Goal: Task Accomplishment & Management: Manage account settings

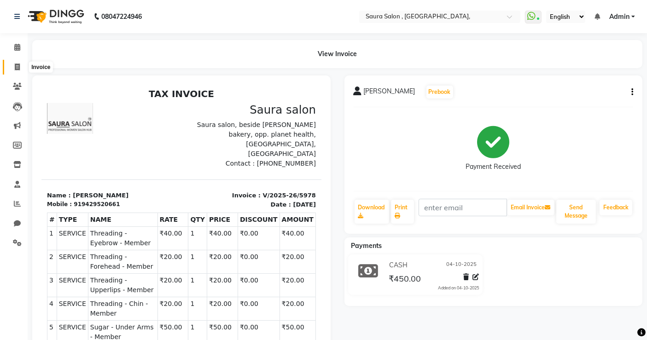
click at [20, 66] on span at bounding box center [17, 67] width 16 height 11
select select "service"
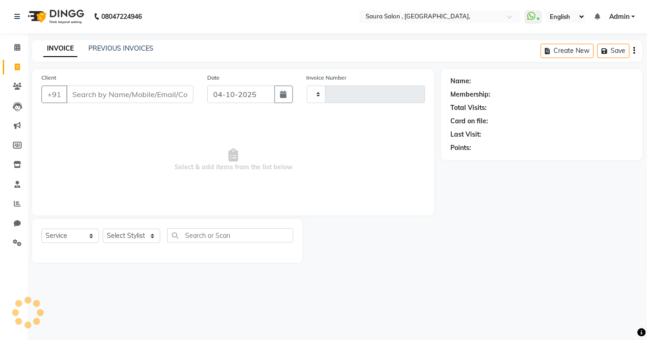
type input "5979"
select select "6963"
click at [113, 88] on input "Client" at bounding box center [130, 95] width 129 height 18
select select "57428"
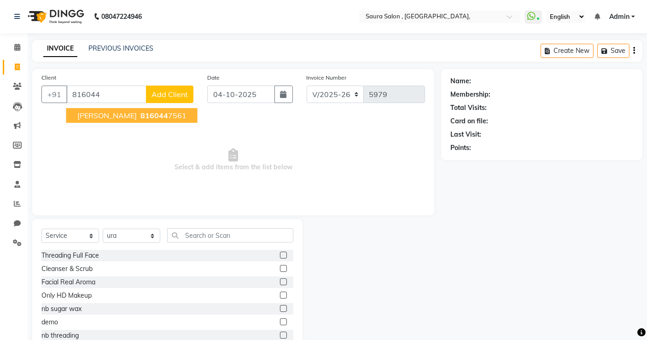
click at [139, 117] on ngb-highlight "816044 7561" at bounding box center [163, 115] width 48 height 9
type input "8160447561"
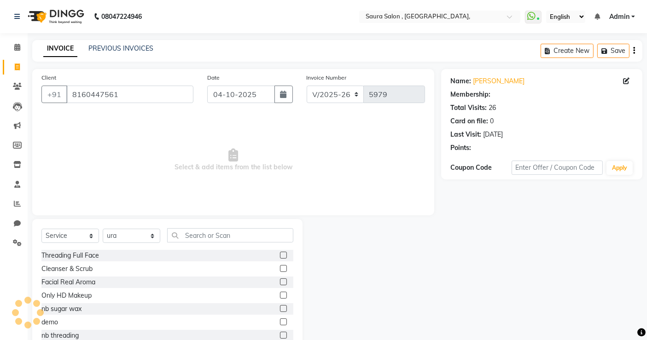
select select "1: Object"
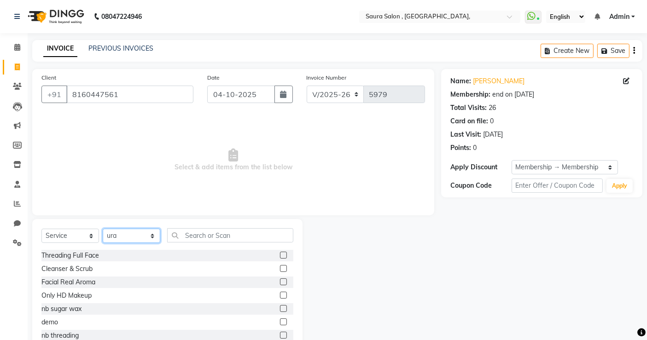
click at [133, 234] on select "Select Stylist archana asha [PERSON_NAME] deepika [PERSON_NAME] [PERSON_NAME] […" at bounding box center [132, 236] width 58 height 14
select select "56832"
click at [103, 229] on select "Select Stylist archana asha [PERSON_NAME] deepika [PERSON_NAME] [PERSON_NAME] […" at bounding box center [132, 236] width 58 height 14
click at [197, 239] on input "text" at bounding box center [230, 235] width 126 height 14
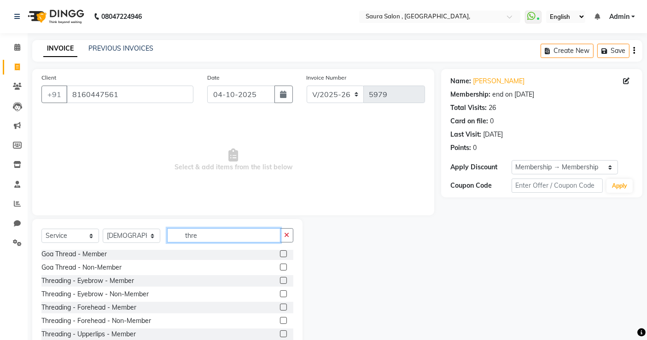
scroll to position [29, 0]
type input "thre"
click at [280, 280] on label at bounding box center [283, 280] width 7 height 7
click at [280, 280] on input "checkbox" at bounding box center [283, 281] width 6 height 6
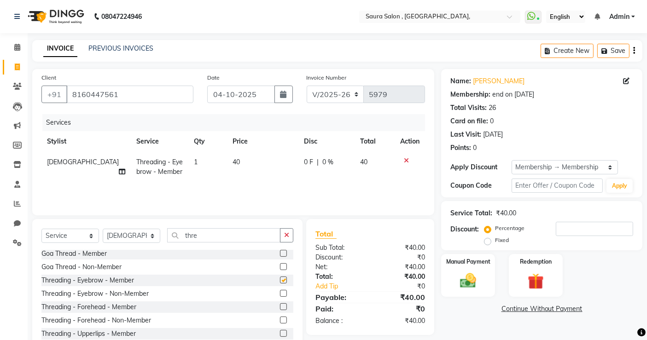
checkbox input "false"
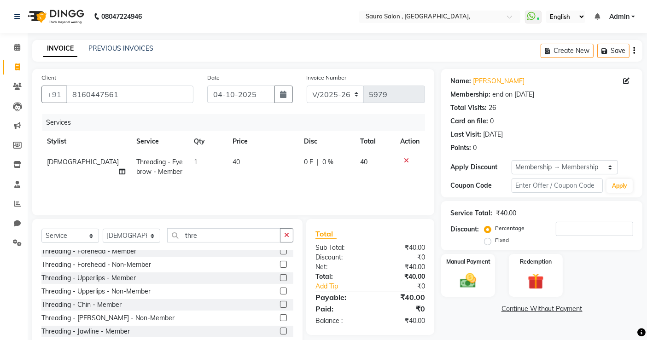
click at [280, 275] on label at bounding box center [283, 278] width 7 height 7
click at [280, 275] on input "checkbox" at bounding box center [283, 278] width 6 height 6
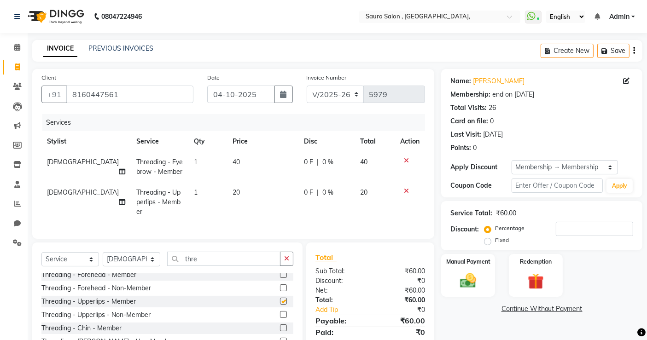
checkbox input "false"
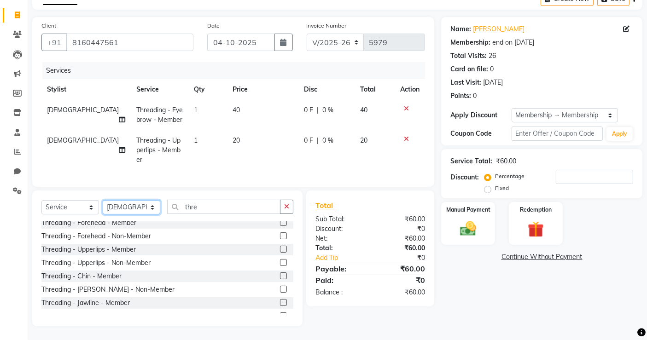
click at [125, 210] on select "Select Stylist archana asha chetna deepika prajapati jagruti payal riddhi khand…" at bounding box center [132, 207] width 58 height 14
select select "56810"
click at [103, 200] on select "Select Stylist archana asha chetna deepika prajapati jagruti payal riddhi khand…" at bounding box center [132, 207] width 58 height 14
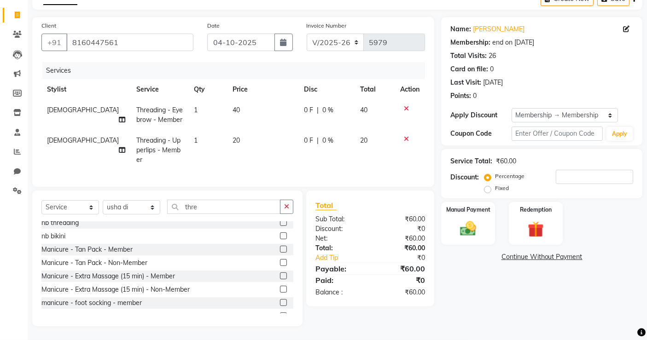
click at [214, 198] on div "Select Service Product Membership Package Voucher Prepaid Gift Card Select Styl…" at bounding box center [167, 259] width 270 height 136
click at [209, 203] on input "thre" at bounding box center [223, 207] width 113 height 14
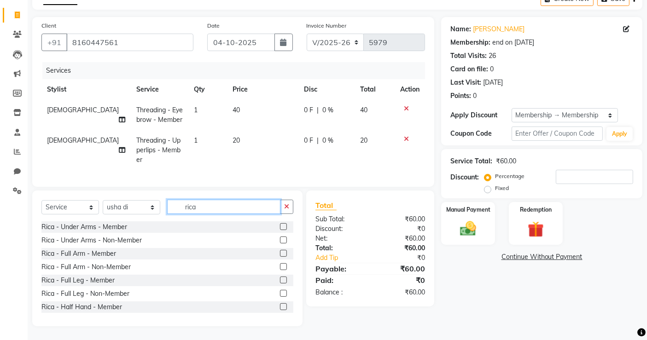
scroll to position [0, 0]
type input "rica"
click at [280, 227] on label at bounding box center [283, 226] width 7 height 7
click at [280, 227] on input "checkbox" at bounding box center [283, 227] width 6 height 6
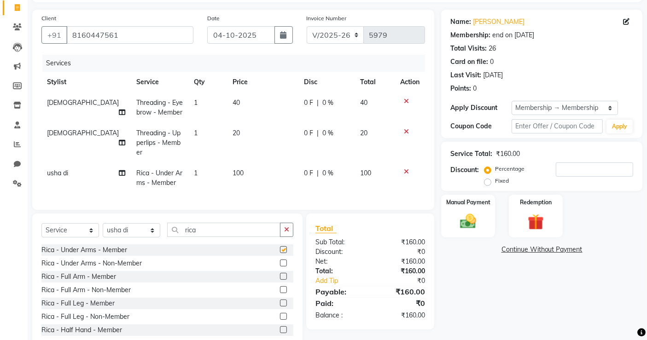
checkbox input "false"
click at [280, 280] on label at bounding box center [283, 276] width 7 height 7
click at [280, 280] on input "checkbox" at bounding box center [283, 277] width 6 height 6
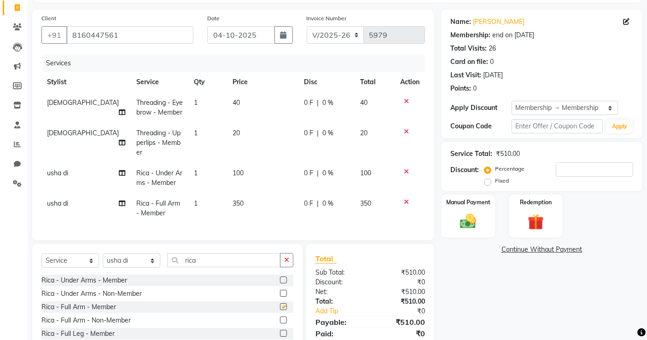
checkbox input "false"
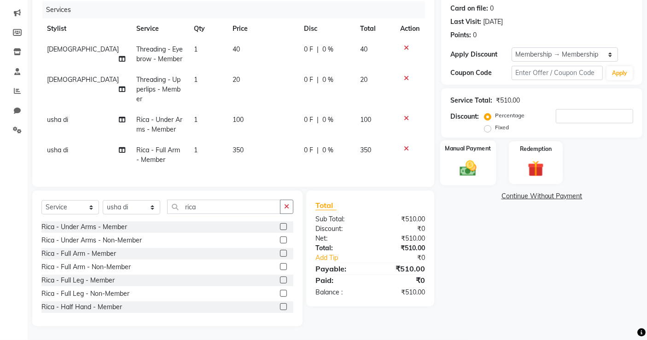
click at [481, 170] on div "Manual Payment" at bounding box center [468, 162] width 56 height 45
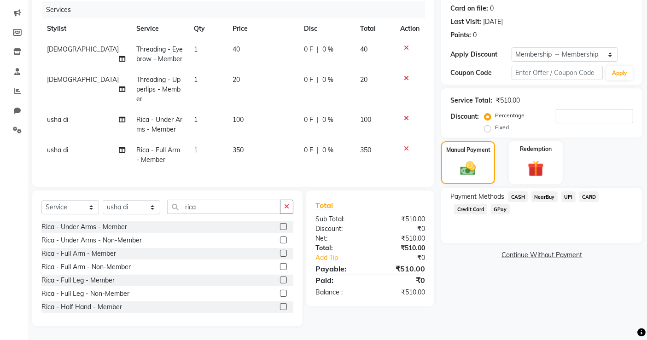
click at [520, 192] on span "CASH" at bounding box center [518, 197] width 20 height 11
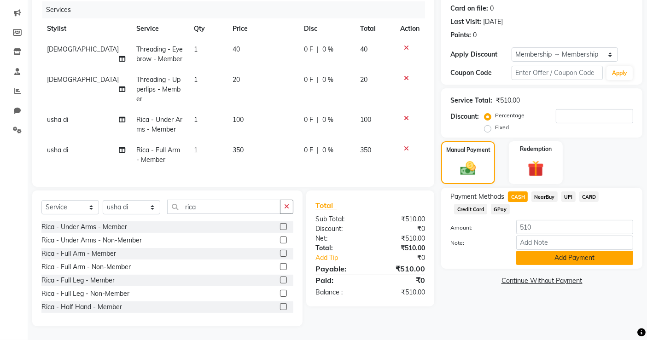
click at [559, 255] on button "Add Payment" at bounding box center [574, 258] width 117 height 14
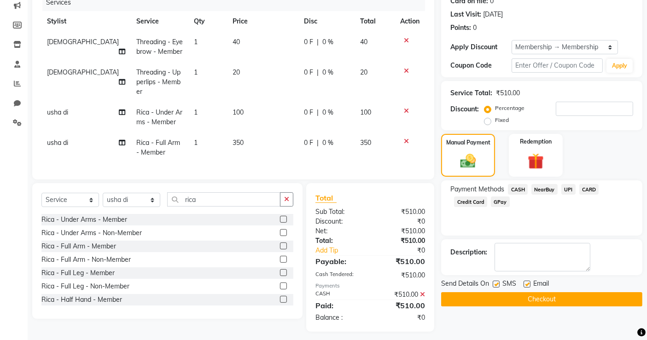
scroll to position [133, 0]
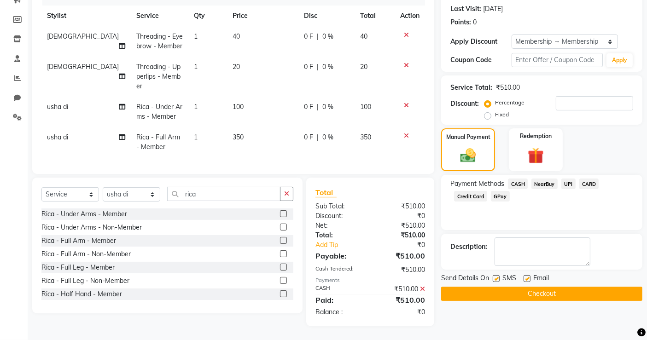
click at [556, 287] on button "Checkout" at bounding box center [541, 294] width 201 height 14
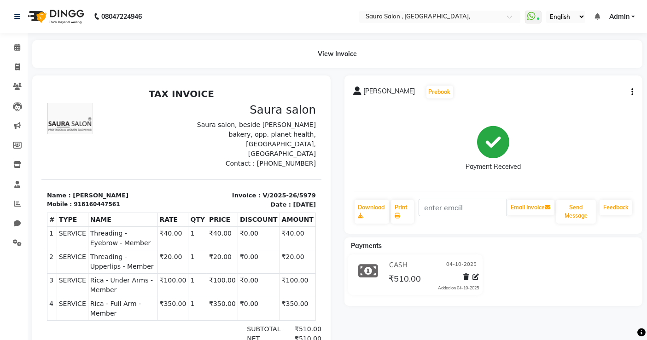
click at [556, 286] on div "CASH 04-10-2025 ₹510.00 Added on 04-10-2025" at bounding box center [494, 277] width 312 height 44
click at [18, 66] on icon at bounding box center [17, 67] width 5 height 7
select select "service"
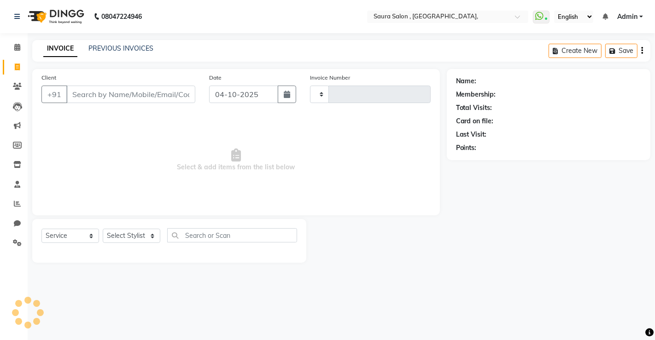
type input "5980"
select select "6963"
click at [143, 98] on input "Client" at bounding box center [130, 95] width 129 height 18
select select "57428"
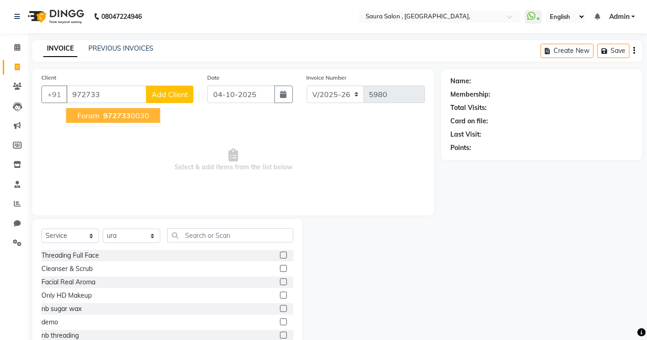
click at [132, 112] on ngb-highlight "972733 0030" at bounding box center [125, 115] width 48 height 9
type input "9727330030"
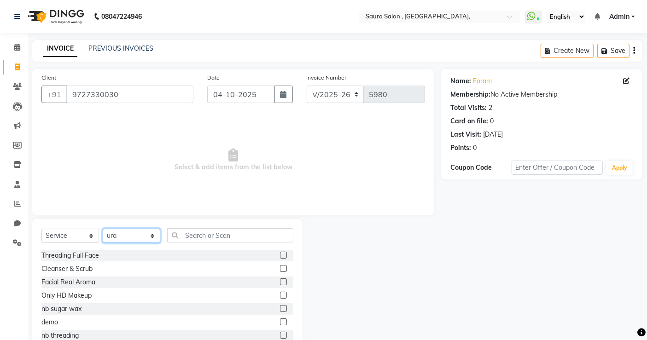
drag, startPoint x: 129, startPoint y: 229, endPoint x: 118, endPoint y: 122, distance: 107.9
click at [118, 122] on div "Client +91 9727330030 Date 04-10-2025 Invoice Number V/2025 V/2025-26 5980 Sele…" at bounding box center [233, 212] width 416 height 286
select select "75621"
click at [103, 229] on select "Select Stylist archana asha [PERSON_NAME] deepika [PERSON_NAME] [PERSON_NAME] […" at bounding box center [132, 236] width 58 height 14
click at [133, 124] on span "Select & add items from the list below" at bounding box center [233, 160] width 384 height 92
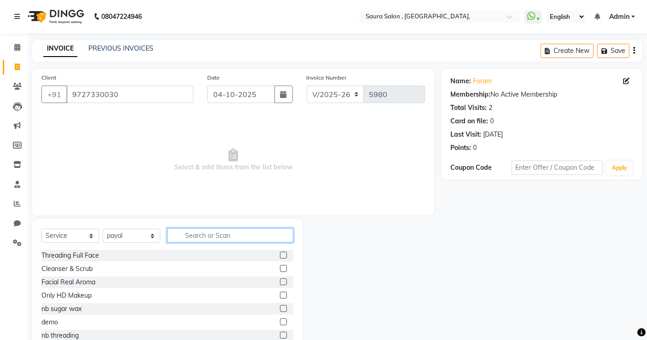
click at [217, 236] on input "text" at bounding box center [230, 235] width 126 height 14
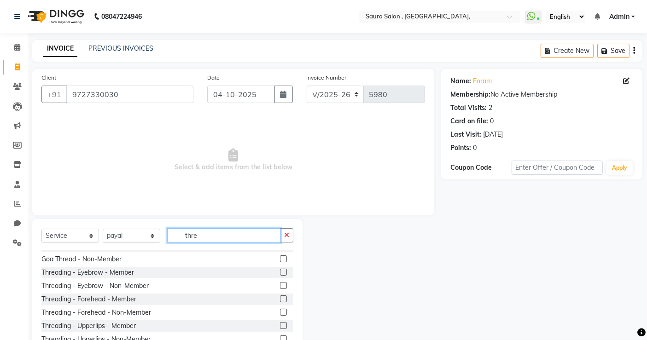
scroll to position [40, 0]
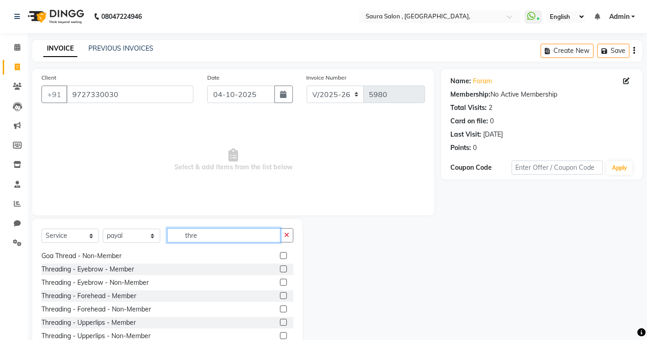
type input "thre"
click at [280, 282] on label at bounding box center [283, 282] width 7 height 7
click at [280, 282] on input "checkbox" at bounding box center [283, 283] width 6 height 6
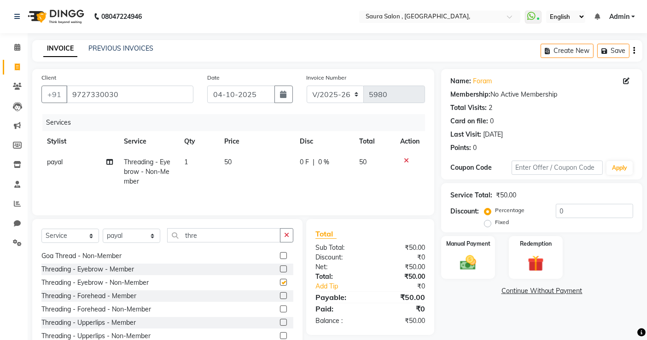
checkbox input "false"
click at [449, 251] on div "Manual Payment" at bounding box center [468, 257] width 56 height 45
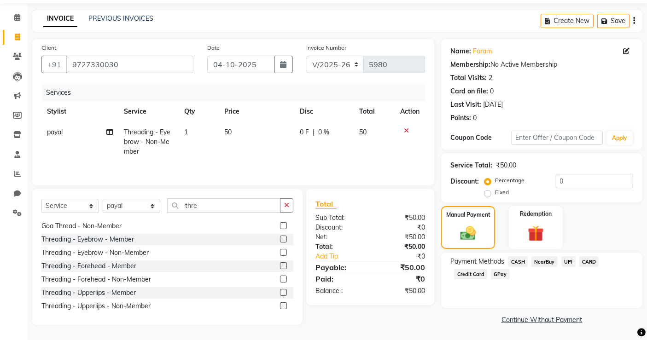
click at [518, 262] on span "CASH" at bounding box center [518, 262] width 20 height 11
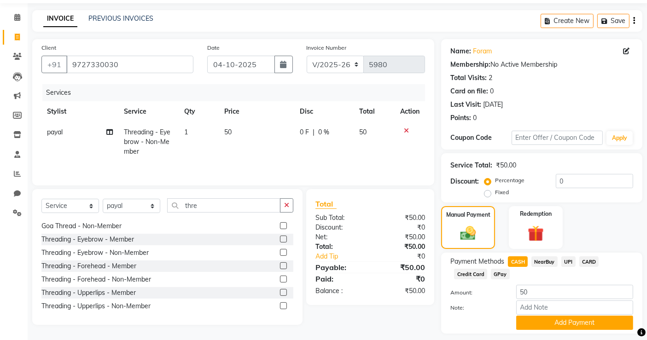
scroll to position [56, 0]
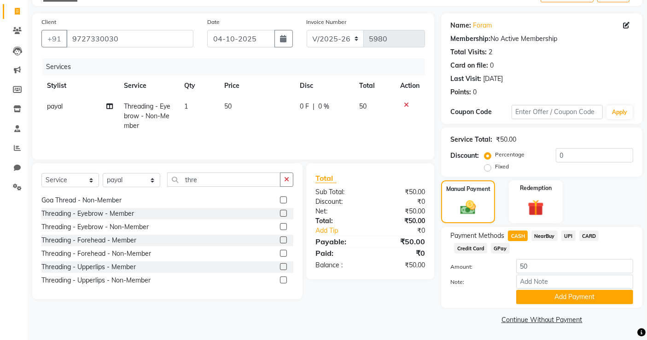
click at [552, 304] on div "Payment Methods CASH NearBuy UPI CARD Credit Card GPay Amount: 50 Note: Add Pay…" at bounding box center [541, 267] width 201 height 81
click at [555, 298] on button "Add Payment" at bounding box center [574, 297] width 117 height 14
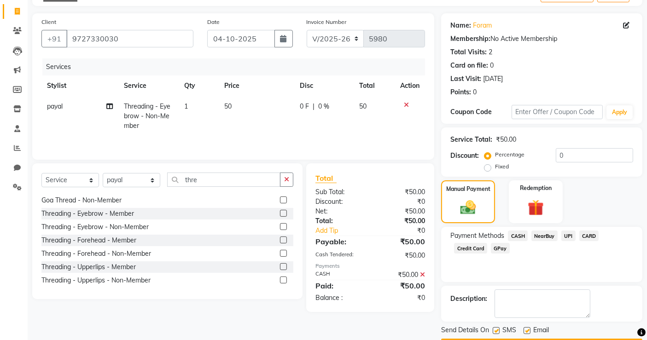
scroll to position [82, 0]
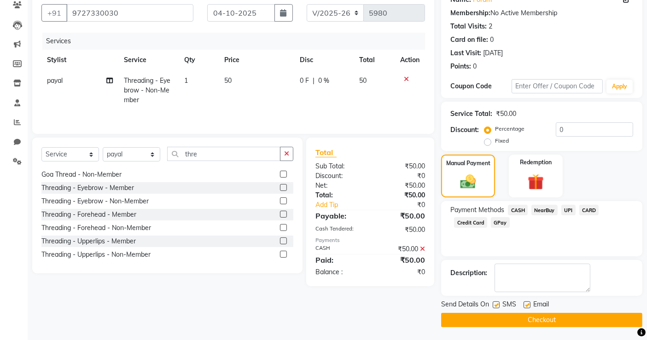
click at [549, 321] on button "Checkout" at bounding box center [541, 320] width 201 height 14
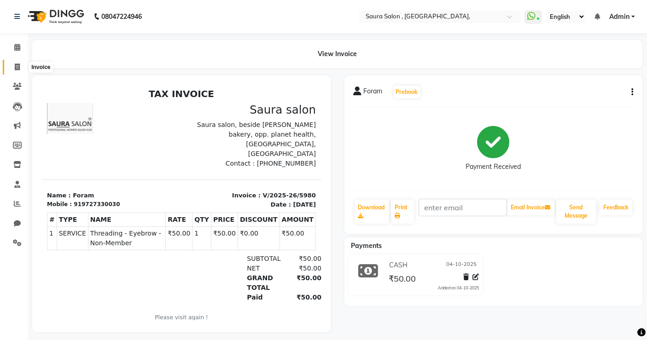
click at [18, 68] on icon at bounding box center [17, 67] width 5 height 7
select select "6963"
select select "service"
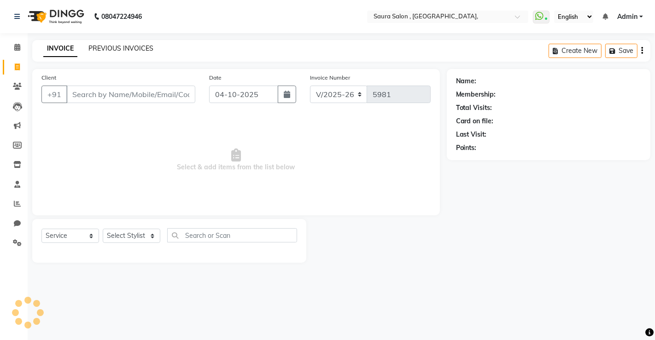
select select "57428"
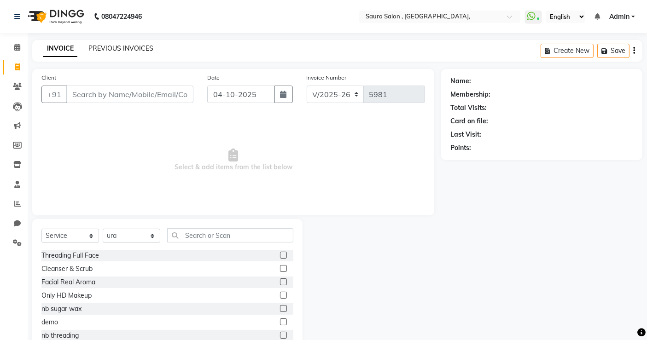
click at [126, 45] on link "PREVIOUS INVOICES" at bounding box center [120, 48] width 65 height 8
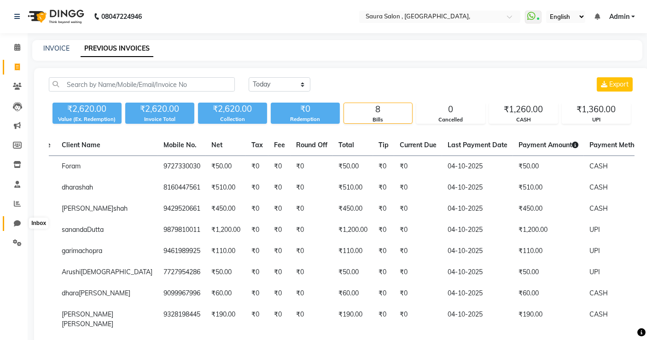
click at [17, 222] on icon at bounding box center [17, 223] width 7 height 7
select select "100"
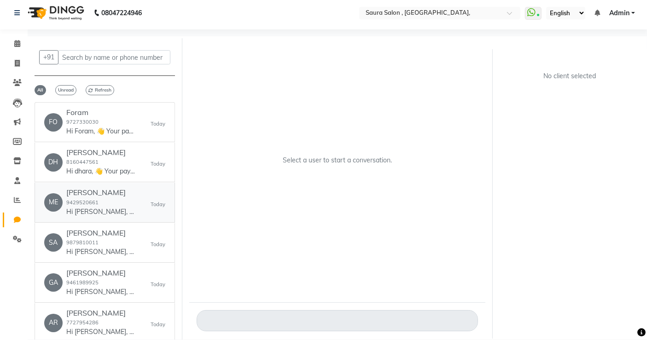
scroll to position [6, 0]
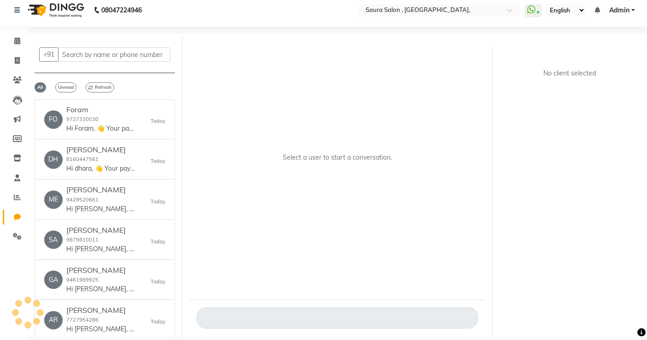
click at [193, 141] on div "Select a user to start a conversation." at bounding box center [337, 161] width 296 height 248
click at [273, 189] on div "Select a user to start a conversation." at bounding box center [337, 161] width 296 height 248
click at [323, 211] on div "Select a user to start a conversation." at bounding box center [337, 161] width 296 height 248
click at [549, 155] on div "No client selected" at bounding box center [569, 192] width 155 height 290
click at [15, 60] on icon at bounding box center [17, 60] width 5 height 7
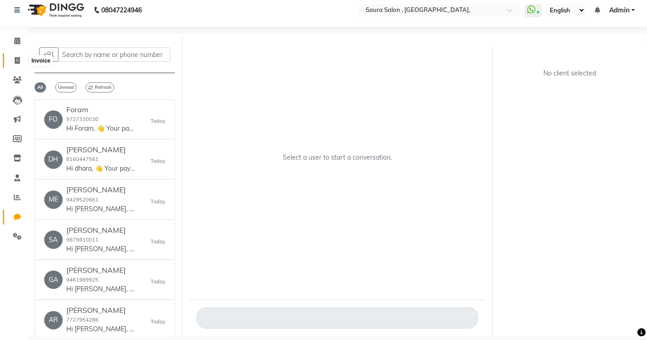
select select "service"
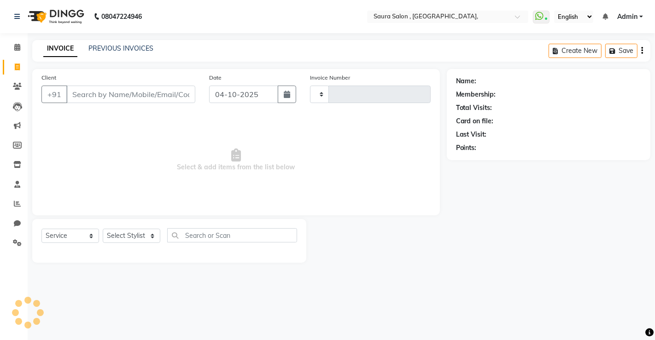
type input "5981"
select select "6963"
click at [13, 224] on span at bounding box center [17, 224] width 16 height 11
select select "100"
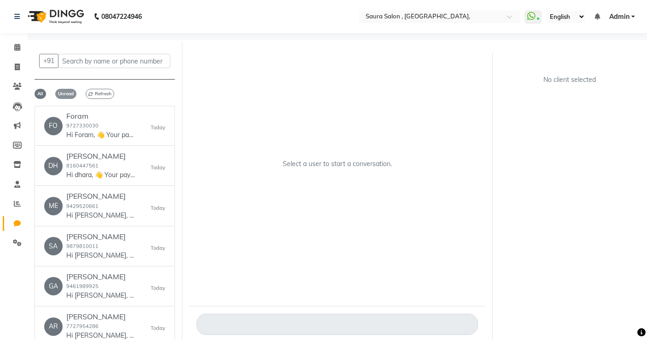
click at [64, 95] on span "Unread" at bounding box center [65, 94] width 21 height 10
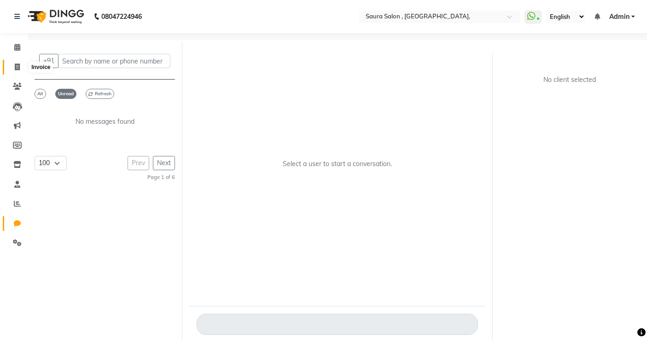
click at [15, 70] on icon at bounding box center [17, 67] width 5 height 7
select select "6963"
select select "service"
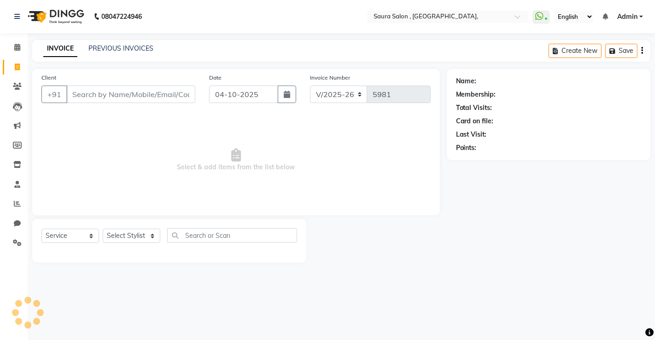
select select "57428"
select select "6963"
select select "service"
select select "57428"
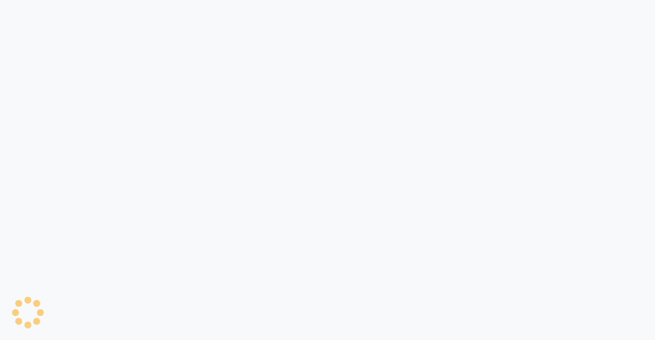
select select "6963"
select select "service"
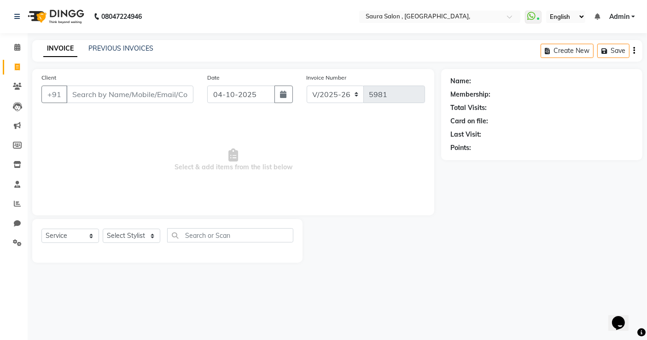
select select "57428"
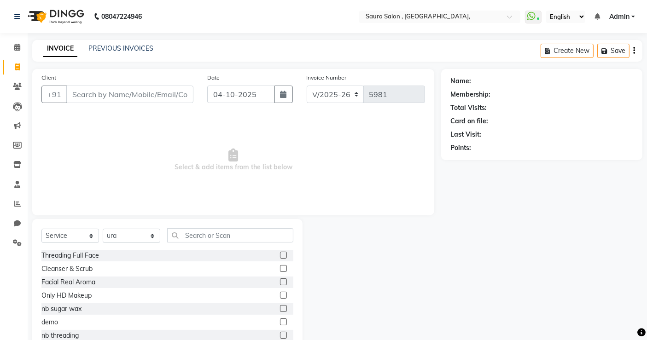
click at [457, 197] on div "Name: Membership: Total Visits: Card on file: Last Visit: Points:" at bounding box center [545, 212] width 208 height 286
click at [165, 84] on div "Client +91" at bounding box center [118, 92] width 166 height 38
click at [179, 92] on input "Client" at bounding box center [129, 95] width 127 height 18
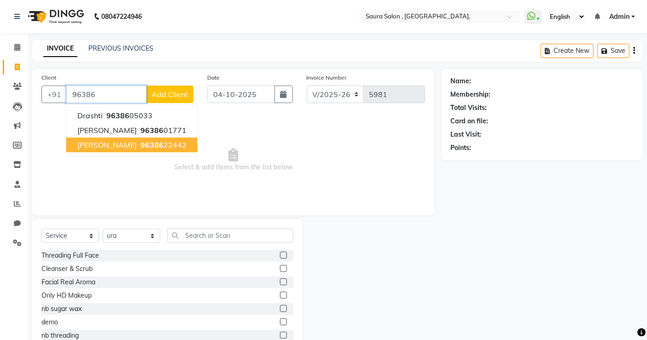
click at [169, 143] on ngb-highlight "96386 22442" at bounding box center [163, 144] width 48 height 9
type input "9638622442"
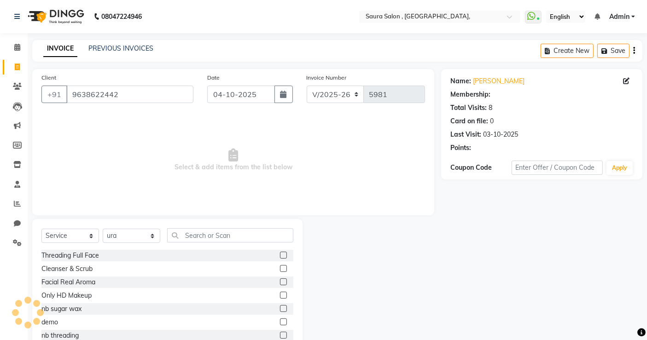
select select "1: Object"
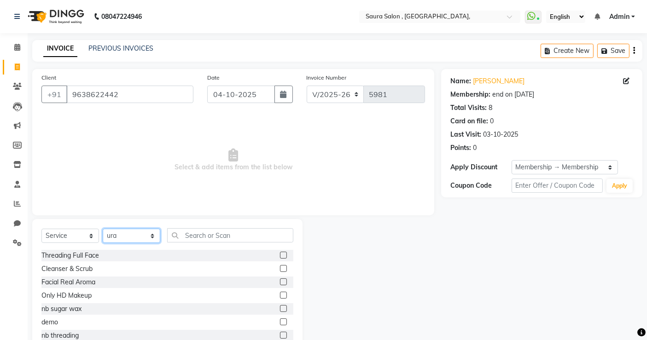
click at [139, 235] on select "Select Stylist archana asha chetna deepika prajapati jagruti payal riddhi khand…" at bounding box center [132, 236] width 58 height 14
select select "56817"
click at [103, 229] on select "Select Stylist archana asha chetna deepika prajapati jagruti payal riddhi khand…" at bounding box center [132, 236] width 58 height 14
click at [185, 235] on input "text" at bounding box center [230, 235] width 126 height 14
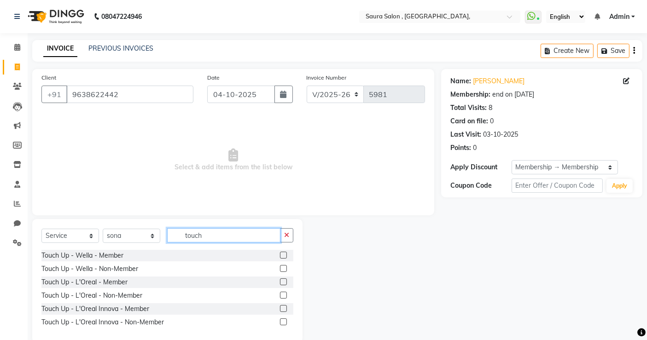
type input "touch"
click at [284, 283] on label at bounding box center [283, 282] width 7 height 7
click at [284, 283] on input "checkbox" at bounding box center [283, 283] width 6 height 6
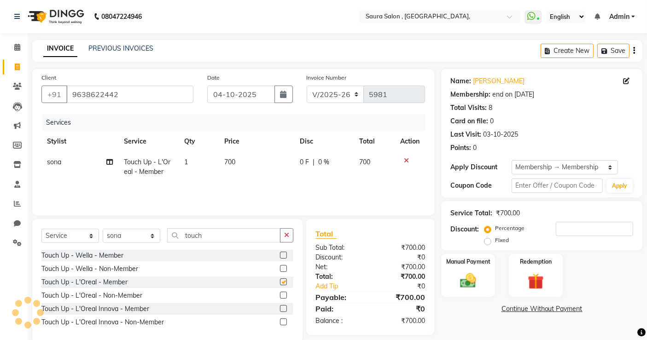
checkbox input "false"
click at [238, 160] on td "700" at bounding box center [257, 167] width 76 height 30
select select "56817"
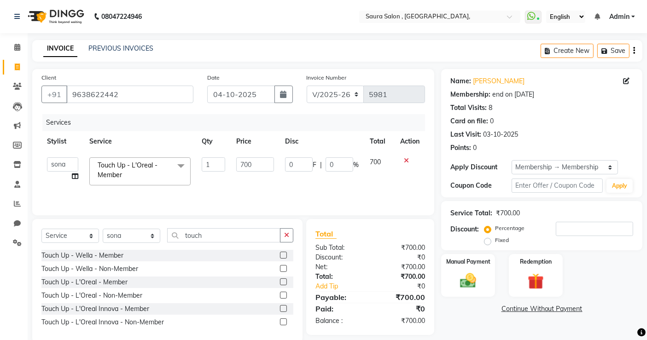
click at [238, 160] on input "700" at bounding box center [255, 165] width 38 height 14
click at [245, 164] on input "700" at bounding box center [255, 165] width 38 height 14
type input "840"
click at [591, 287] on div "Manual Payment Redemption" at bounding box center [541, 275] width 215 height 43
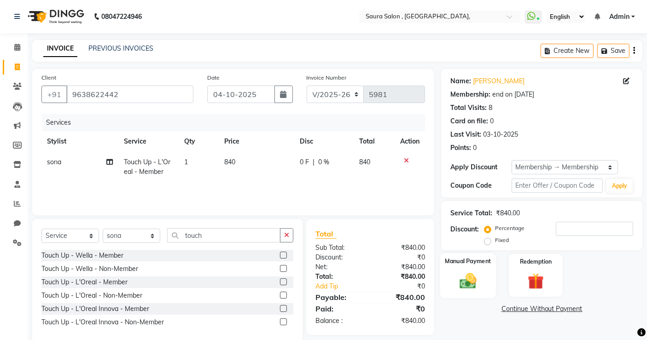
click at [463, 281] on img at bounding box center [469, 280] width 28 height 19
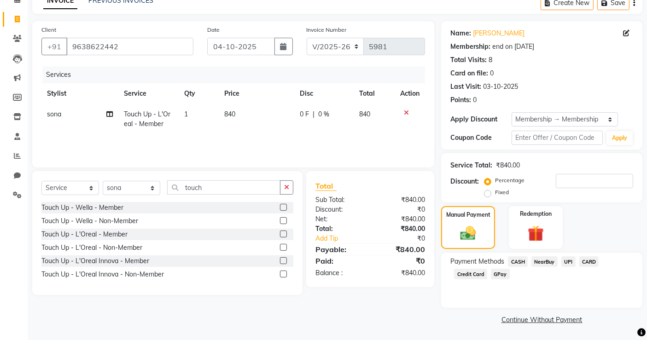
click at [567, 263] on span "UPI" at bounding box center [569, 262] width 14 height 11
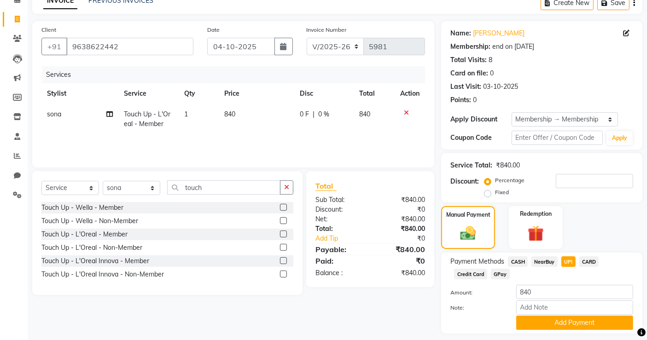
scroll to position [74, 0]
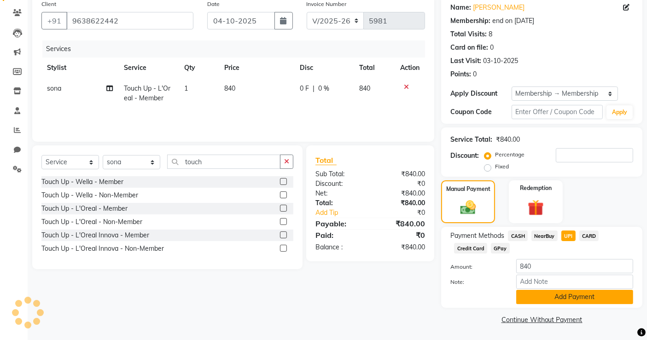
click at [570, 295] on button "Add Payment" at bounding box center [574, 297] width 117 height 14
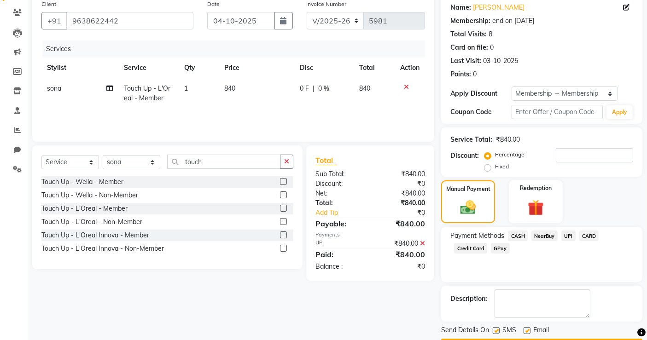
scroll to position [100, 0]
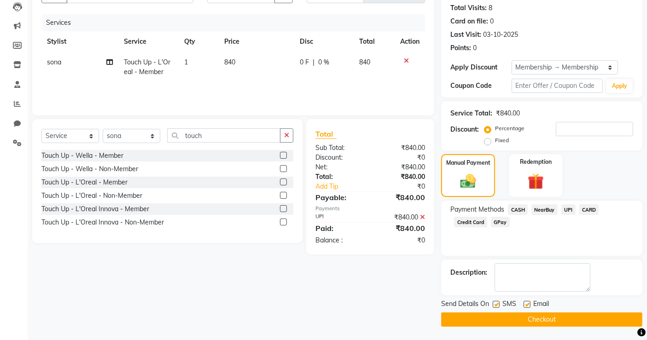
click at [551, 318] on button "Checkout" at bounding box center [541, 320] width 201 height 14
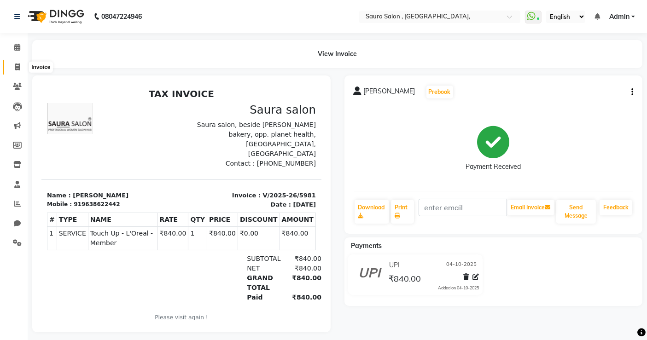
click at [17, 68] on icon at bounding box center [17, 67] width 5 height 7
select select "6963"
select select "service"
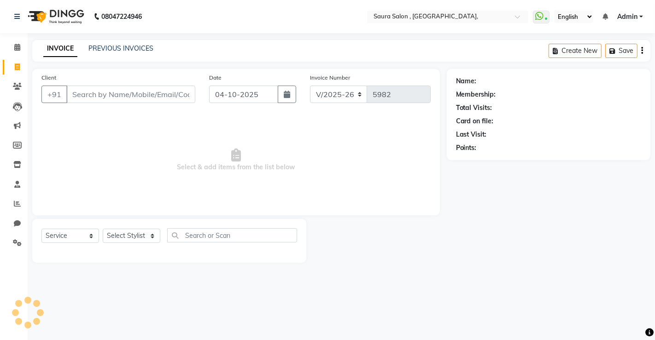
click at [105, 90] on input "Client" at bounding box center [130, 95] width 129 height 18
select select "57428"
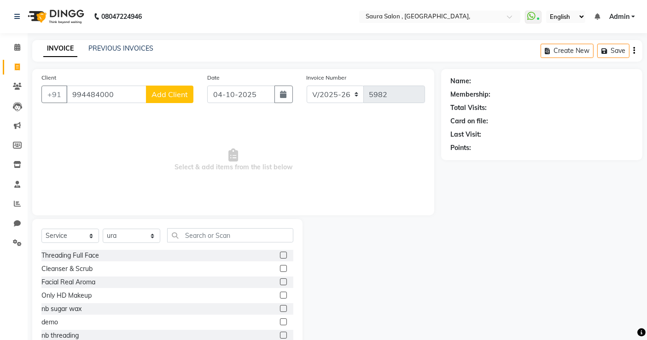
click at [82, 94] on input "994484000" at bounding box center [106, 95] width 80 height 18
type input "9924484000"
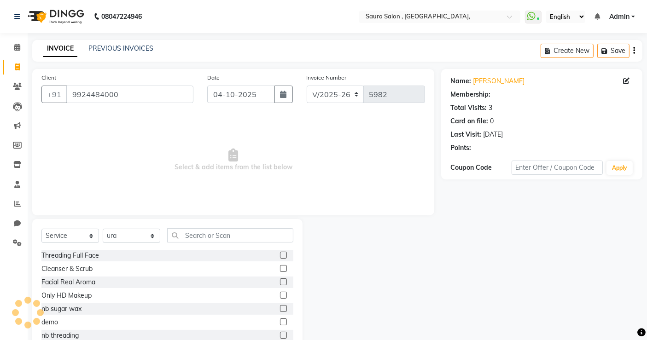
select select "1: Object"
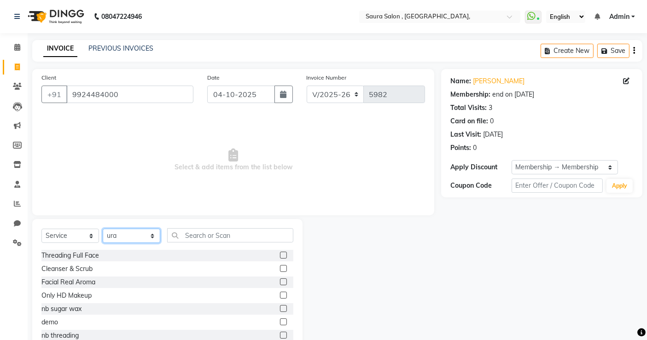
click at [139, 237] on select "Select Stylist archana asha [PERSON_NAME] deepika [PERSON_NAME] [PERSON_NAME] […" at bounding box center [132, 236] width 58 height 14
select select "76377"
click at [103, 229] on select "Select Stylist archana asha [PERSON_NAME] deepika [PERSON_NAME] [PERSON_NAME] […" at bounding box center [132, 236] width 58 height 14
click at [203, 240] on input "text" at bounding box center [230, 235] width 126 height 14
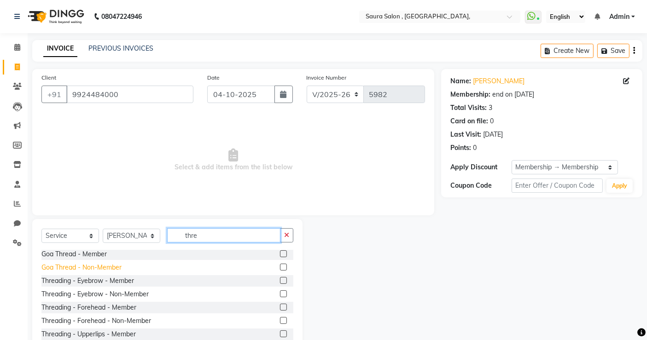
scroll to position [29, 0]
type input "thre"
click at [280, 279] on label at bounding box center [283, 280] width 7 height 7
click at [280, 279] on input "checkbox" at bounding box center [283, 281] width 6 height 6
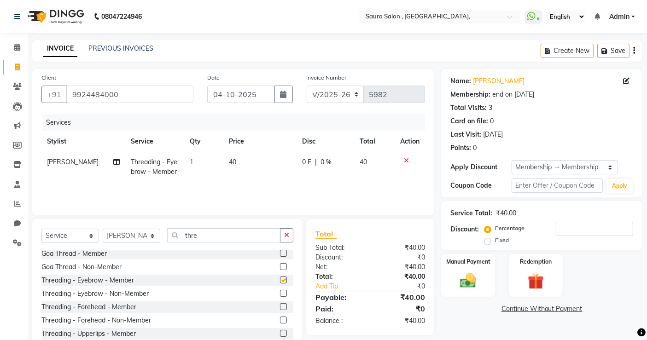
checkbox input "false"
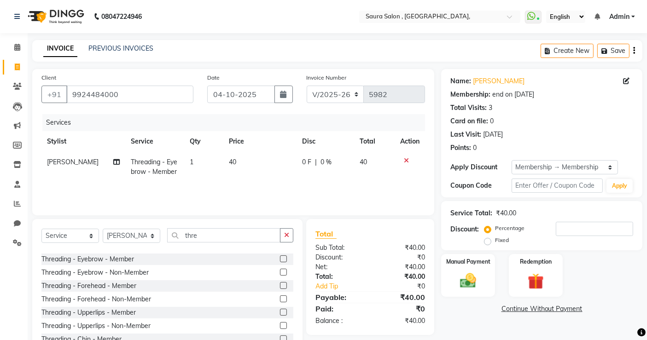
scroll to position [50, 0]
click at [280, 287] on label at bounding box center [283, 285] width 7 height 7
click at [280, 287] on input "checkbox" at bounding box center [283, 286] width 6 height 6
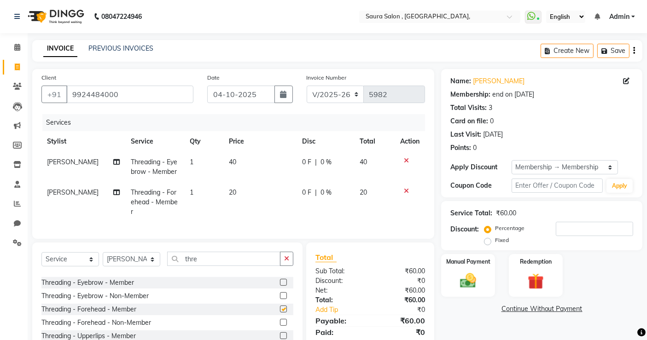
checkbox input "false"
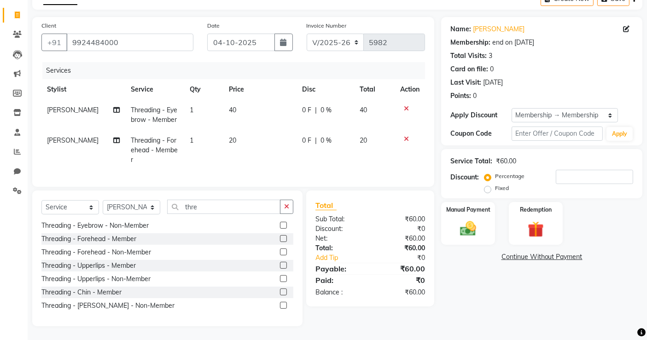
scroll to position [68, 0]
click at [280, 264] on label at bounding box center [283, 265] width 7 height 7
click at [280, 264] on input "checkbox" at bounding box center [283, 266] width 6 height 6
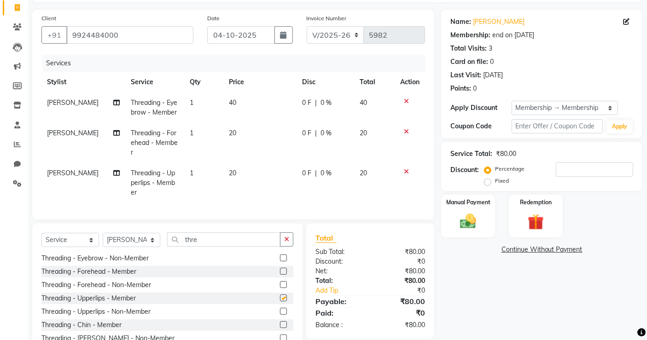
checkbox input "false"
click at [462, 217] on img at bounding box center [469, 221] width 28 height 19
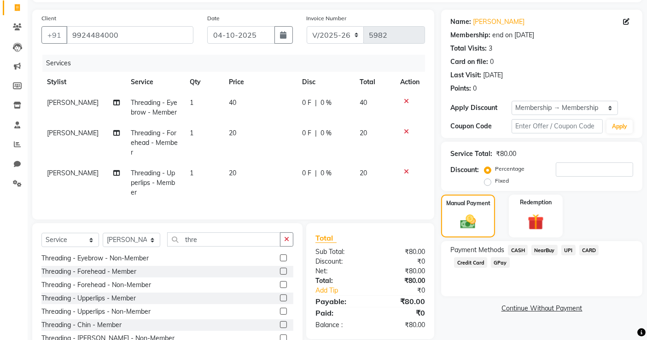
click at [519, 251] on span "CASH" at bounding box center [518, 250] width 20 height 11
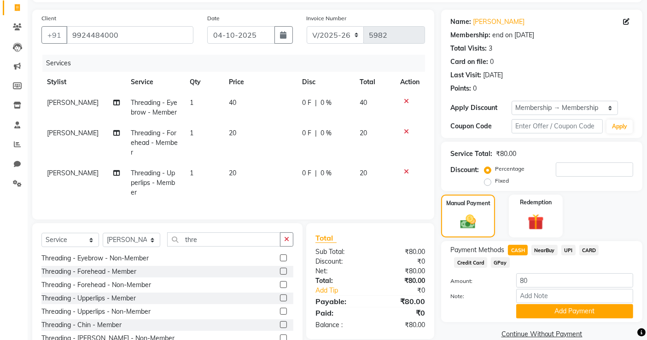
scroll to position [99, 0]
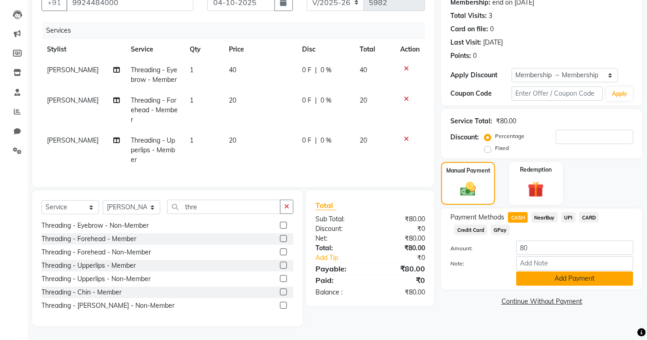
click at [560, 272] on button "Add Payment" at bounding box center [574, 279] width 117 height 14
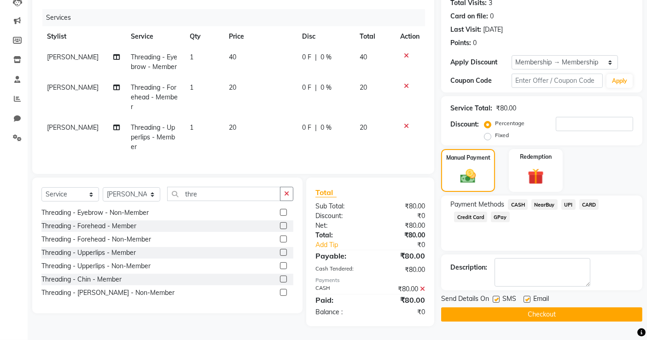
click at [550, 308] on button "Checkout" at bounding box center [541, 315] width 201 height 14
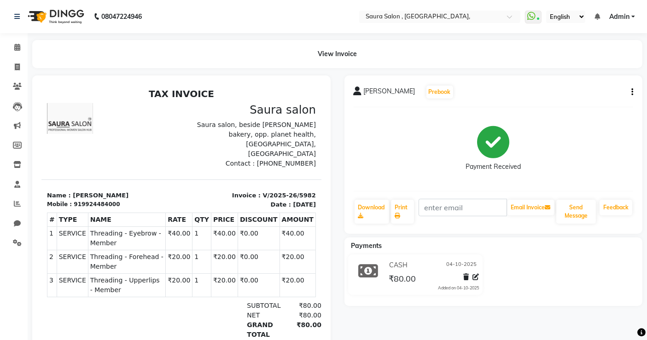
click at [550, 308] on div "kruti soni Prebook Payment Received Download Print Email Invoice Send Message F…" at bounding box center [494, 228] width 312 height 304
click at [13, 60] on link "Invoice" at bounding box center [14, 67] width 22 height 15
select select "6963"
select select "service"
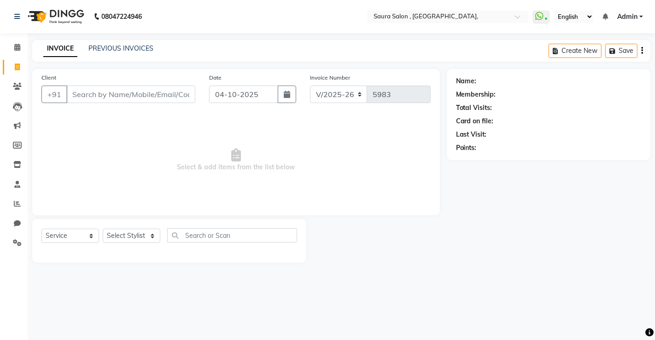
click at [94, 102] on input "Client" at bounding box center [130, 95] width 129 height 18
select select "57428"
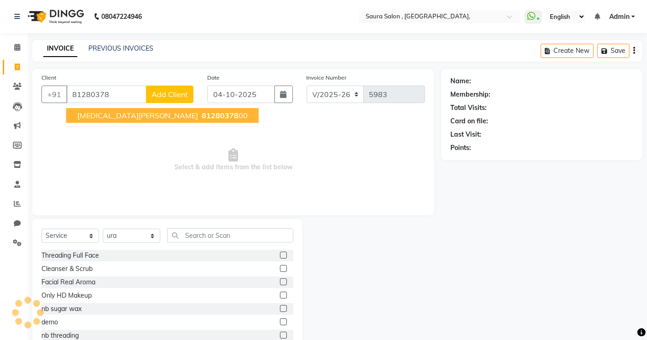
click at [85, 116] on span "nikita shah" at bounding box center [137, 115] width 121 height 9
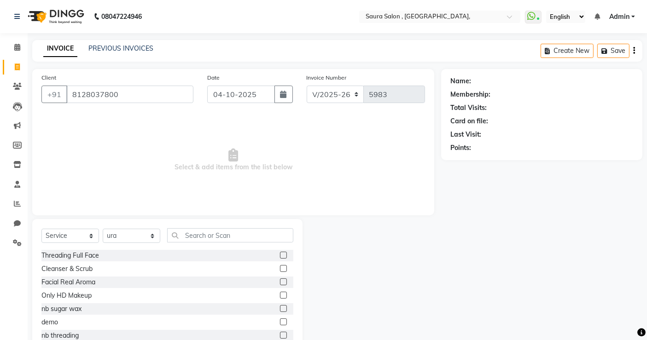
type input "8128037800"
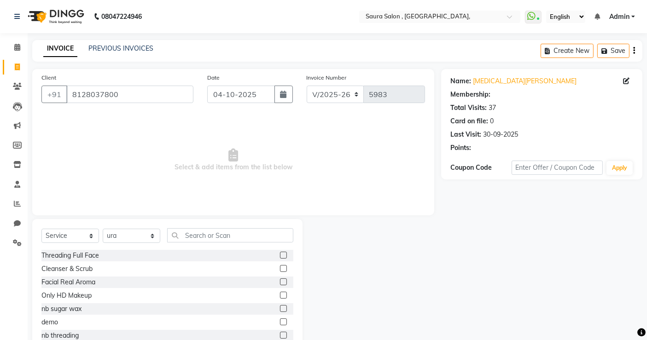
select select "1: Object"
click at [140, 236] on select "Select Stylist archana asha [PERSON_NAME] deepika [PERSON_NAME] [PERSON_NAME] […" at bounding box center [132, 236] width 58 height 14
select select "56840"
click at [103, 229] on select "Select Stylist archana asha [PERSON_NAME] deepika [PERSON_NAME] [PERSON_NAME] […" at bounding box center [132, 236] width 58 height 14
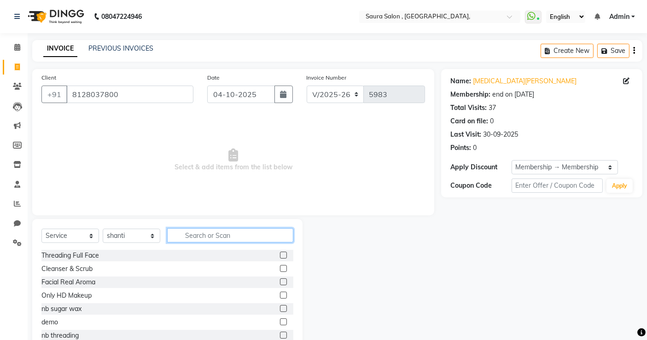
click at [195, 238] on input "text" at bounding box center [230, 235] width 126 height 14
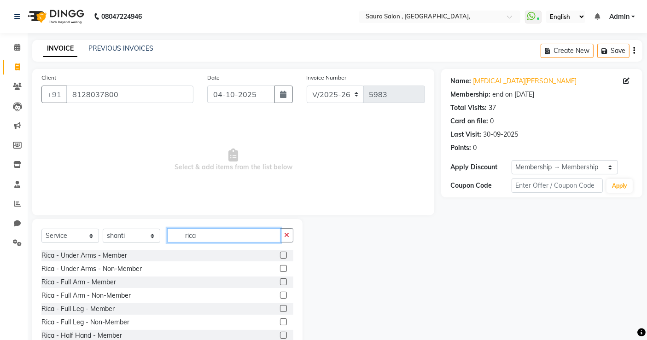
type input "rica"
click at [280, 256] on label at bounding box center [283, 255] width 7 height 7
click at [280, 256] on input "checkbox" at bounding box center [283, 256] width 6 height 6
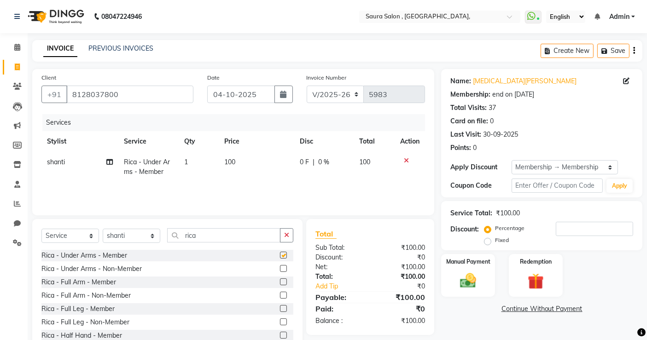
checkbox input "false"
click at [280, 282] on label at bounding box center [283, 282] width 7 height 7
click at [280, 282] on input "checkbox" at bounding box center [283, 283] width 6 height 6
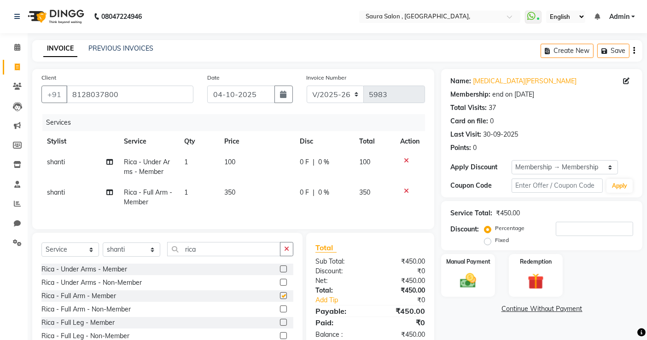
checkbox input "false"
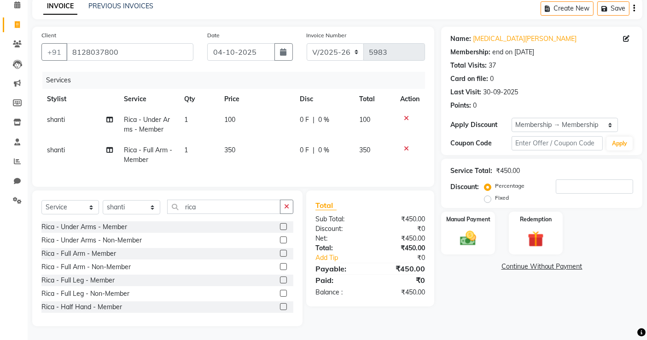
scroll to position [23, 0]
click at [280, 257] on label at bounding box center [283, 256] width 7 height 7
click at [280, 257] on input "checkbox" at bounding box center [283, 257] width 6 height 6
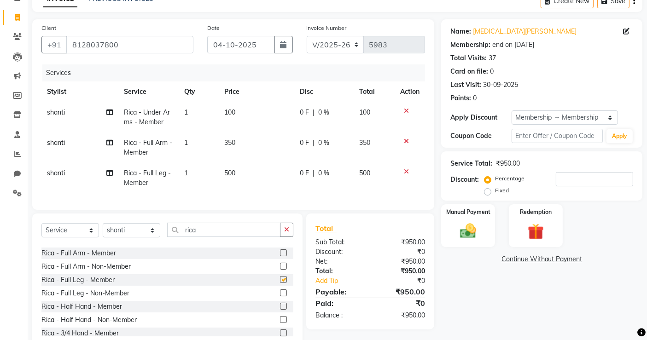
checkbox input "false"
click at [207, 236] on input "rica" at bounding box center [223, 230] width 113 height 14
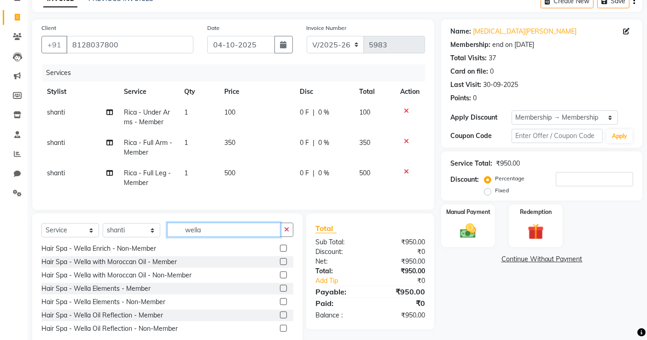
scroll to position [80, 0]
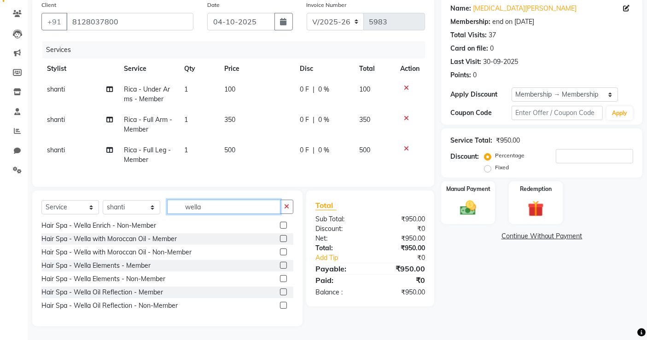
click at [217, 208] on input "wella" at bounding box center [223, 207] width 113 height 14
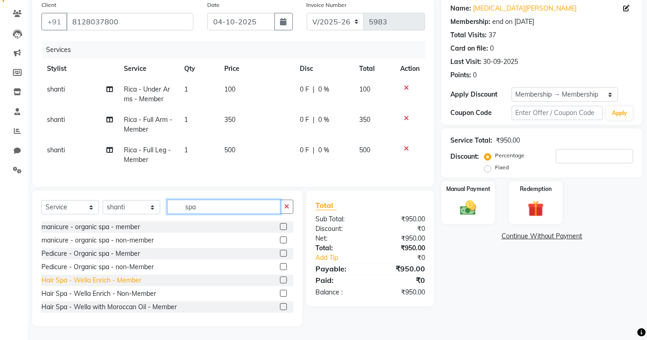
scroll to position [35, 0]
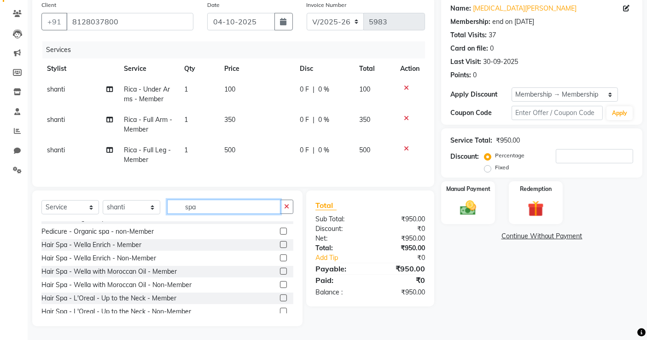
type input "spa"
click at [280, 244] on label at bounding box center [283, 244] width 7 height 7
click at [280, 244] on input "checkbox" at bounding box center [283, 245] width 6 height 6
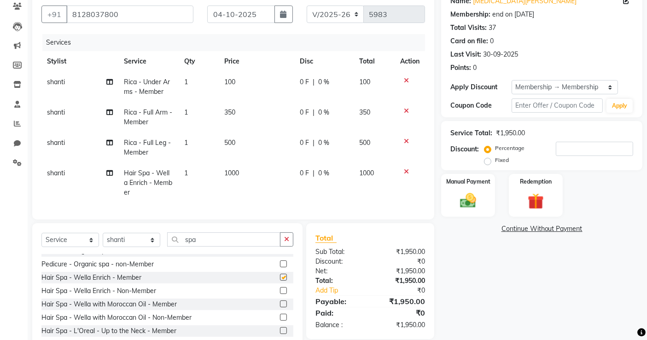
checkbox input "false"
click at [220, 247] on input "spa" at bounding box center [223, 240] width 113 height 14
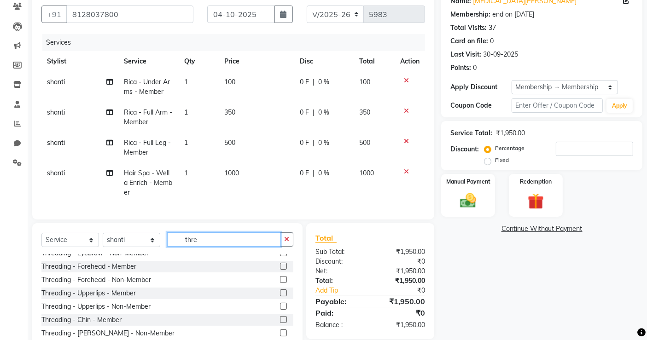
scroll to position [79, 0]
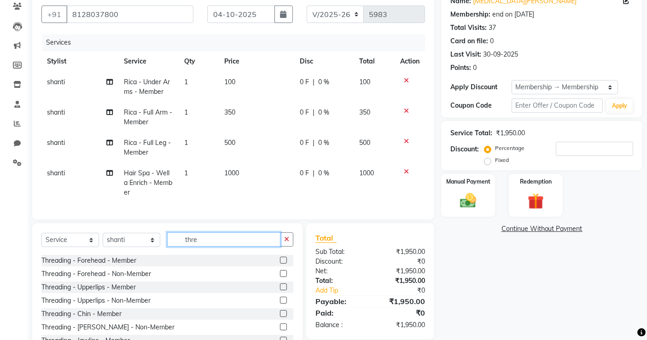
type input "thre"
click at [280, 291] on label at bounding box center [283, 287] width 7 height 7
click at [280, 291] on input "checkbox" at bounding box center [283, 288] width 6 height 6
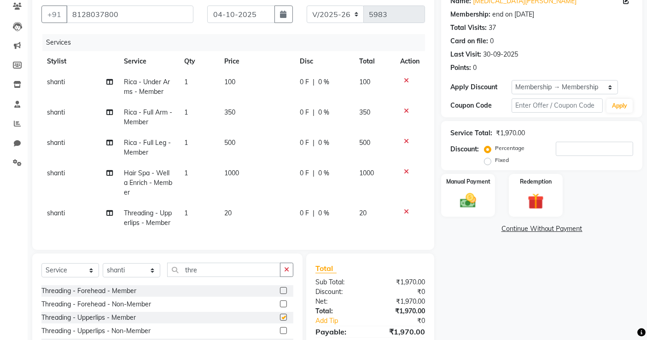
checkbox input "false"
click at [470, 208] on img at bounding box center [469, 200] width 28 height 19
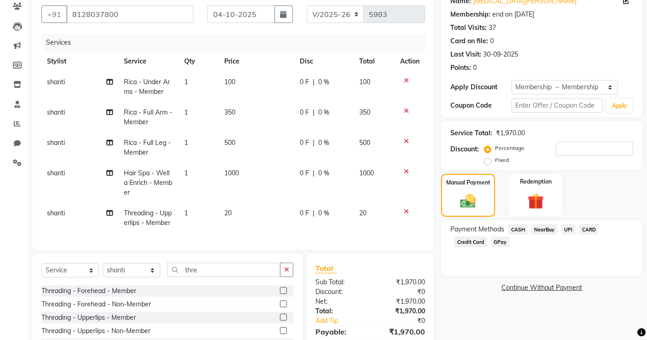
click at [571, 229] on span "UPI" at bounding box center [569, 229] width 14 height 11
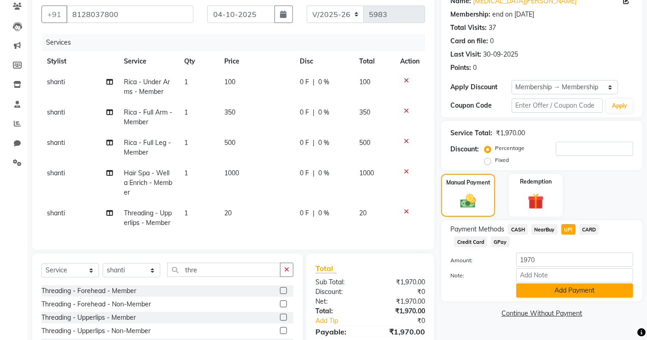
click at [528, 289] on button "Add Payment" at bounding box center [574, 291] width 117 height 14
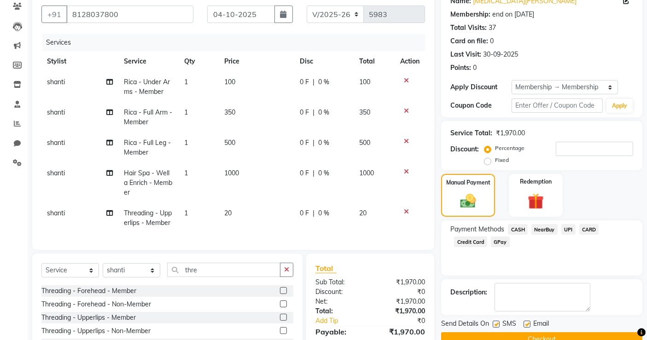
scroll to position [151, 0]
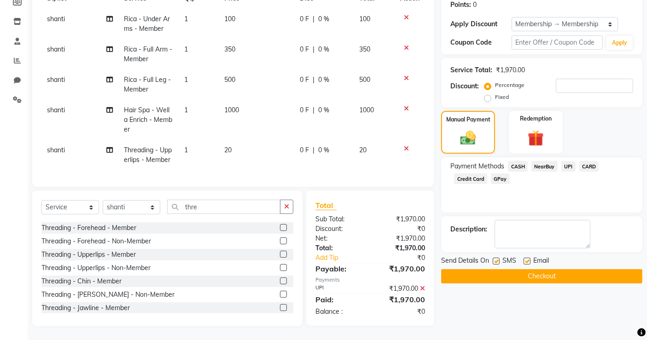
click at [527, 269] on button "Checkout" at bounding box center [541, 276] width 201 height 14
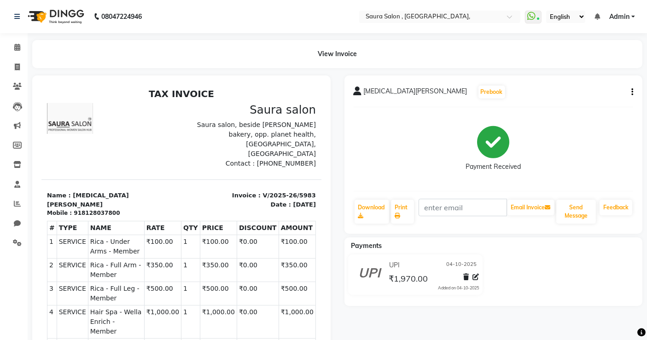
click at [527, 265] on div "UPI 04-10-2025 ₹1,970.00 Added on 04-10-2025" at bounding box center [494, 277] width 312 height 44
click at [19, 69] on icon at bounding box center [17, 67] width 5 height 7
select select "service"
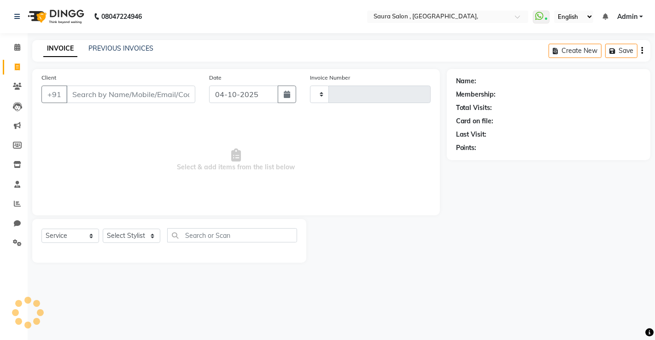
type input "5984"
select select "6963"
select select "57428"
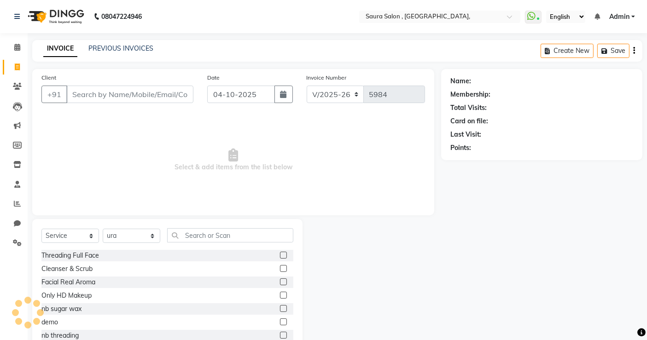
click at [84, 88] on input "Client" at bounding box center [129, 95] width 127 height 18
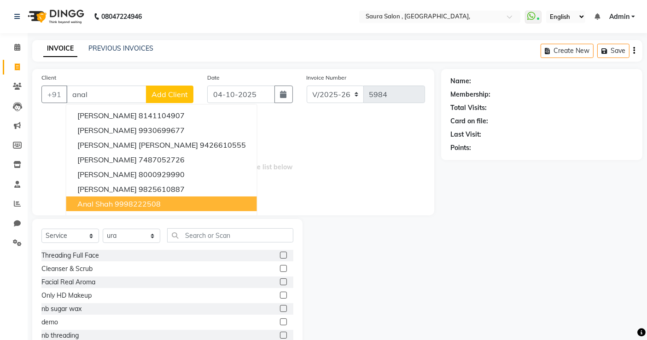
click at [112, 202] on span "anal shah" at bounding box center [94, 203] width 35 height 9
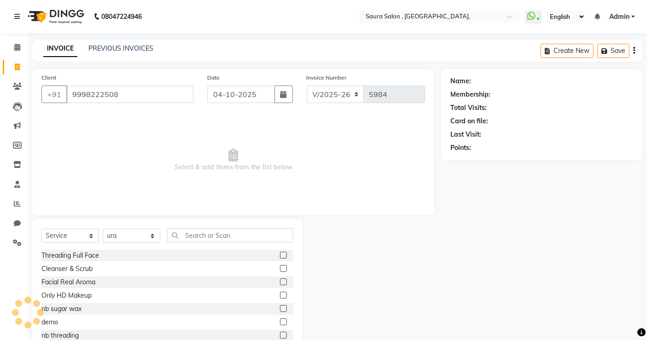
type input "9998222508"
select select "1: Object"
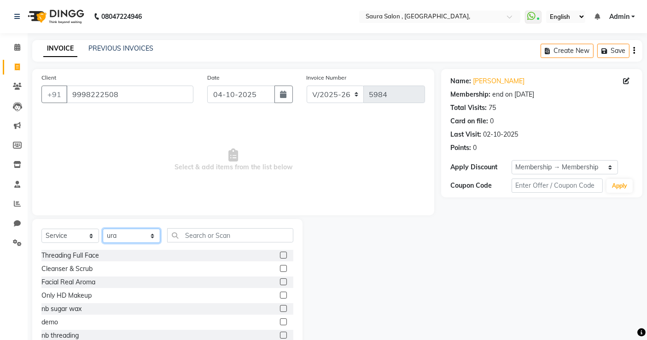
click at [130, 234] on select "Select Stylist archana asha [PERSON_NAME] deepika [PERSON_NAME] [PERSON_NAME] […" at bounding box center [132, 236] width 58 height 14
select select "56810"
click at [103, 229] on select "Select Stylist archana asha [PERSON_NAME] deepika [PERSON_NAME] [PERSON_NAME] […" at bounding box center [132, 236] width 58 height 14
click at [199, 233] on input "text" at bounding box center [230, 235] width 126 height 14
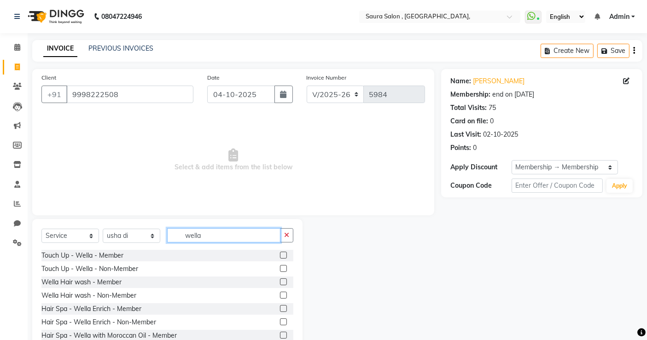
type input "wella"
click at [280, 254] on label at bounding box center [283, 255] width 7 height 7
click at [280, 254] on input "checkbox" at bounding box center [283, 256] width 6 height 6
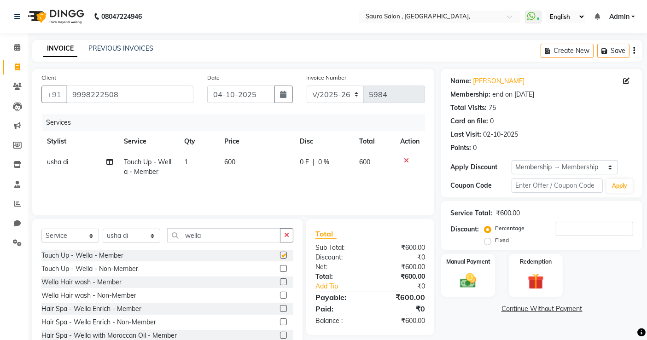
checkbox input "false"
click at [210, 228] on div "Select Service Product Membership Package Voucher Prepaid Gift Card Select Styl…" at bounding box center [167, 287] width 270 height 136
click at [406, 162] on icon at bounding box center [406, 161] width 5 height 6
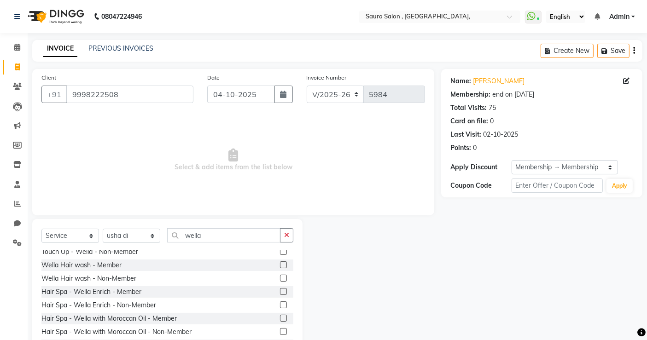
scroll to position [21, 0]
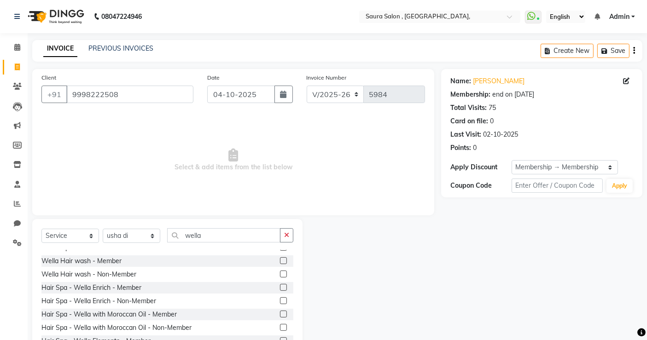
click at [280, 259] on label at bounding box center [283, 260] width 7 height 7
click at [280, 259] on input "checkbox" at bounding box center [283, 261] width 6 height 6
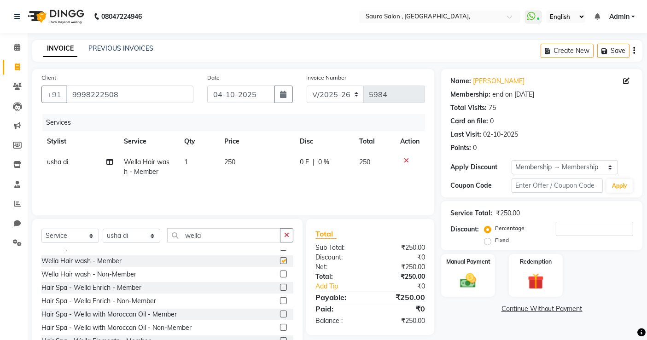
checkbox input "false"
click at [228, 237] on input "wella" at bounding box center [223, 235] width 113 height 14
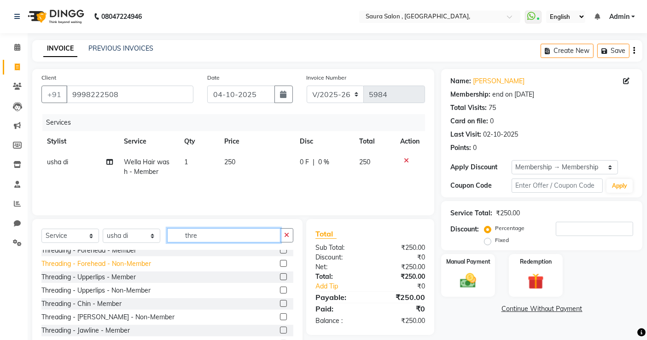
scroll to position [88, 0]
type input "thre"
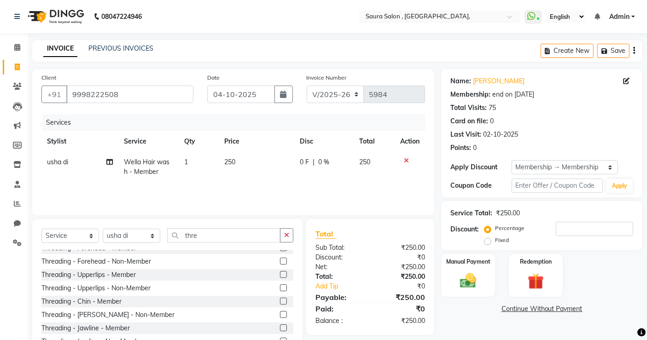
click at [280, 272] on label at bounding box center [283, 274] width 7 height 7
click at [280, 272] on input "checkbox" at bounding box center [283, 275] width 6 height 6
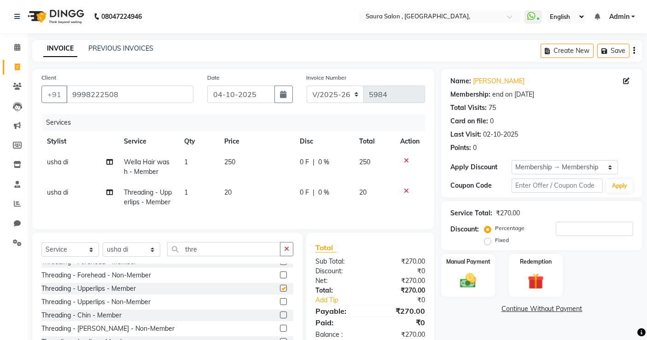
checkbox input "false"
click at [481, 281] on img at bounding box center [469, 280] width 28 height 19
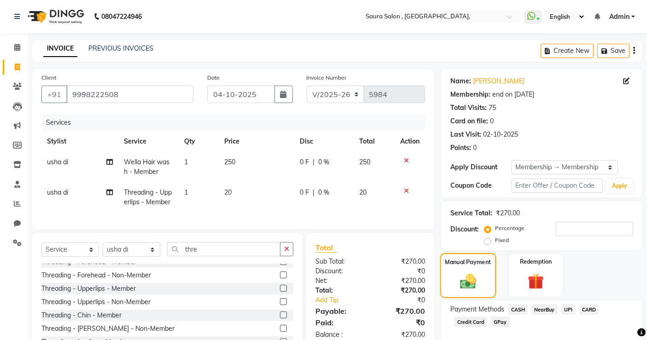
scroll to position [50, 0]
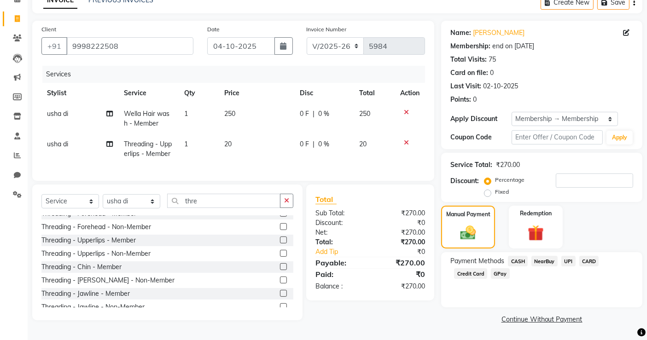
click at [515, 261] on span "CASH" at bounding box center [518, 261] width 20 height 11
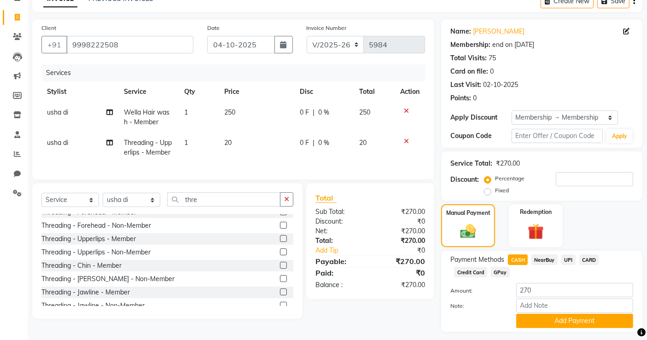
scroll to position [74, 0]
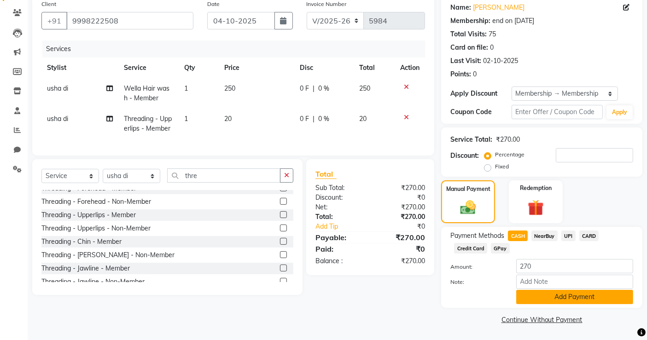
click at [550, 296] on button "Add Payment" at bounding box center [574, 297] width 117 height 14
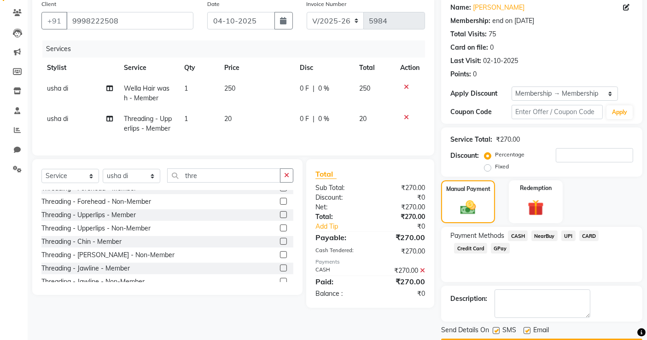
scroll to position [100, 0]
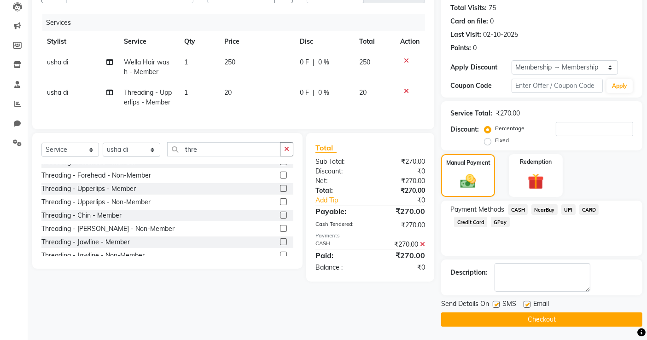
click at [555, 319] on button "Checkout" at bounding box center [541, 320] width 201 height 14
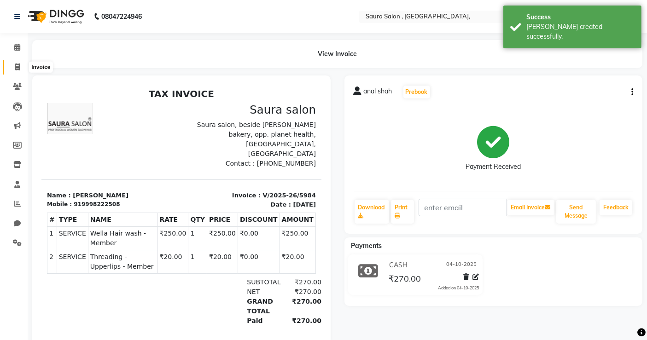
click at [18, 65] on icon at bounding box center [17, 67] width 5 height 7
select select "6963"
select select "service"
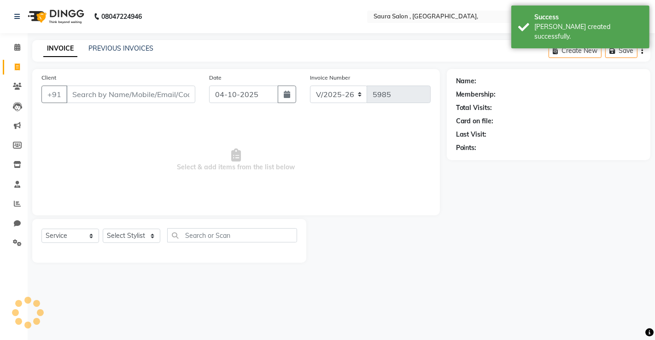
select select "57428"
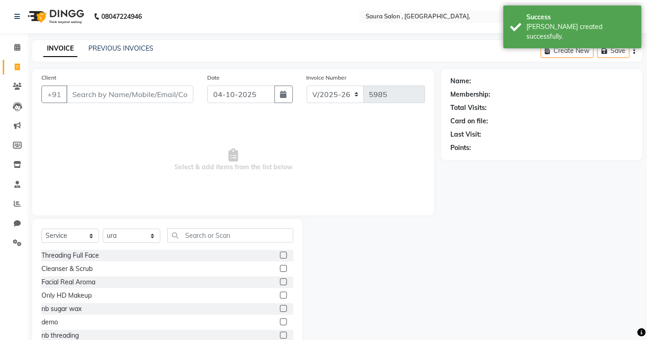
click at [108, 42] on div "INVOICE PREVIOUS INVOICES Create New Save" at bounding box center [337, 51] width 610 height 22
click at [107, 54] on div "INVOICE PREVIOUS INVOICES" at bounding box center [98, 49] width 132 height 11
click at [127, 45] on link "PREVIOUS INVOICES" at bounding box center [120, 48] width 65 height 8
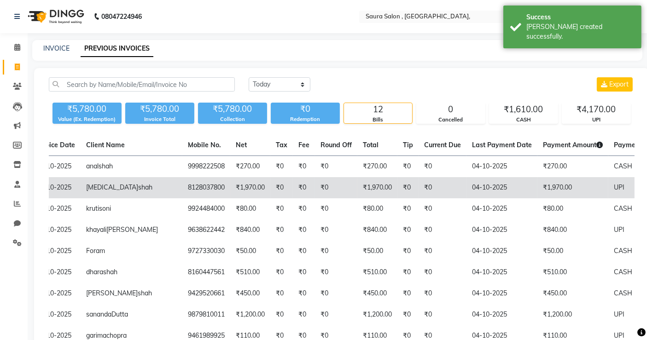
scroll to position [0, 71]
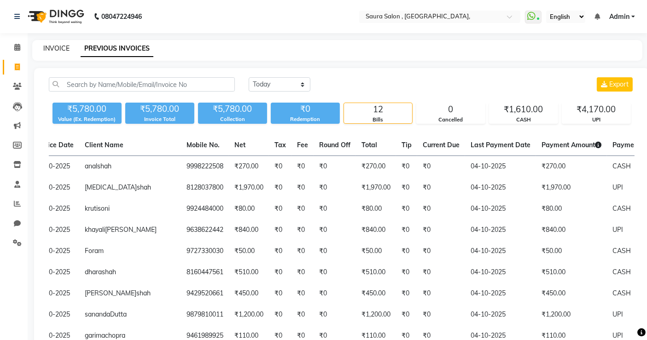
click at [55, 47] on link "INVOICE" at bounding box center [56, 48] width 26 height 8
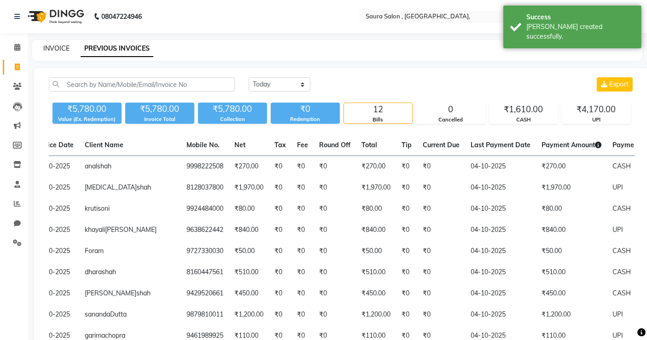
select select "service"
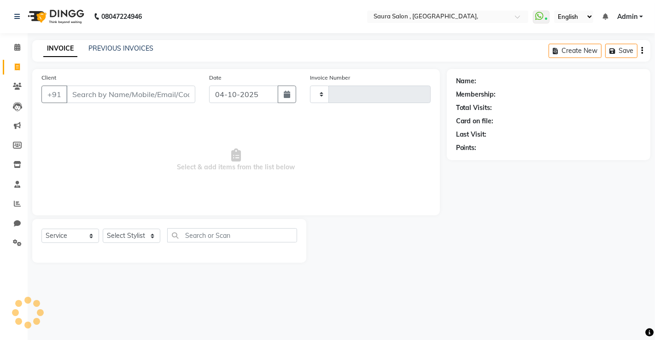
type input "5985"
select select "6963"
select select "57428"
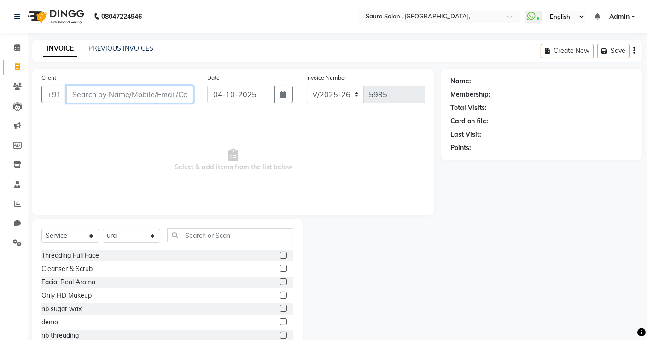
click at [114, 100] on input "Client" at bounding box center [129, 95] width 127 height 18
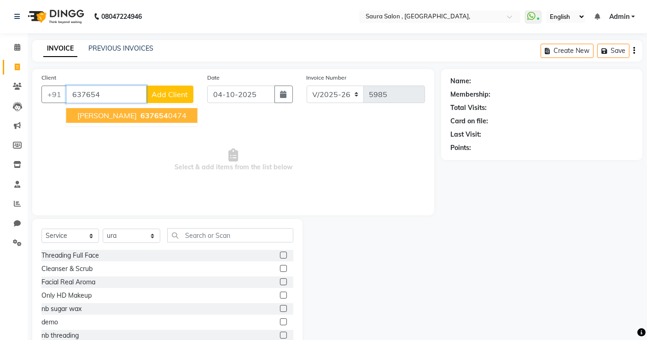
click at [114, 100] on input "637654" at bounding box center [106, 95] width 80 height 18
click at [86, 112] on span "sweta mehta" at bounding box center [106, 115] width 59 height 9
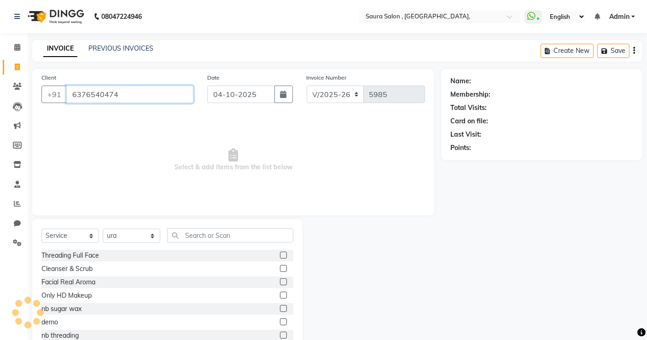
type input "6376540474"
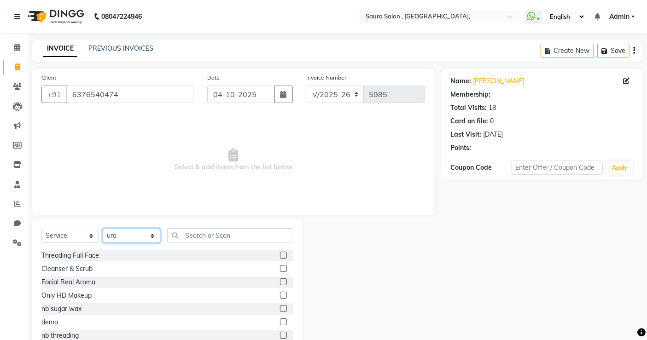
click at [131, 237] on select "Select Stylist archana asha [PERSON_NAME] deepika [PERSON_NAME] [PERSON_NAME] […" at bounding box center [132, 236] width 58 height 14
select select "1: Object"
select select "56840"
click at [103, 229] on select "Select Stylist archana asha [PERSON_NAME] deepika [PERSON_NAME] [PERSON_NAME] […" at bounding box center [132, 236] width 58 height 14
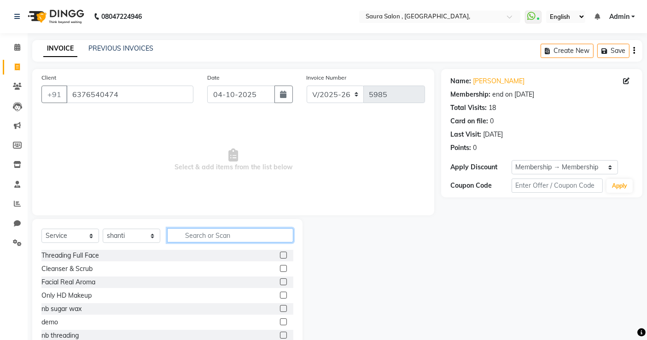
click at [217, 240] on input "text" at bounding box center [230, 235] width 126 height 14
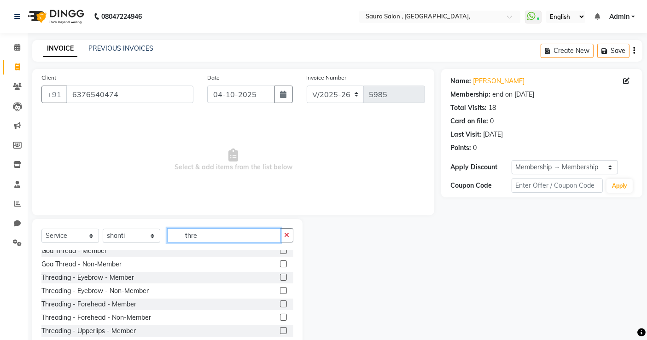
scroll to position [33, 0]
type input "thre"
click at [280, 275] on label at bounding box center [283, 276] width 7 height 7
click at [280, 275] on input "checkbox" at bounding box center [283, 277] width 6 height 6
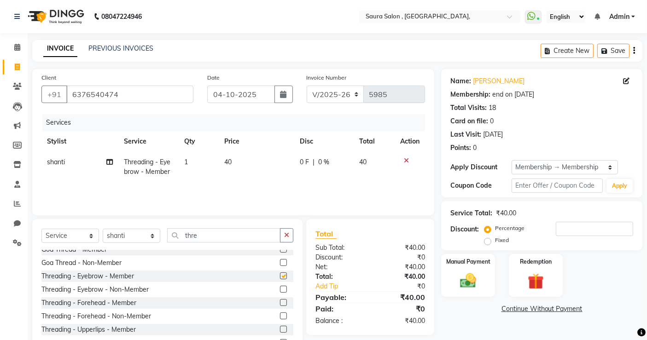
checkbox input "false"
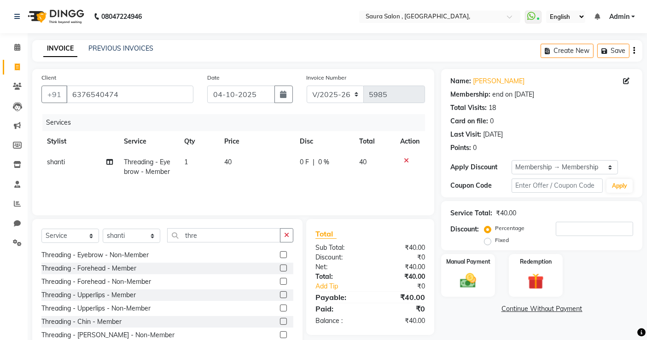
click at [280, 293] on label at bounding box center [283, 295] width 7 height 7
click at [280, 293] on input "checkbox" at bounding box center [283, 296] width 6 height 6
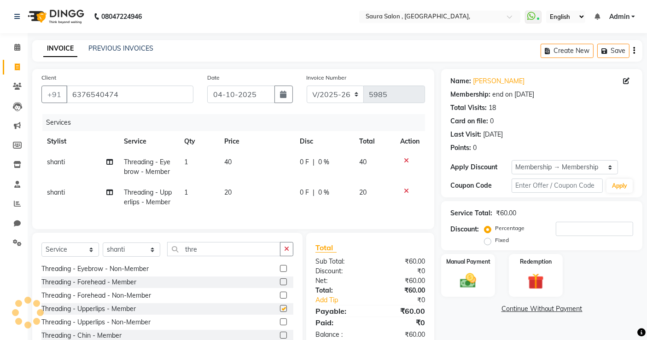
checkbox input "false"
click at [209, 257] on input "thre" at bounding box center [223, 249] width 113 height 14
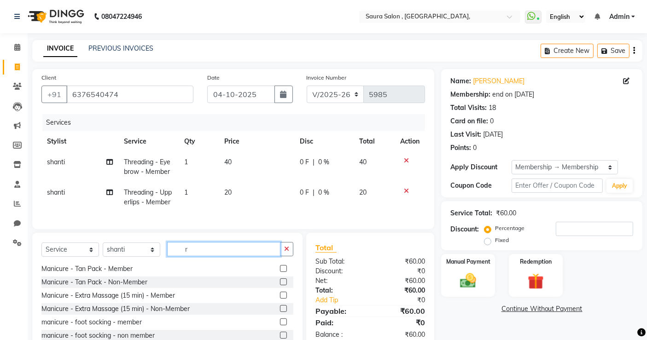
type input "r"
click at [140, 257] on select "Select Stylist archana asha [PERSON_NAME] deepika [PERSON_NAME] [PERSON_NAME] […" at bounding box center [132, 250] width 58 height 14
select select "72513"
click at [103, 251] on select "Select Stylist archana asha [PERSON_NAME] deepika [PERSON_NAME] [PERSON_NAME] […" at bounding box center [132, 250] width 58 height 14
click at [194, 253] on input "r" at bounding box center [223, 249] width 113 height 14
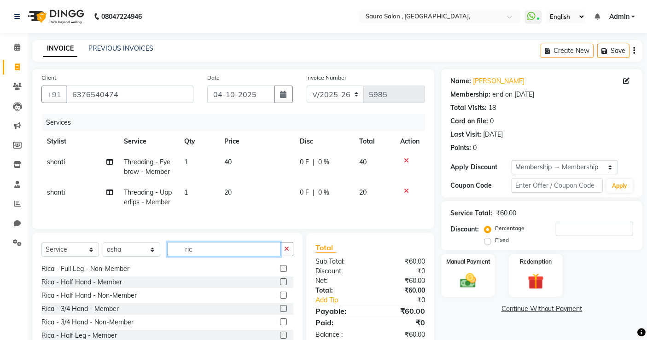
scroll to position [0, 0]
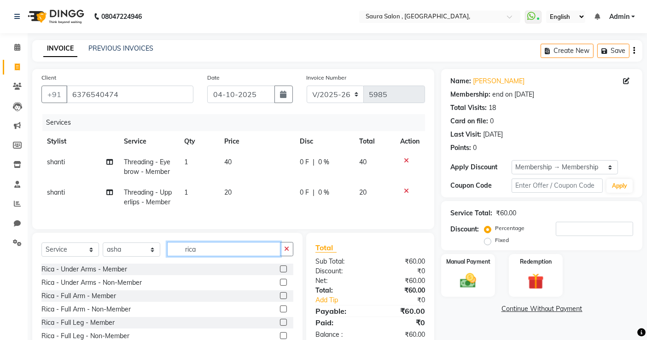
type input "rica"
click at [280, 273] on label at bounding box center [283, 269] width 7 height 7
click at [280, 273] on input "checkbox" at bounding box center [283, 270] width 6 height 6
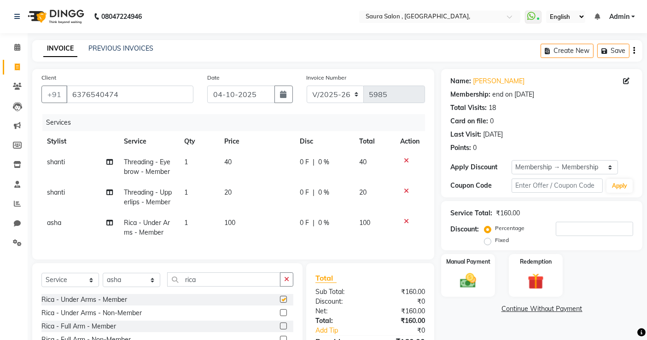
checkbox input "false"
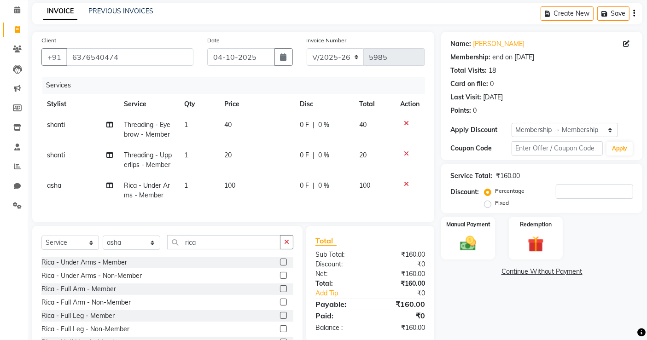
scroll to position [38, 0]
click at [280, 292] on label at bounding box center [283, 288] width 7 height 7
click at [280, 292] on input "checkbox" at bounding box center [283, 289] width 6 height 6
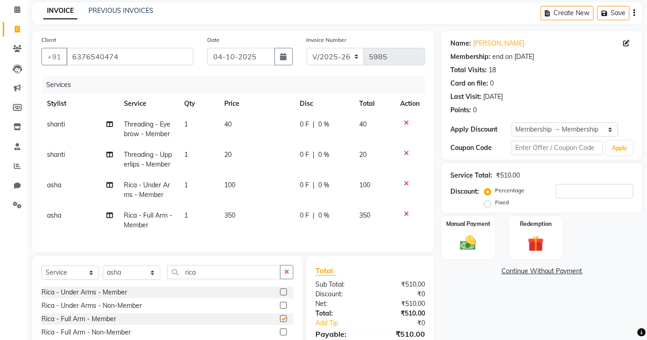
checkbox input "false"
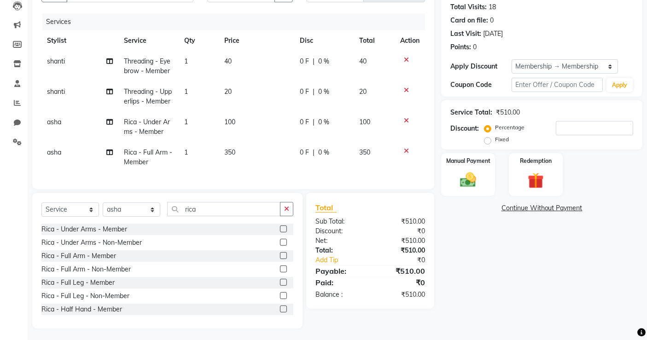
scroll to position [104, 0]
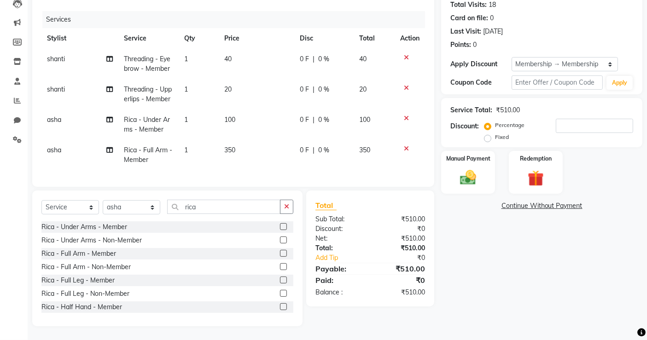
click at [280, 284] on label at bounding box center [283, 280] width 7 height 7
click at [280, 284] on input "checkbox" at bounding box center [283, 281] width 6 height 6
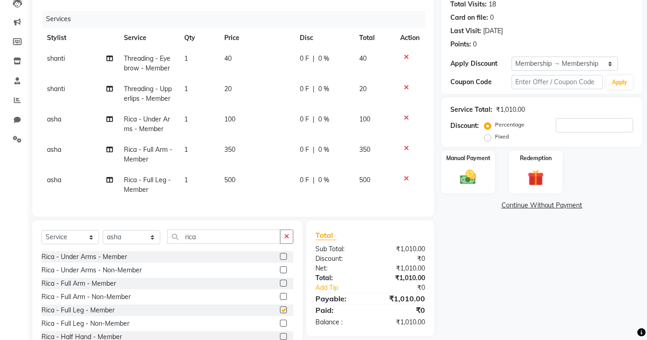
checkbox input "false"
click at [131, 245] on select "Select Stylist archana asha [PERSON_NAME] deepika [PERSON_NAME] [PERSON_NAME] […" at bounding box center [132, 237] width 58 height 14
select select "56810"
click at [103, 238] on select "Select Stylist archana asha [PERSON_NAME] deepika [PERSON_NAME] [PERSON_NAME] […" at bounding box center [132, 237] width 58 height 14
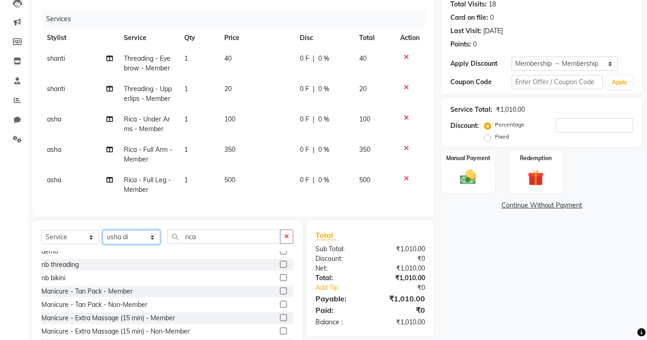
scroll to position [77, 0]
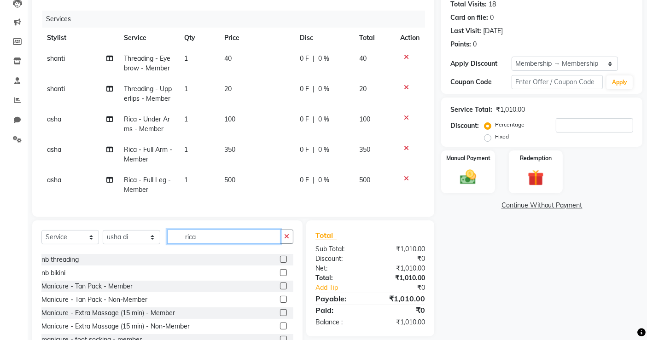
click at [199, 243] on input "rica" at bounding box center [223, 237] width 113 height 14
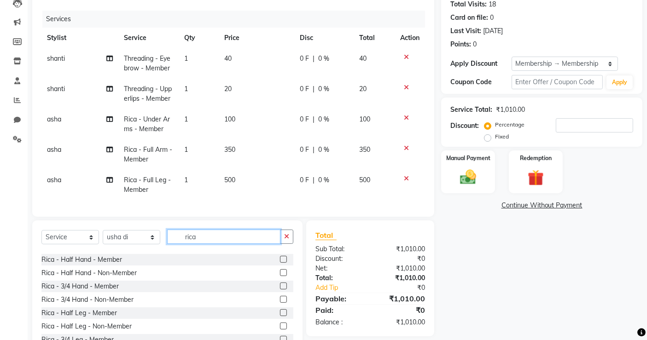
type input "rica"
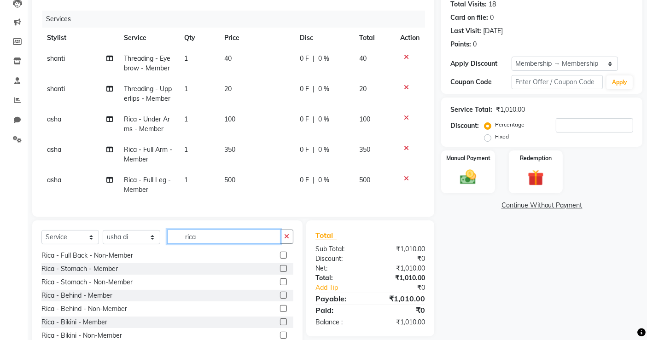
scroll to position [309, 0]
click at [280, 272] on label at bounding box center [283, 268] width 7 height 7
click at [280, 272] on input "checkbox" at bounding box center [283, 269] width 6 height 6
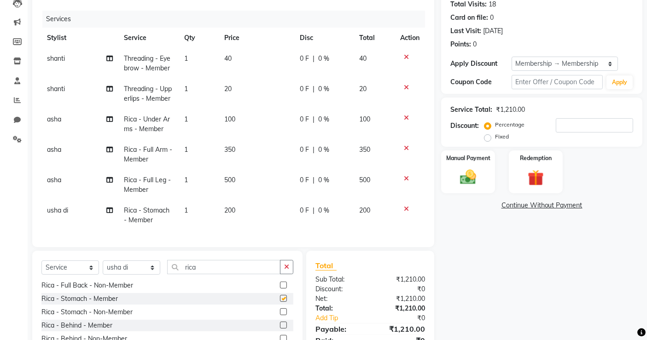
checkbox input "false"
click at [210, 275] on input "rica" at bounding box center [223, 267] width 113 height 14
type input "r"
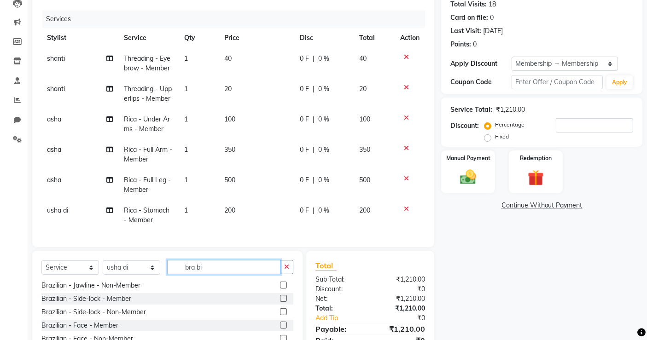
scroll to position [0, 0]
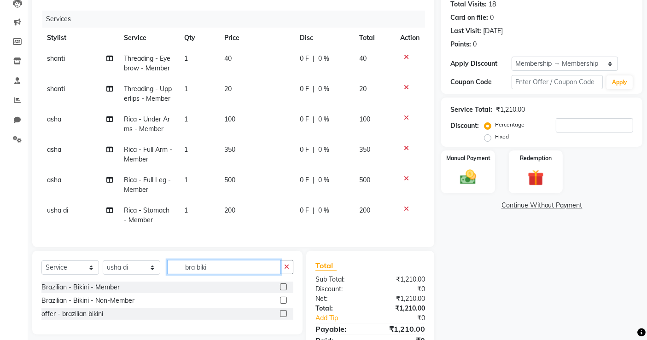
type input "bra biki"
click at [284, 288] on label at bounding box center [283, 287] width 7 height 7
click at [284, 288] on input "checkbox" at bounding box center [283, 288] width 6 height 6
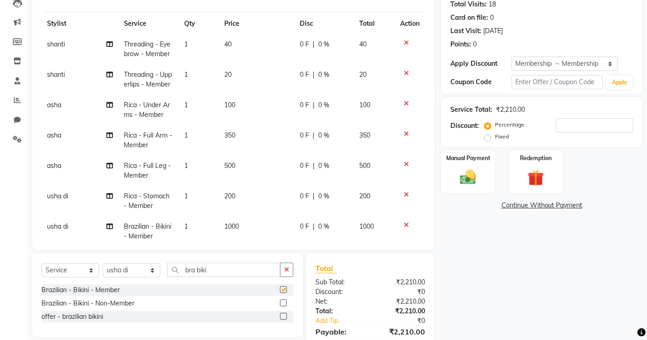
checkbox input "false"
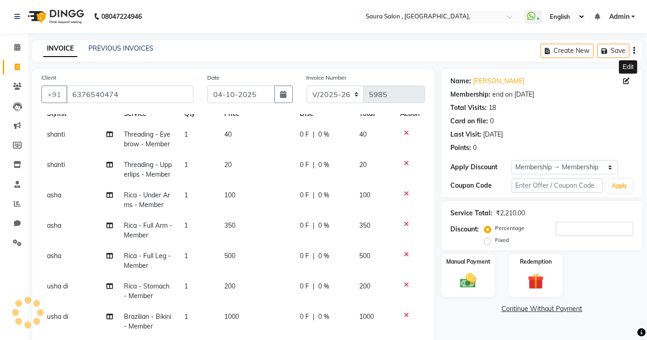
click at [625, 80] on icon at bounding box center [626, 81] width 6 height 6
select select "05"
select select "10"
select select "2022"
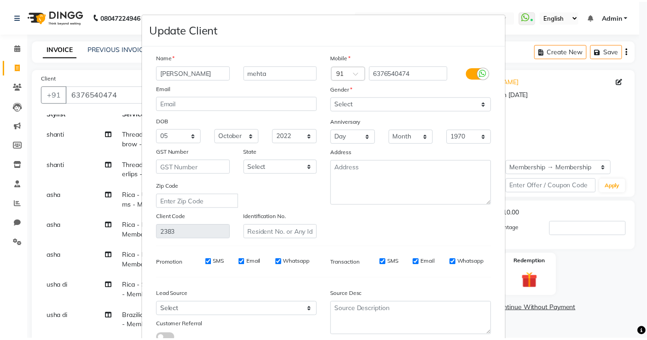
scroll to position [68, 0]
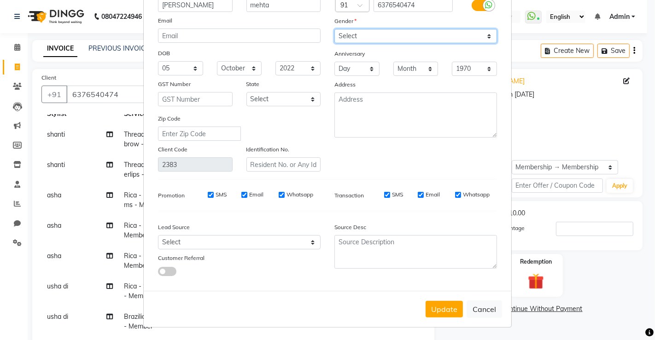
click at [375, 32] on select "Select Male Female Other Prefer Not To Say" at bounding box center [415, 36] width 163 height 14
select select "female"
click at [334, 29] on select "Select Male Female Other Prefer Not To Say" at bounding box center [415, 36] width 163 height 14
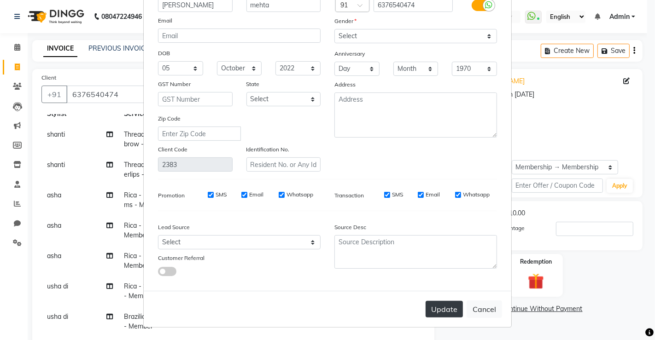
click at [434, 306] on button "Update" at bounding box center [444, 309] width 37 height 17
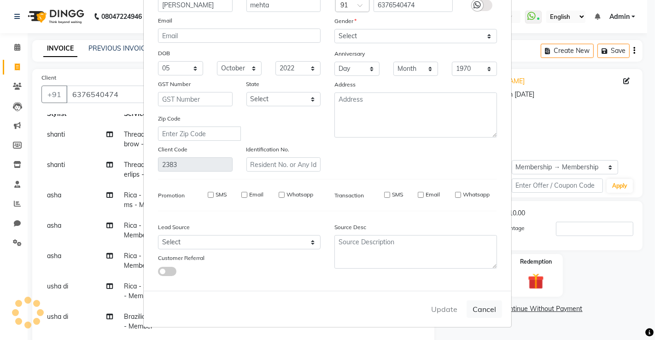
select select
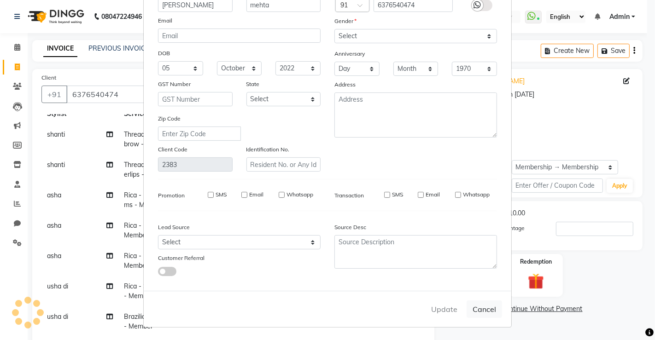
select select
checkbox input "false"
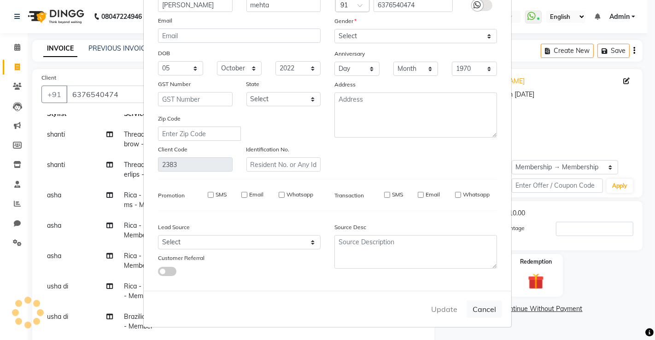
checkbox input "false"
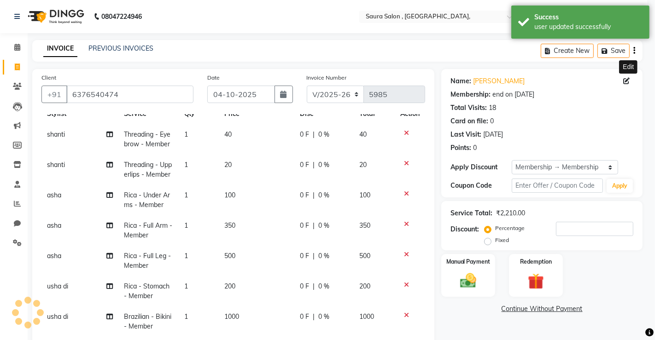
type input "0"
select select "2: Object"
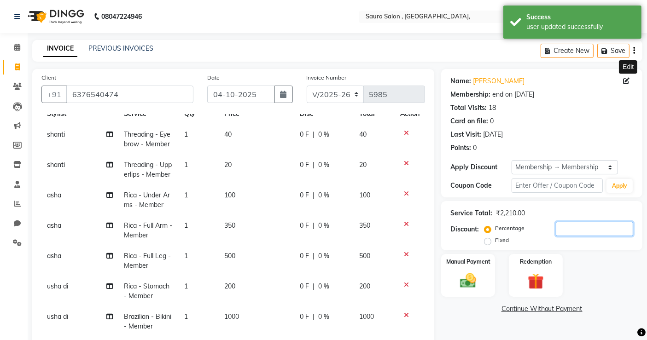
click at [569, 225] on input "number" at bounding box center [594, 229] width 77 height 14
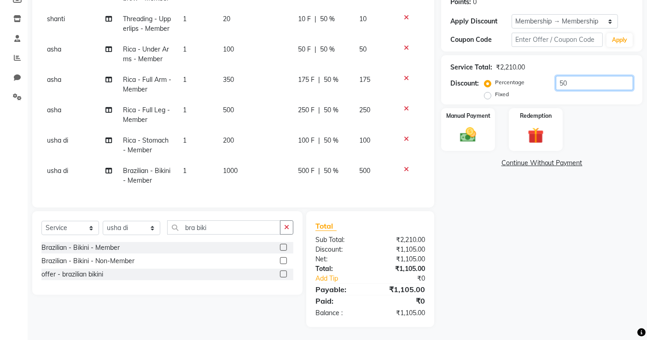
scroll to position [6, 0]
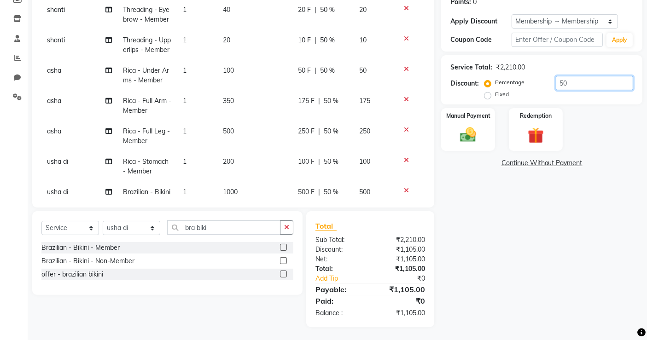
type input "50"
click at [404, 164] on icon at bounding box center [406, 160] width 5 height 6
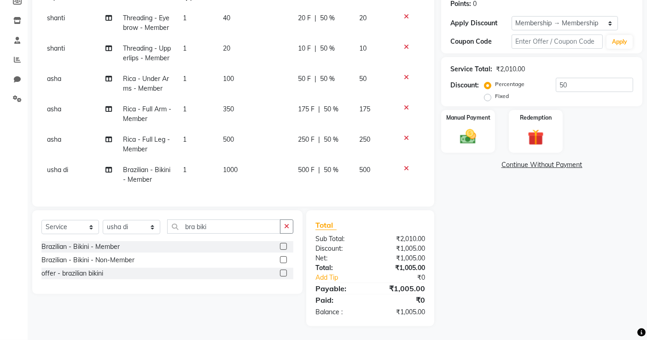
scroll to position [14, 0]
click at [214, 227] on input "bra biki" at bounding box center [223, 227] width 113 height 14
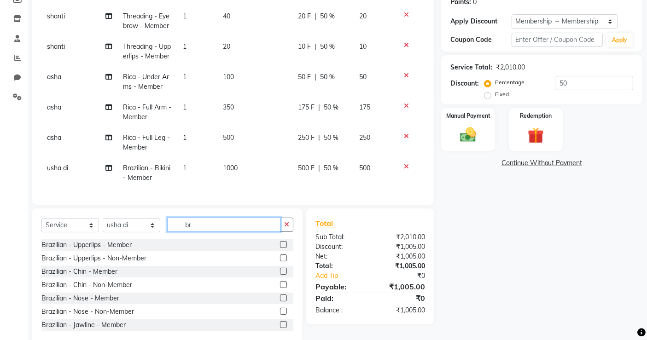
type input "b"
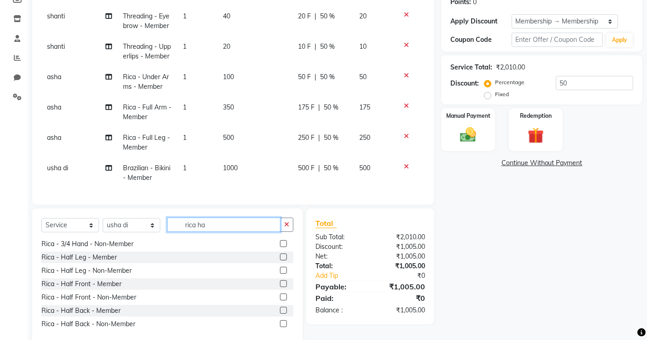
type input "rica ha"
click at [280, 286] on label at bounding box center [283, 284] width 7 height 7
click at [280, 286] on input "checkbox" at bounding box center [283, 284] width 6 height 6
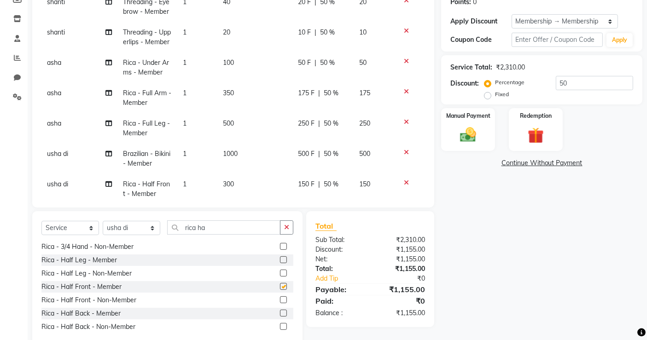
checkbox input "false"
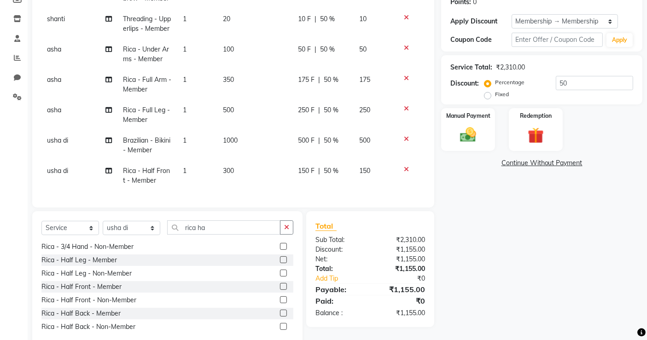
scroll to position [45, 0]
click at [525, 253] on div "Name: Sweta Mehta Membership: end on 23-01-2026 Total Visits: 18 Card on file: …" at bounding box center [545, 135] width 208 height 424
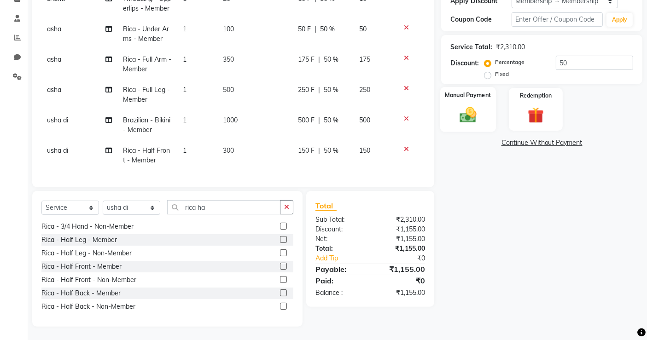
click at [460, 117] on img at bounding box center [469, 114] width 28 height 19
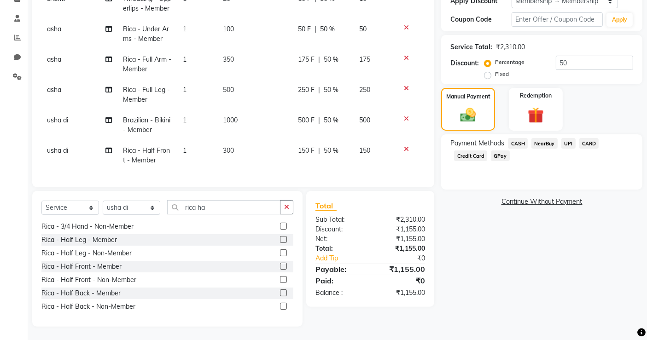
click at [566, 143] on span "UPI" at bounding box center [569, 143] width 14 height 11
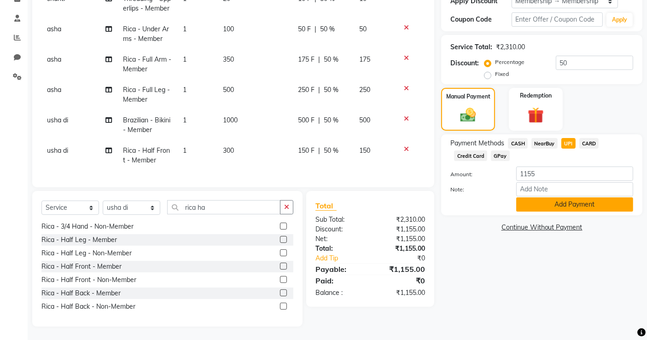
click at [559, 203] on button "Add Payment" at bounding box center [574, 205] width 117 height 14
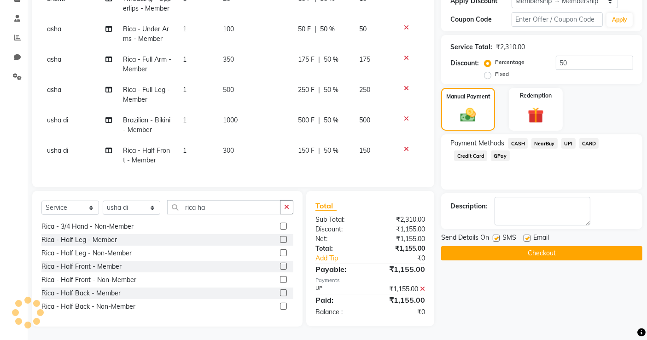
click at [533, 257] on button "Checkout" at bounding box center [541, 253] width 201 height 14
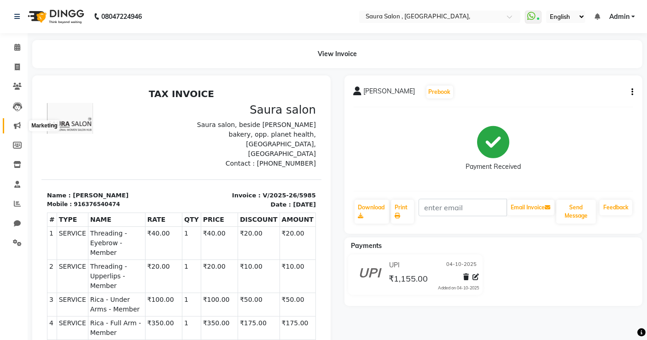
click at [16, 124] on icon at bounding box center [17, 125] width 7 height 7
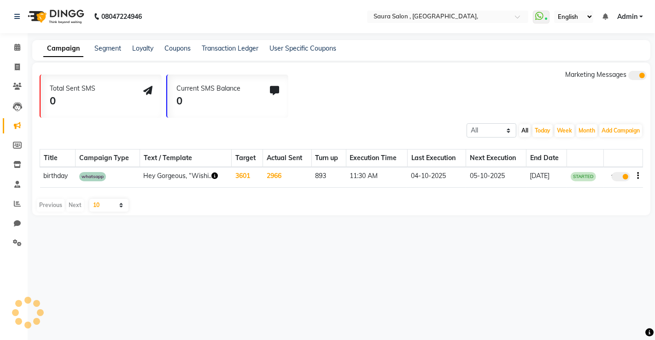
click at [230, 53] on div "Transaction Ledger" at bounding box center [230, 49] width 57 height 10
click at [228, 47] on link "Transaction Ledger" at bounding box center [230, 48] width 57 height 8
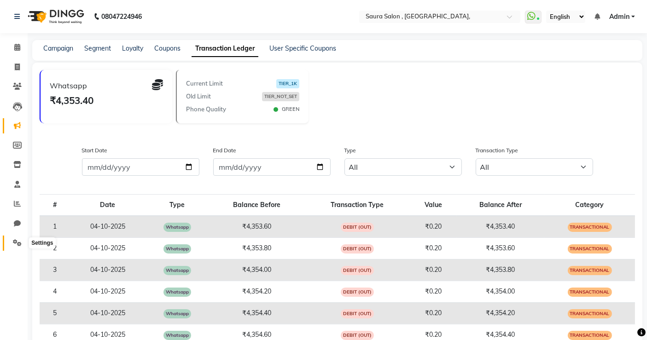
click at [16, 240] on icon at bounding box center [17, 243] width 9 height 7
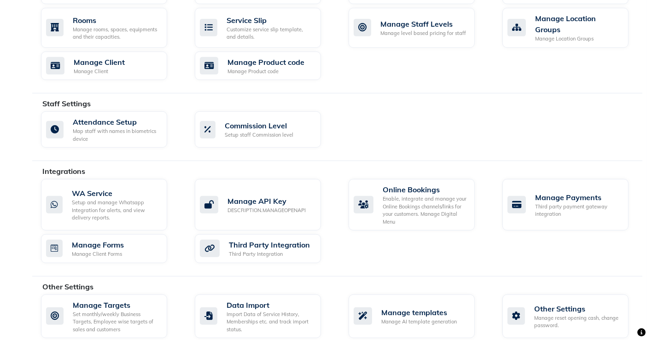
scroll to position [424, 0]
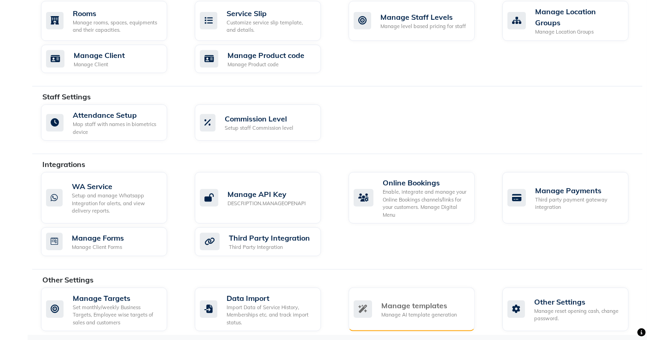
click at [409, 311] on div "Manage AI template generation" at bounding box center [419, 315] width 76 height 8
select select "APPROVED"
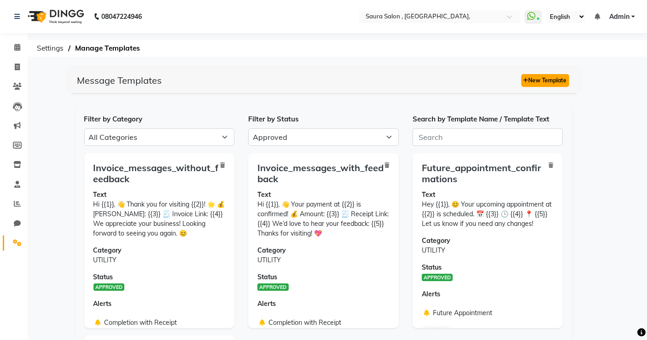
click at [541, 78] on button "New Template" at bounding box center [545, 80] width 48 height 13
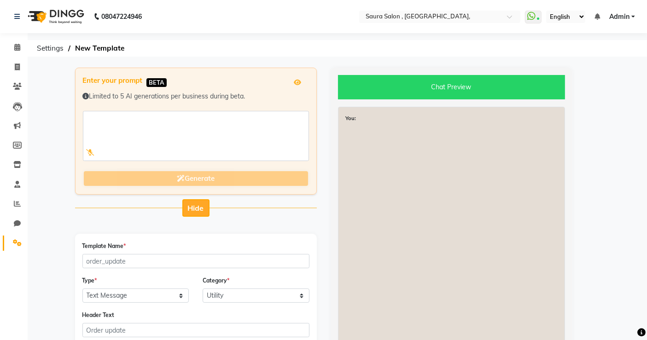
click at [199, 210] on span "Hide" at bounding box center [196, 208] width 16 height 9
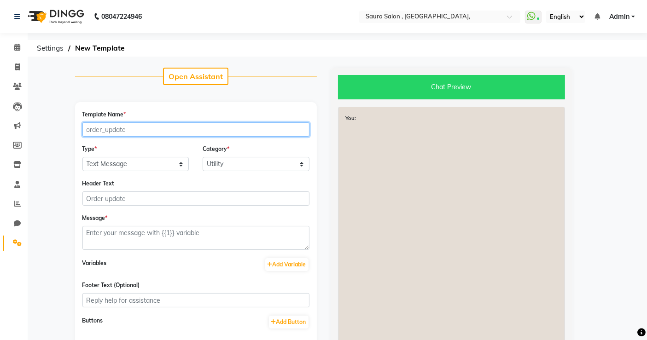
click at [115, 126] on input "Template Name *" at bounding box center [195, 130] width 227 height 14
type input "offer"
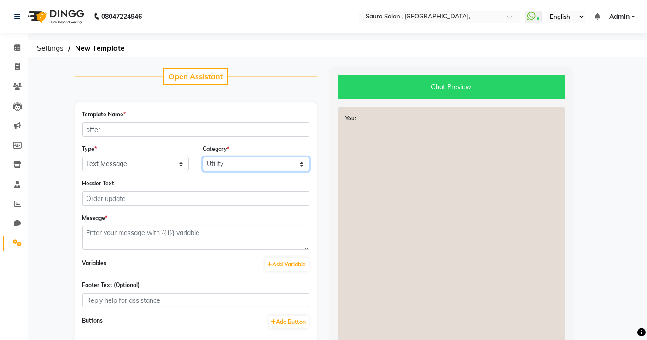
click at [217, 161] on select "Utility Marketing Authentication" at bounding box center [256, 164] width 107 height 14
select select "MARKETING"
click at [203, 157] on select "Utility Marketing Authentication" at bounding box center [256, 164] width 107 height 14
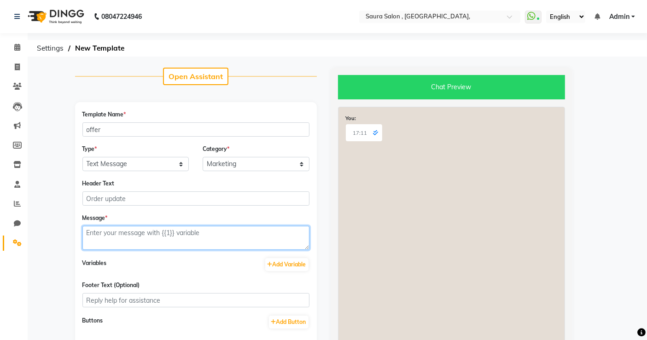
click at [132, 234] on textarea at bounding box center [195, 238] width 227 height 24
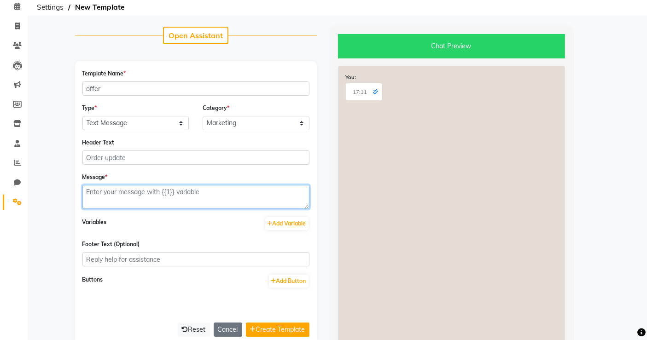
scroll to position [85, 0]
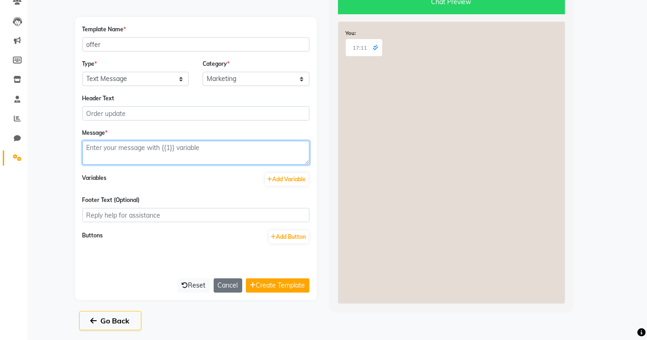
drag, startPoint x: 305, startPoint y: 164, endPoint x: 304, endPoint y: 205, distance: 41.5
click at [304, 205] on form "Template Name * offer Type * Text Message Image with Text Category * Utility Ma…" at bounding box center [195, 158] width 227 height 269
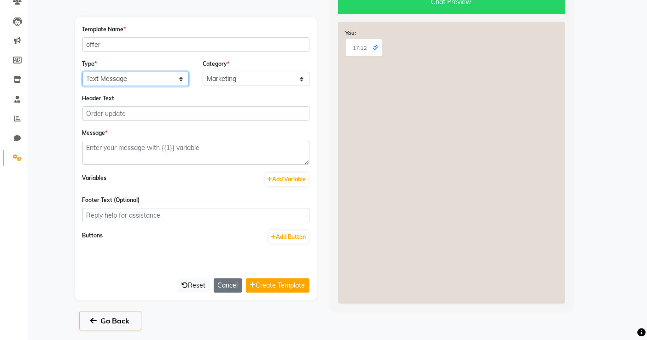
click at [143, 78] on select "Text Message Image with Text" at bounding box center [135, 79] width 107 height 14
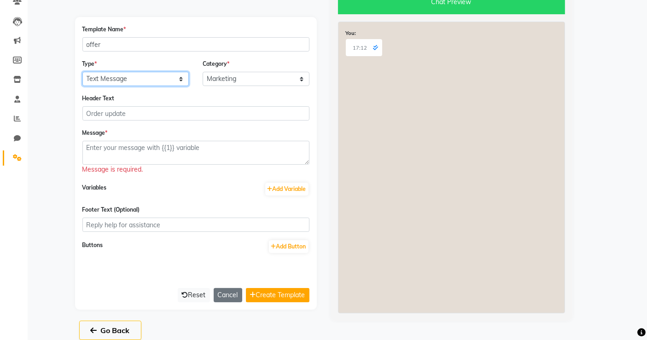
select select "IMAGE"
click at [82, 72] on select "Text Message Image with Text" at bounding box center [135, 79] width 107 height 14
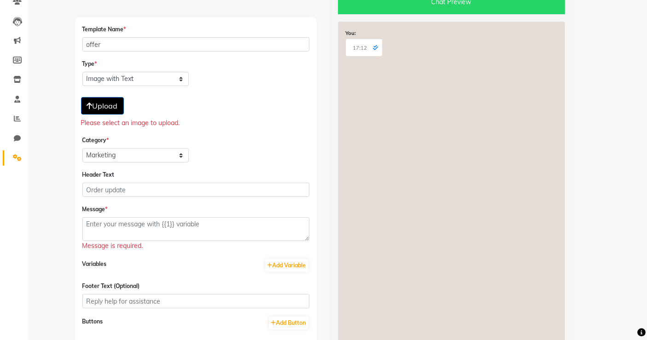
click at [97, 101] on span "Upload" at bounding box center [102, 105] width 31 height 9
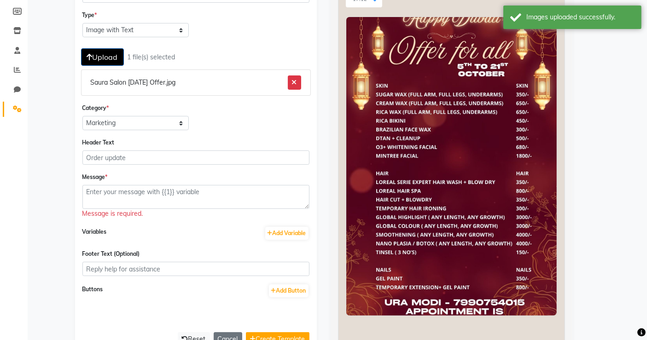
scroll to position [231, 0]
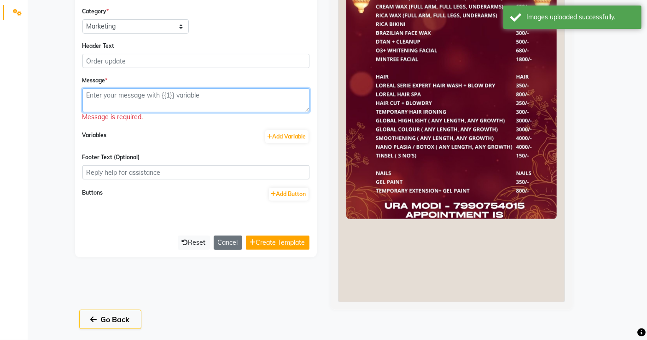
click at [136, 96] on textarea at bounding box center [195, 100] width 227 height 24
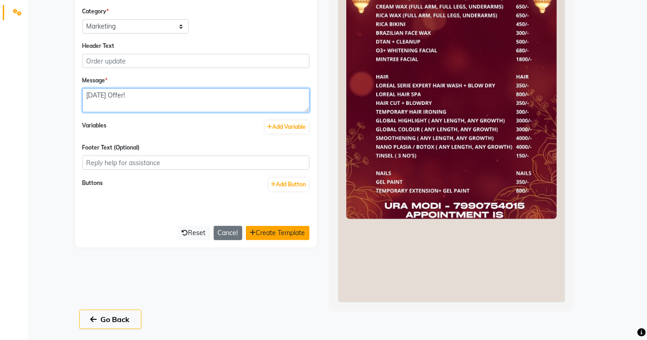
type textarea "Diwali Offer!"
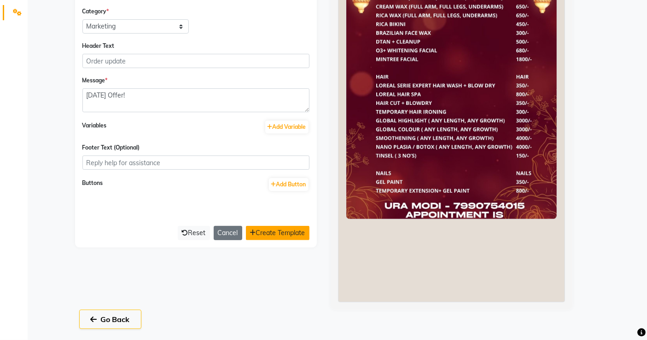
click at [292, 231] on button "Create Template" at bounding box center [278, 233] width 64 height 14
select select "APPROVED"
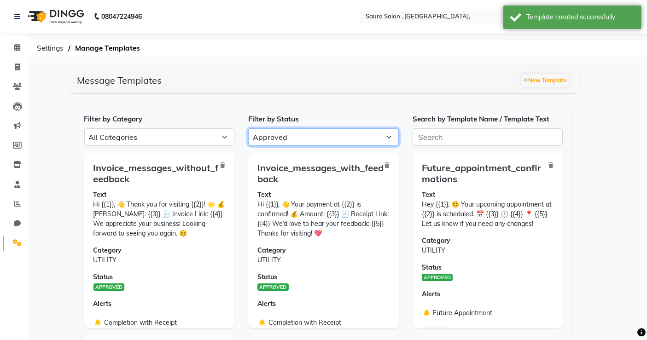
drag, startPoint x: 285, startPoint y: 135, endPoint x: 286, endPoint y: 141, distance: 6.1
click at [285, 135] on select "All Approved Rejected Failed Pending" at bounding box center [323, 138] width 151 height 18
select select
click at [248, 129] on select "All Approved Rejected Failed Pending" at bounding box center [323, 138] width 151 height 18
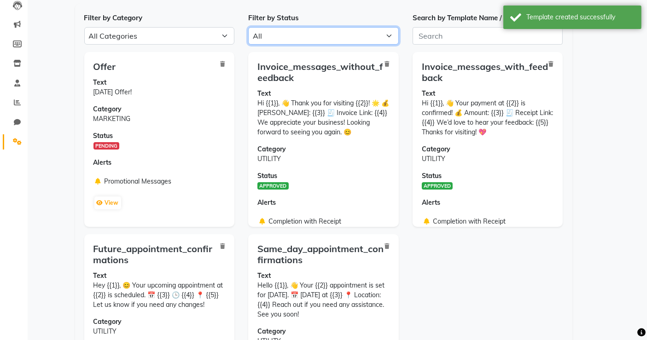
scroll to position [102, 0]
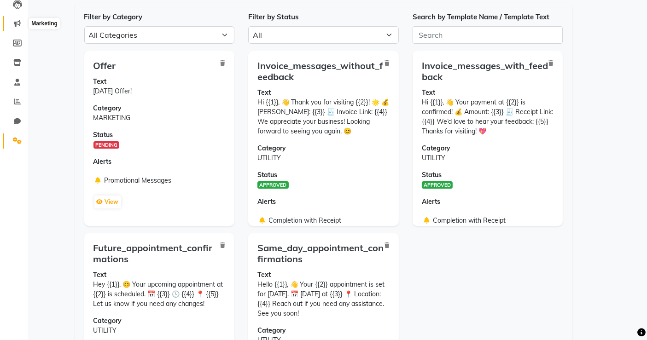
click at [12, 20] on span at bounding box center [17, 23] width 16 height 11
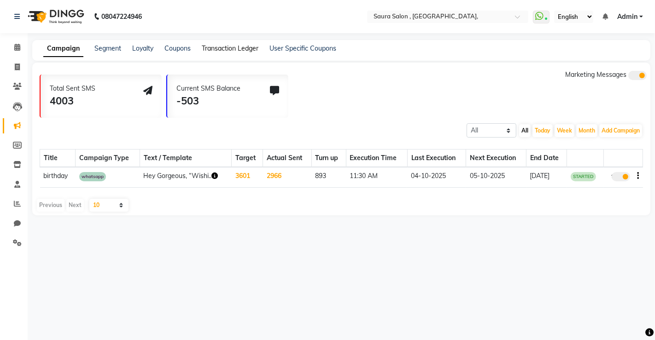
click at [218, 47] on link "Transaction Ledger" at bounding box center [230, 48] width 57 height 8
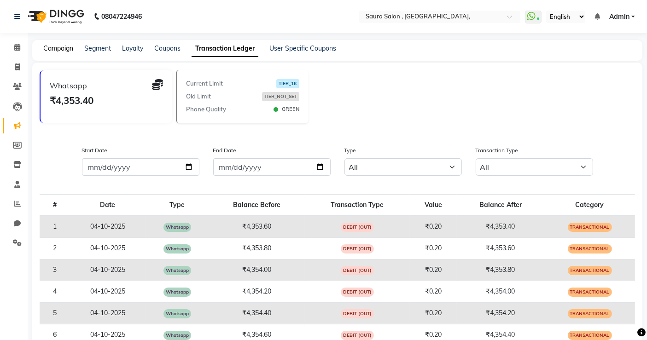
click at [58, 45] on link "Campaign" at bounding box center [58, 48] width 30 height 8
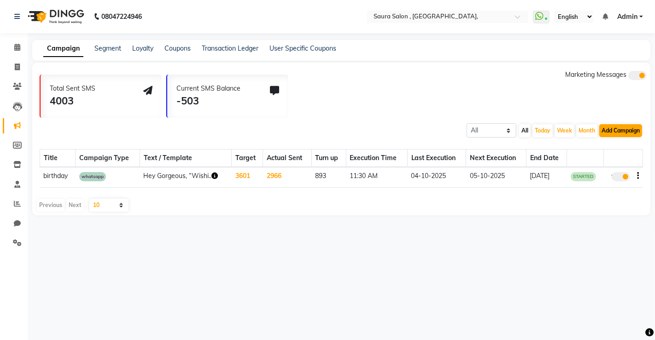
click at [614, 127] on button "Add Campaign" at bounding box center [620, 130] width 43 height 13
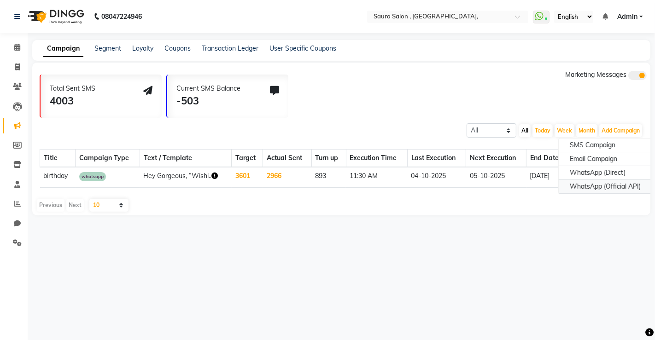
click at [583, 185] on div "WhatsApp (Official API)" at bounding box center [605, 187] width 93 height 14
select select "2"
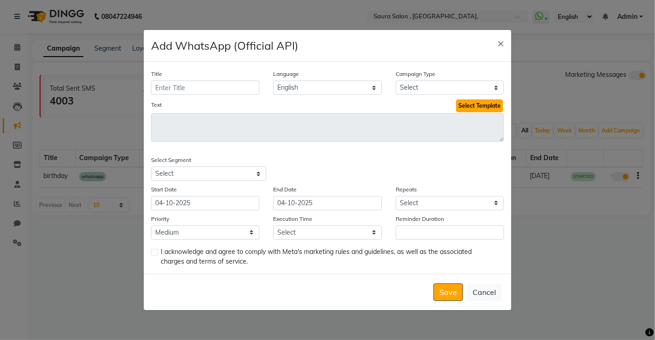
click at [464, 105] on button "Select Template" at bounding box center [479, 105] width 47 height 13
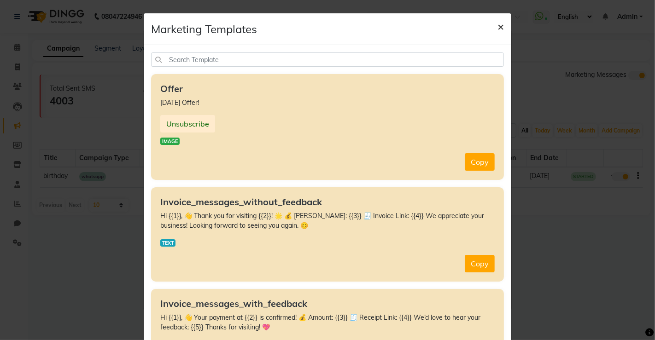
click at [498, 29] on span "×" at bounding box center [500, 26] width 6 height 14
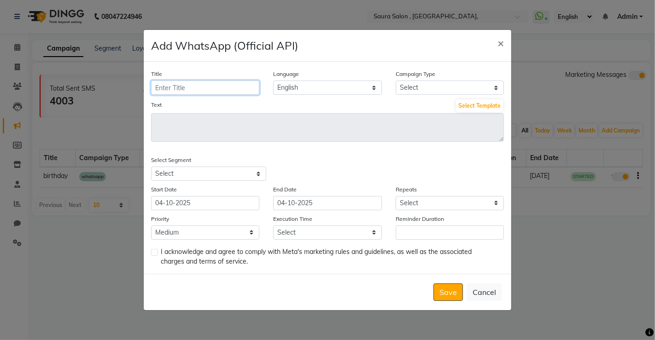
click at [194, 90] on input "Title" at bounding box center [205, 88] width 108 height 14
type input "diwali offer"
click at [480, 86] on select "Select Birthday Anniversary Promotional Service reminder" at bounding box center [450, 88] width 108 height 14
select select "3"
click at [396, 81] on select "Select Birthday Anniversary Promotional Service reminder" at bounding box center [450, 88] width 108 height 14
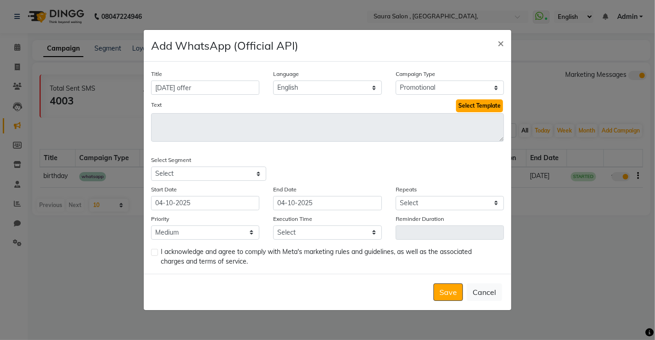
click at [469, 105] on button "Select Template" at bounding box center [479, 105] width 47 height 13
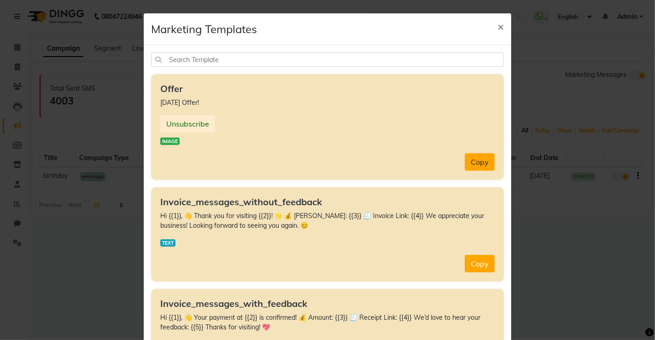
click at [479, 162] on button "Copy" at bounding box center [480, 162] width 30 height 18
type textarea "Diwali Offer!"
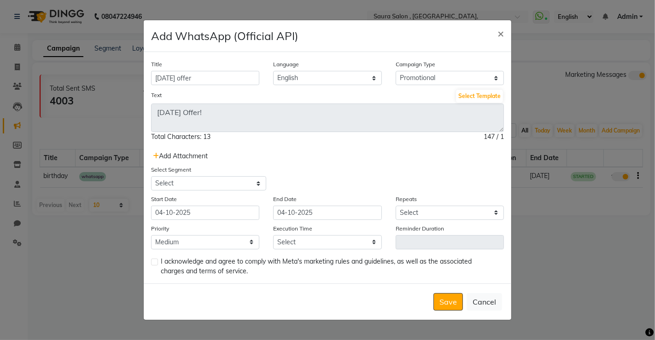
click at [178, 154] on span "Add Attachment" at bounding box center [180, 156] width 55 height 8
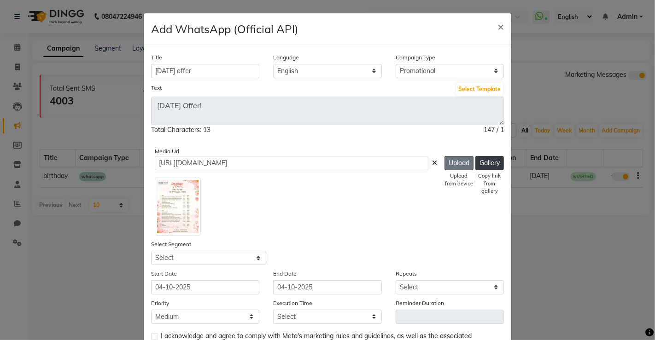
click at [450, 164] on button "Upload" at bounding box center [459, 163] width 29 height 14
click at [221, 260] on select "Select All Customers All Male Customer All Female Customer All Members All Cust…" at bounding box center [208, 258] width 115 height 14
type input "https://ww4.in/a?c=Ia6maP"
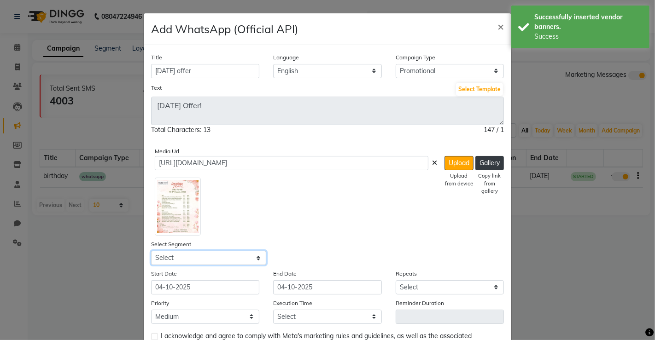
select select "31562"
click at [151, 251] on select "Select All Customers All Male Customer All Female Customer All Members All Cust…" at bounding box center [208, 258] width 115 height 14
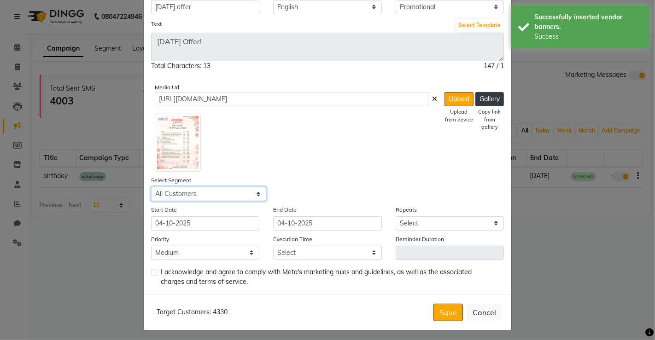
scroll to position [67, 0]
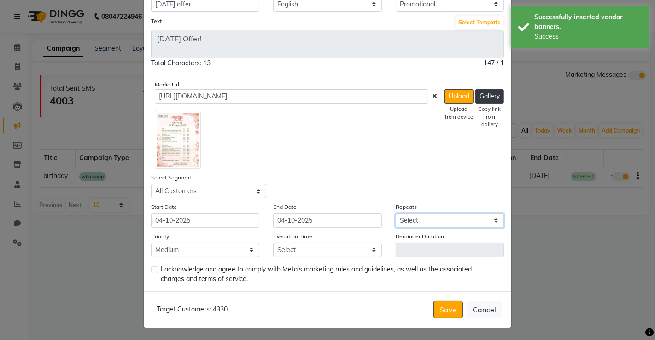
click at [456, 220] on select "Select Once Daily Alternate Day Weekly Monthly Yearly" at bounding box center [450, 221] width 108 height 14
select select "1"
click at [396, 214] on select "Select Once Daily Alternate Day Weekly Monthly Yearly" at bounding box center [450, 221] width 108 height 14
click at [301, 251] on select "Select 09:00 AM 09:15 AM 09:30 AM 09:45 AM 10:00 AM 10:15 AM 10:30 AM 10:45 AM …" at bounding box center [327, 250] width 108 height 14
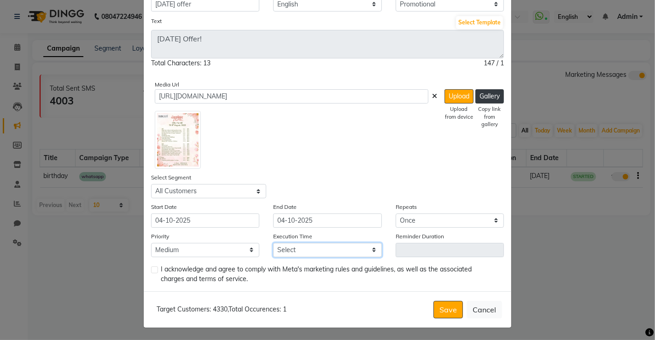
select select "1050"
click at [273, 243] on select "Select 09:00 AM 09:15 AM 09:30 AM 09:45 AM 10:00 AM 10:15 AM 10:30 AM 10:45 AM …" at bounding box center [327, 250] width 108 height 14
click at [151, 272] on label at bounding box center [154, 270] width 7 height 7
click at [151, 272] on input "checkbox" at bounding box center [154, 271] width 6 height 6
checkbox input "true"
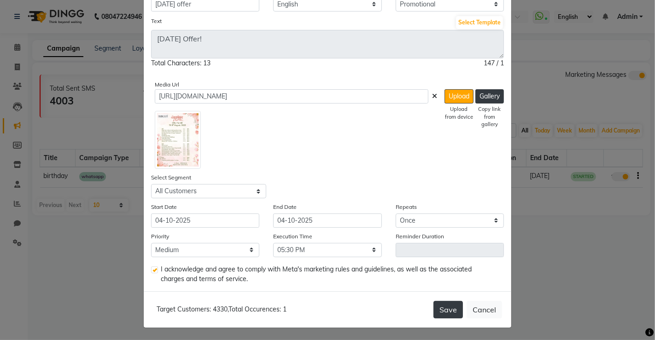
click at [446, 308] on button "Save" at bounding box center [447, 310] width 29 height 18
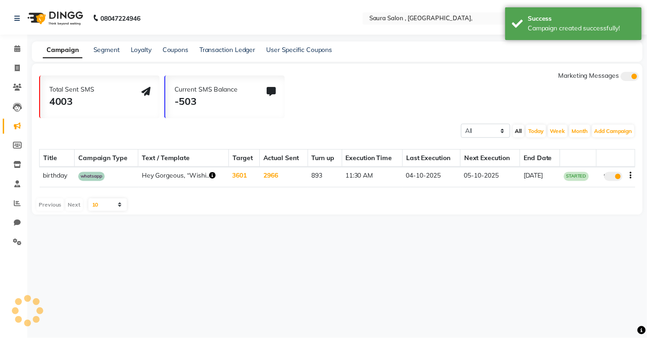
scroll to position [0, 0]
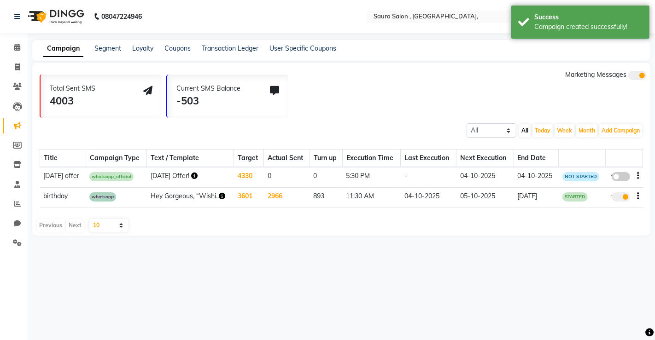
click at [193, 176] on icon "button" at bounding box center [194, 176] width 6 height 6
click at [242, 170] on link "https://img.dingg.app/saura_salon__jodhpur_village/images/Saura_Salon_Diwali_Of…" at bounding box center [249, 165] width 88 height 7
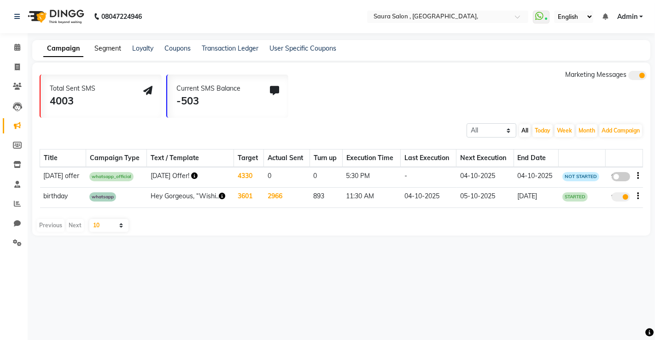
click at [103, 45] on link "Segment" at bounding box center [107, 48] width 27 height 8
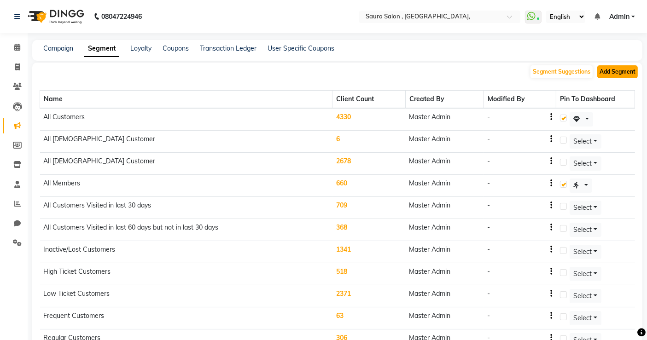
click at [609, 71] on button "Add Segment" at bounding box center [617, 71] width 41 height 13
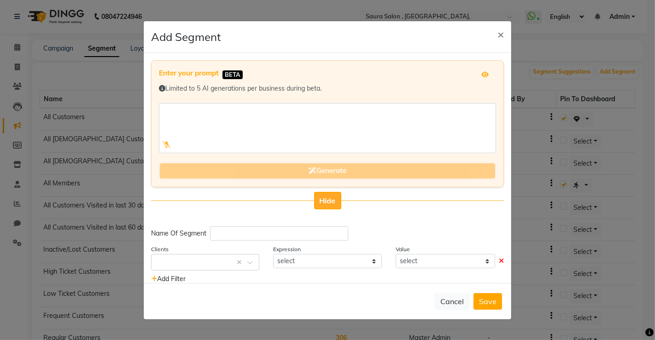
click at [332, 197] on button "Hide" at bounding box center [327, 201] width 27 height 18
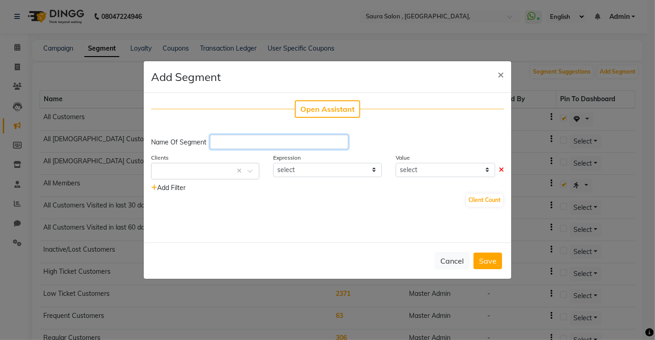
click at [233, 137] on input "text" at bounding box center [279, 142] width 138 height 14
type input "Diwali"
click at [200, 170] on input "text" at bounding box center [196, 171] width 80 height 10
click at [252, 170] on span at bounding box center [253, 174] width 12 height 10
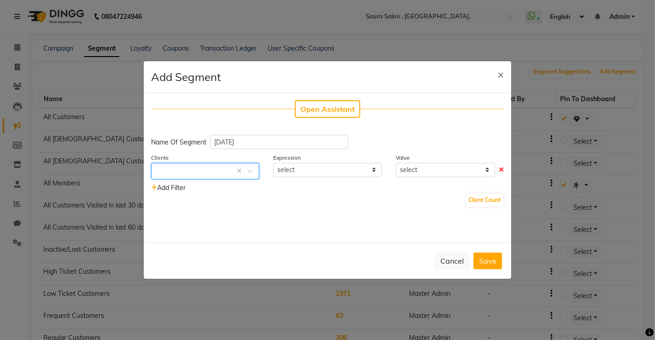
click at [251, 170] on span at bounding box center [253, 174] width 12 height 10
click at [253, 170] on span at bounding box center [253, 174] width 12 height 10
click at [454, 258] on button "Cancel" at bounding box center [451, 261] width 35 height 18
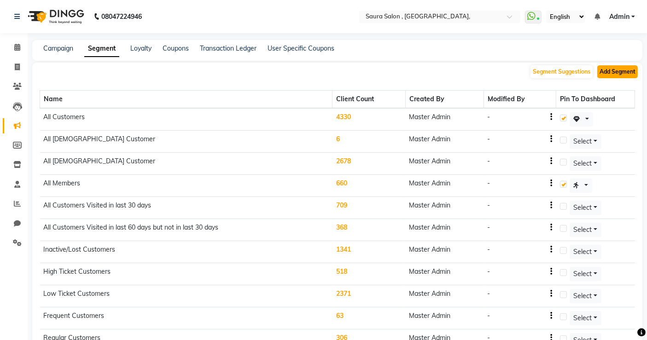
click at [629, 73] on button "Add Segment" at bounding box center [617, 71] width 41 height 13
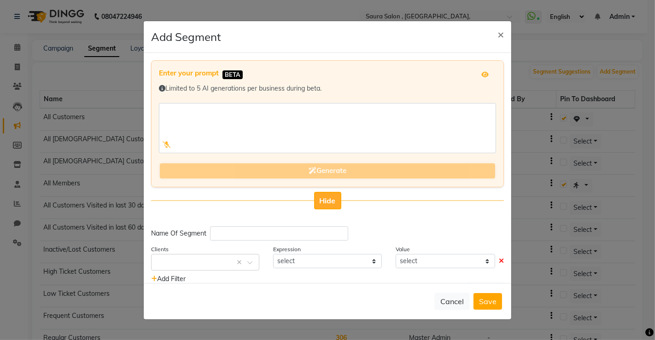
click at [321, 199] on span "Hide" at bounding box center [328, 200] width 16 height 9
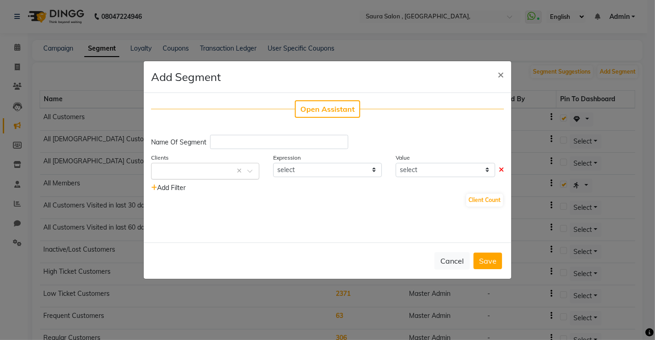
click at [253, 170] on span at bounding box center [253, 174] width 12 height 10
click at [454, 260] on button "Cancel" at bounding box center [451, 261] width 35 height 18
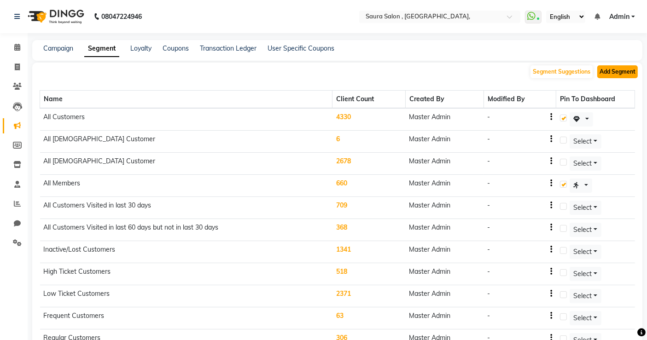
click at [616, 71] on button "Add Segment" at bounding box center [617, 71] width 41 height 13
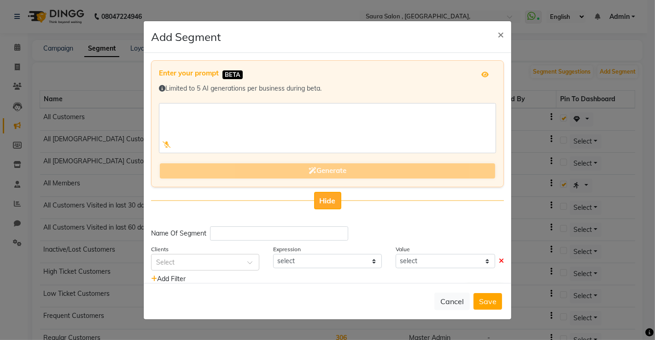
click at [327, 193] on button "Hide" at bounding box center [327, 201] width 27 height 18
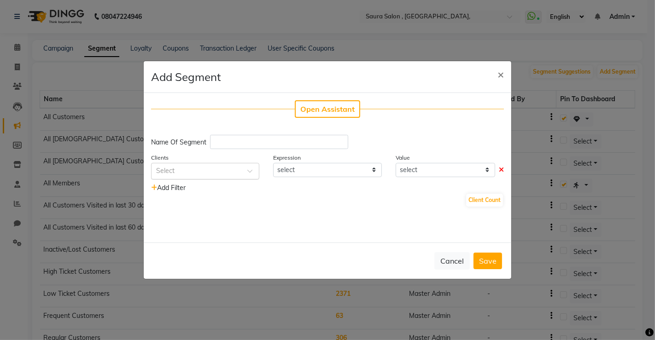
click at [251, 170] on span at bounding box center [253, 174] width 12 height 10
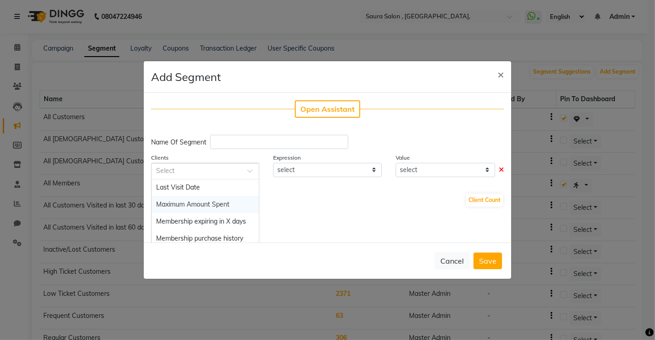
scroll to position [563, 0]
click at [204, 220] on span "Last Promo Whatsapp Sent Days" at bounding box center [205, 221] width 99 height 8
select select "="
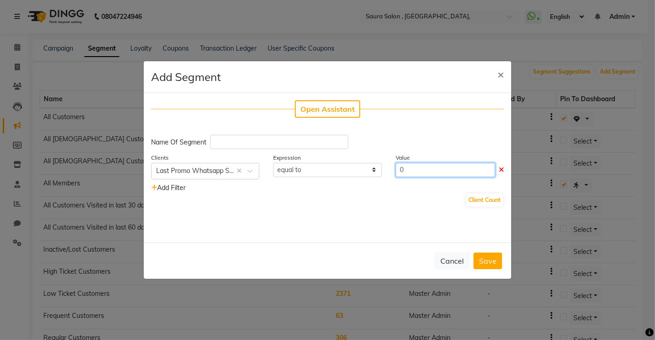
drag, startPoint x: 409, startPoint y: 169, endPoint x: 397, endPoint y: 171, distance: 12.6
click at [397, 171] on input "0" at bounding box center [445, 170] width 99 height 14
type input "5"
click at [164, 186] on span "Add Filter" at bounding box center [168, 188] width 35 height 8
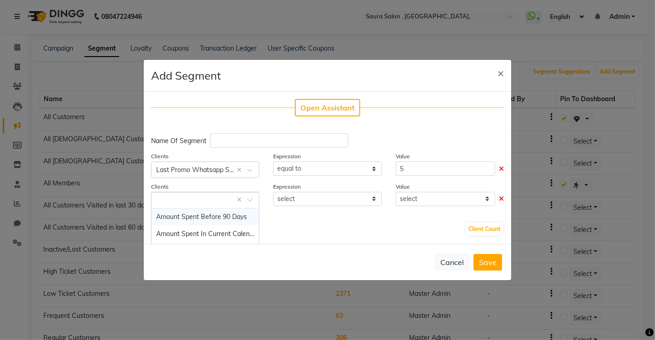
click at [249, 199] on span at bounding box center [253, 203] width 12 height 10
type input "is"
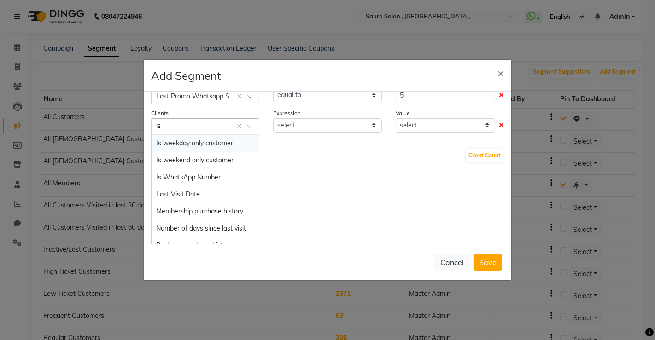
scroll to position [75, 0]
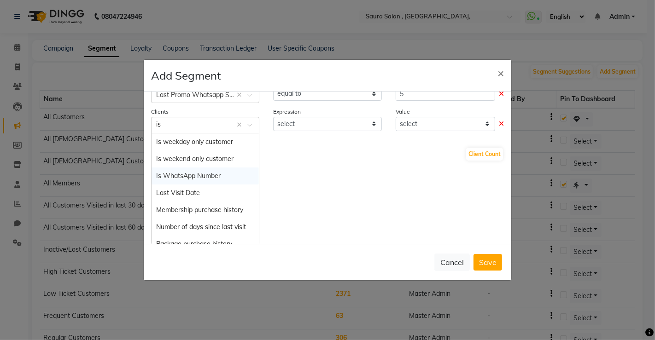
click at [181, 176] on span "Is WhatsApp Number" at bounding box center [188, 176] width 64 height 8
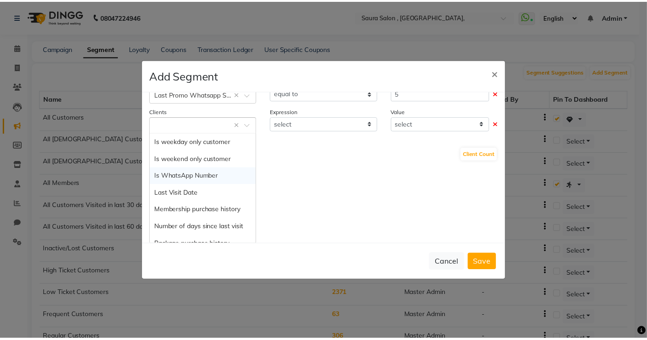
scroll to position [0, 0]
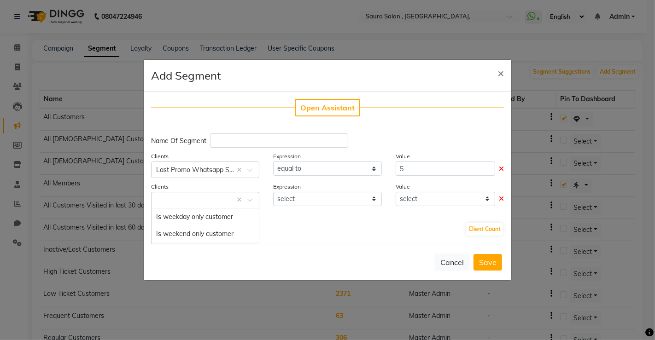
select select "="
select select "true"
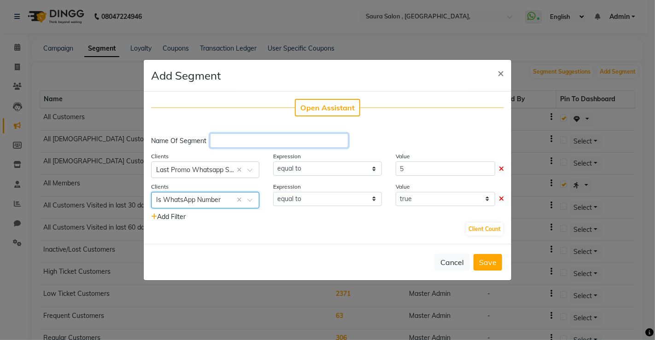
click at [227, 139] on input "text" at bounding box center [279, 141] width 138 height 14
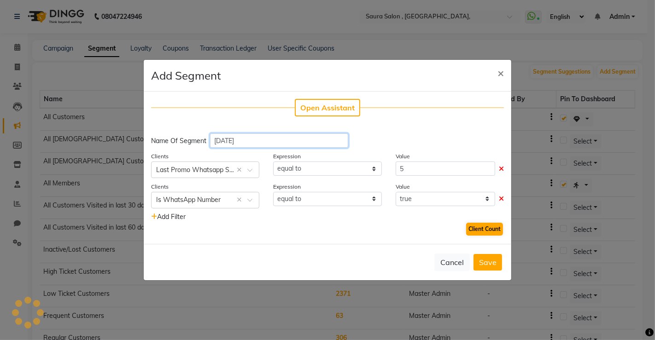
type input "[DATE]"
click at [497, 229] on button "Client Count" at bounding box center [484, 229] width 37 height 13
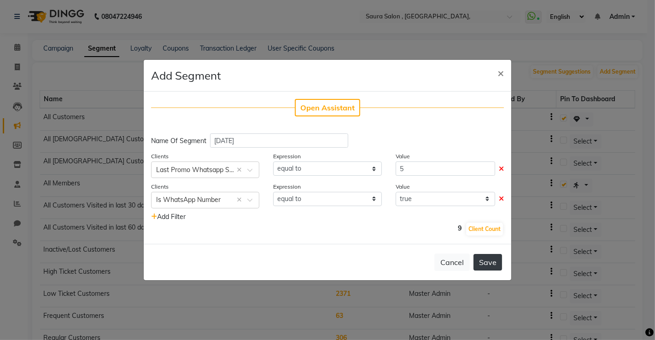
click at [492, 267] on button "Save" at bounding box center [488, 262] width 29 height 17
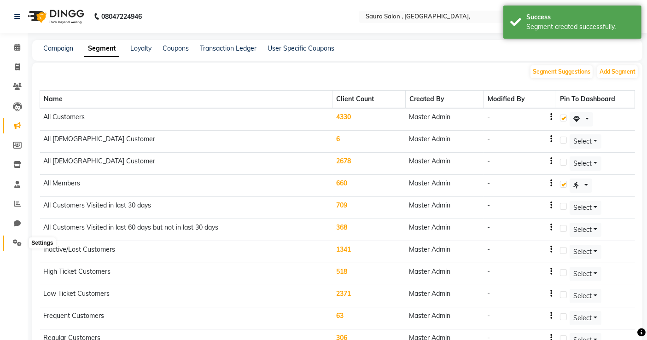
drag, startPoint x: 19, startPoint y: 239, endPoint x: 31, endPoint y: 238, distance: 12.0
click at [19, 239] on span at bounding box center [17, 243] width 16 height 11
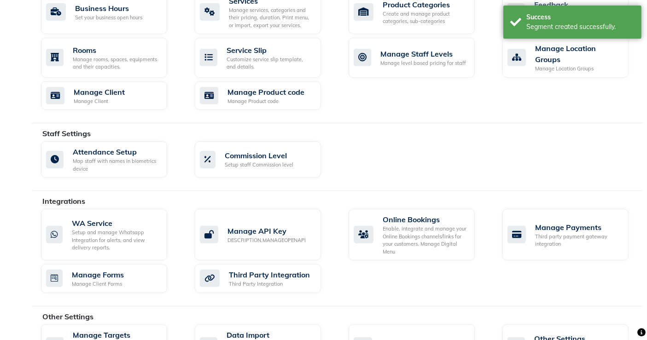
scroll to position [409, 0]
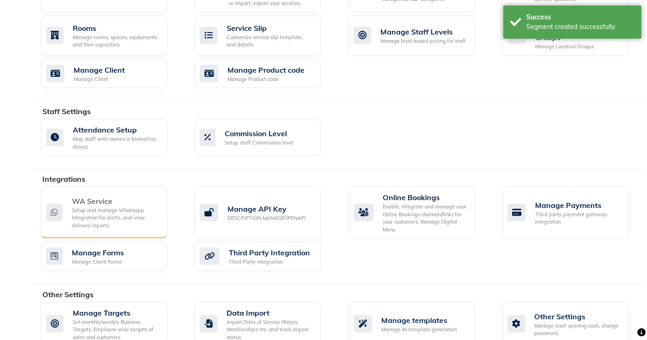
click at [99, 216] on div "Setup and manage Whatsapp Integration for alerts, and view delivery reports." at bounding box center [116, 218] width 88 height 23
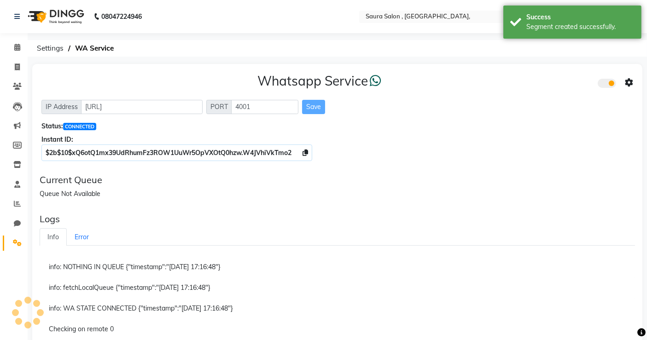
click at [631, 79] on icon at bounding box center [629, 83] width 8 height 8
click at [436, 140] on div "Instant ID:" at bounding box center [337, 140] width 592 height 10
click at [434, 16] on input "text" at bounding box center [431, 17] width 134 height 9
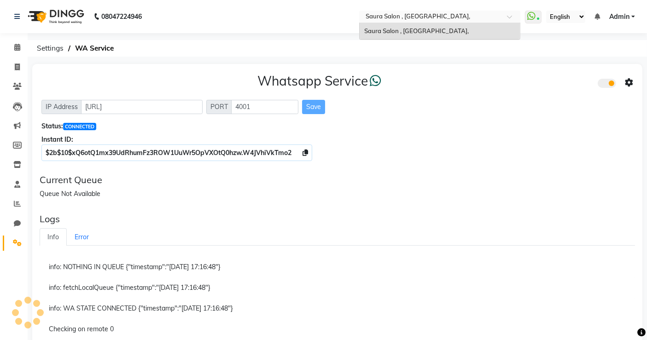
click at [630, 84] on icon at bounding box center [629, 83] width 8 height 8
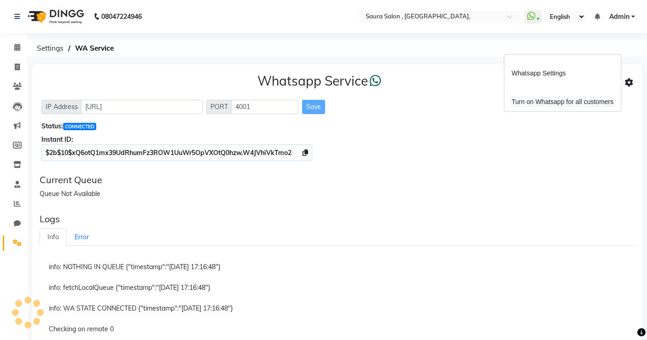
click at [537, 102] on div "Turn on Whatsapp for all customers" at bounding box center [562, 102] width 105 height 12
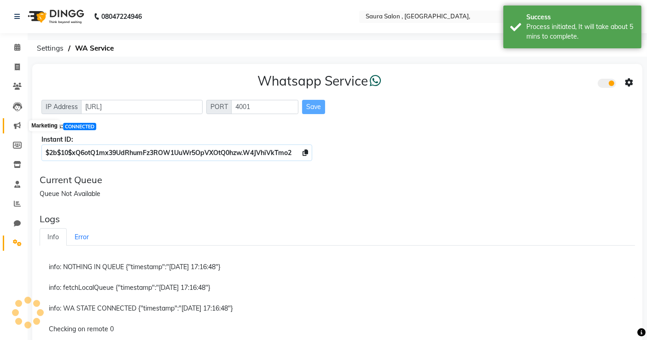
click at [18, 125] on icon at bounding box center [17, 125] width 7 height 7
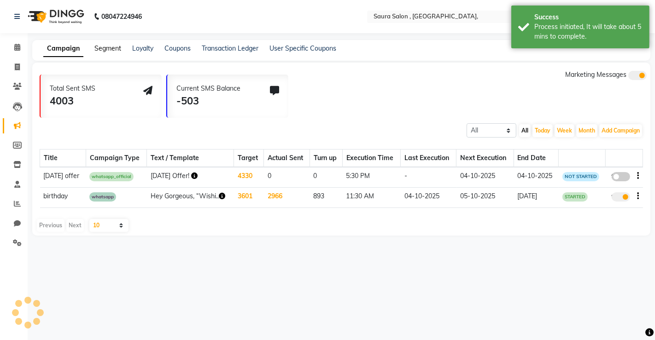
click at [111, 47] on link "Segment" at bounding box center [107, 48] width 27 height 8
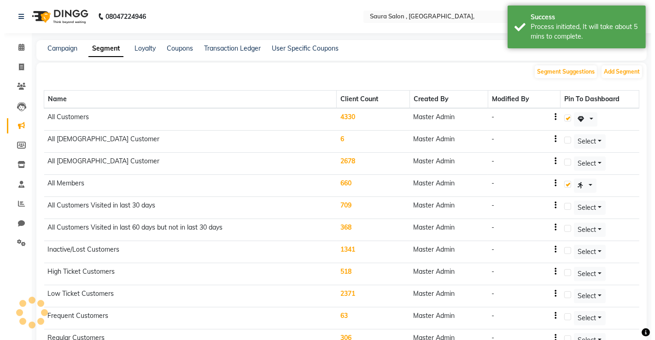
scroll to position [137, 0]
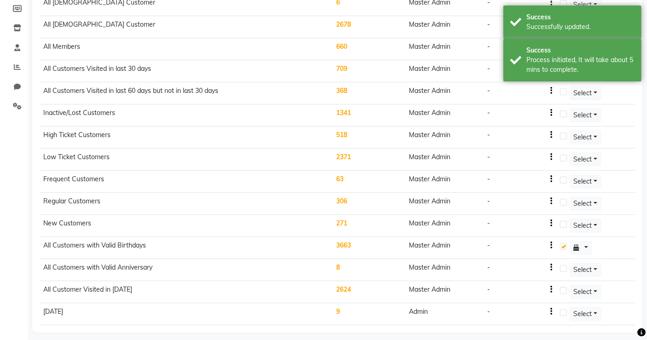
click at [551, 307] on div "-" at bounding box center [519, 312] width 65 height 10
click at [553, 312] on icon "button" at bounding box center [552, 312] width 2 height 0
click at [525, 298] on div "Edit" at bounding box center [531, 301] width 22 height 12
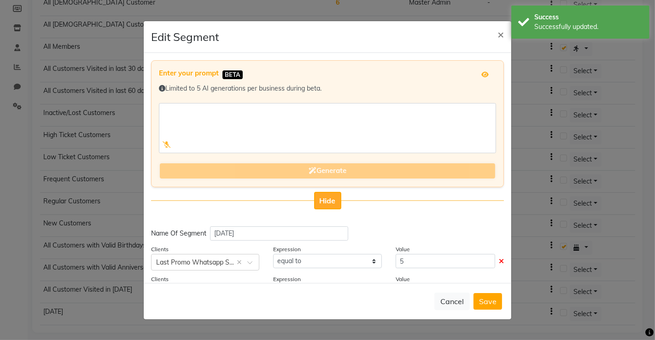
click at [323, 197] on span "Hide" at bounding box center [328, 200] width 16 height 9
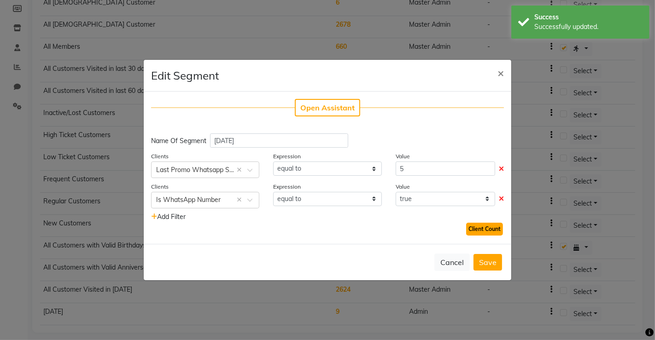
click at [501, 228] on button "Client Count" at bounding box center [484, 229] width 37 height 13
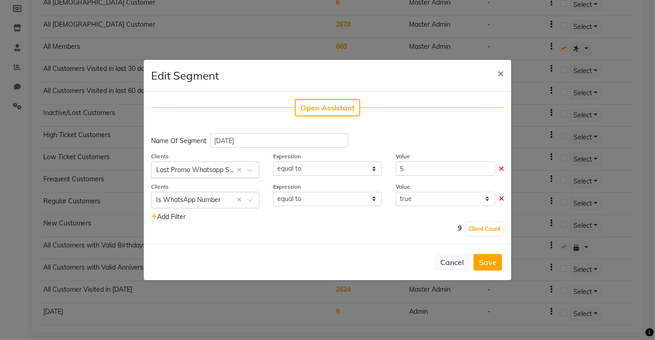
click at [247, 169] on span at bounding box center [253, 173] width 12 height 10
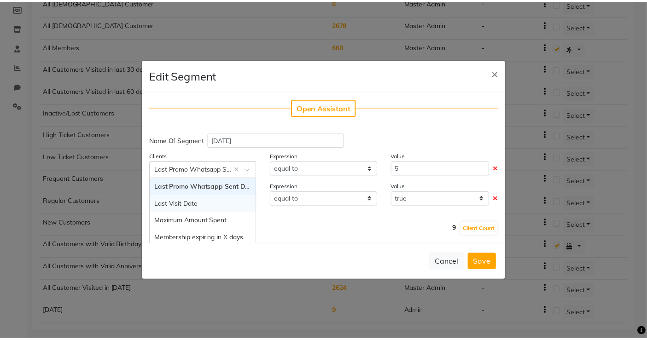
scroll to position [647, 0]
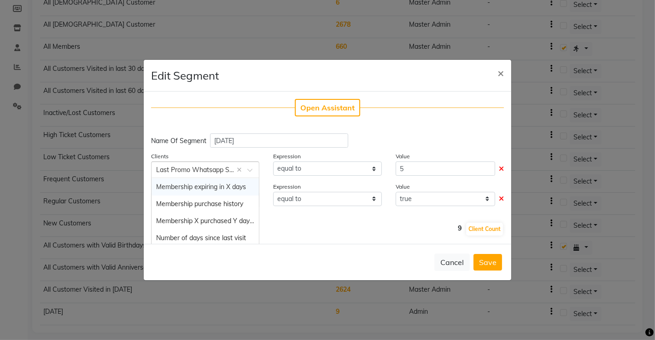
click at [351, 228] on div "9 Client Count" at bounding box center [327, 229] width 353 height 15
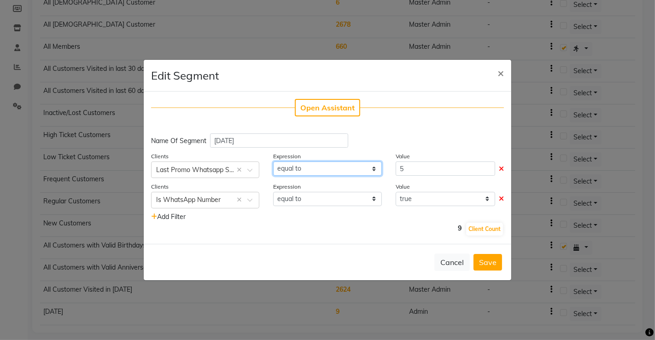
click at [338, 164] on select "equal to greater than greater than or equal to less than less than or equal to" at bounding box center [327, 169] width 108 height 14
select select ">="
click at [273, 162] on select "equal to greater than greater than or equal to less than less than or equal to" at bounding box center [327, 169] width 108 height 14
click at [485, 229] on button "Client Count" at bounding box center [484, 229] width 37 height 13
click at [484, 260] on button "Save" at bounding box center [488, 262] width 29 height 17
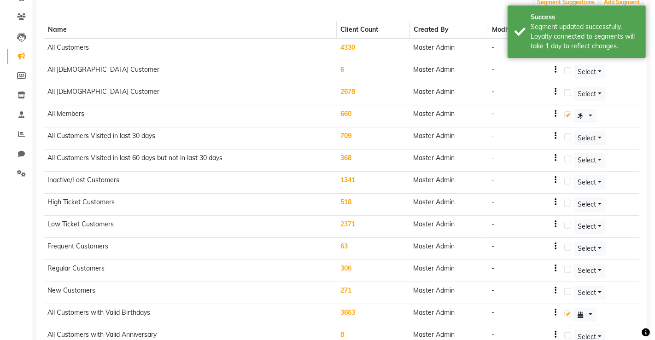
scroll to position [0, 0]
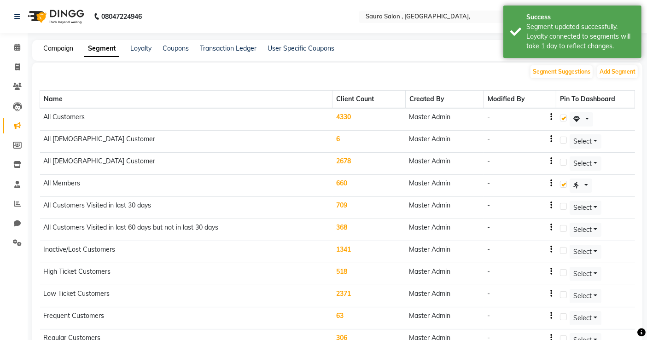
click at [62, 48] on link "Campaign" at bounding box center [58, 48] width 30 height 8
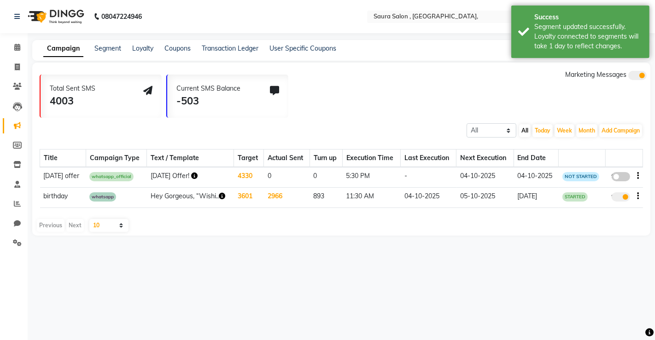
click at [639, 176] on td "false" at bounding box center [624, 177] width 37 height 20
click at [638, 176] on icon "button" at bounding box center [639, 176] width 2 height 0
click at [605, 170] on div "Edit" at bounding box center [613, 170] width 29 height 12
select select "3"
select select "31562"
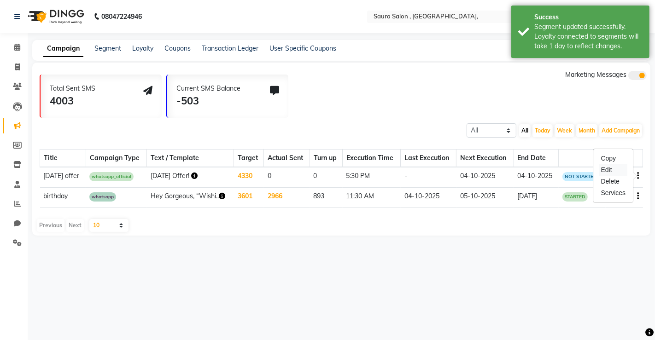
select select "1"
select select "2"
select select "1050"
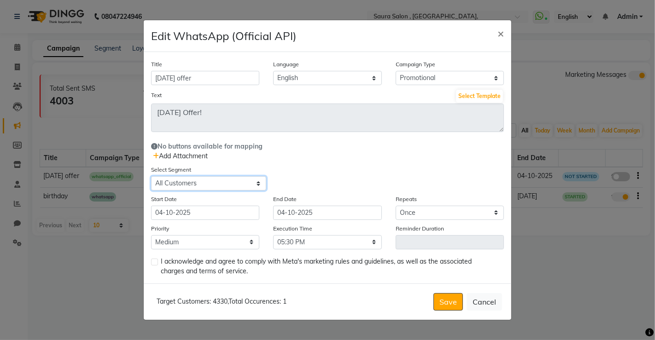
click at [209, 185] on select "Select All Customers All Male Customer All Female Customer All Members All Cust…" at bounding box center [208, 183] width 115 height 14
select select "44161"
click at [151, 176] on select "Select All Customers All Male Customer All Female Customer All Members All Cust…" at bounding box center [208, 183] width 115 height 14
click at [151, 265] on label at bounding box center [154, 262] width 7 height 7
click at [151, 265] on input "checkbox" at bounding box center [154, 263] width 6 height 6
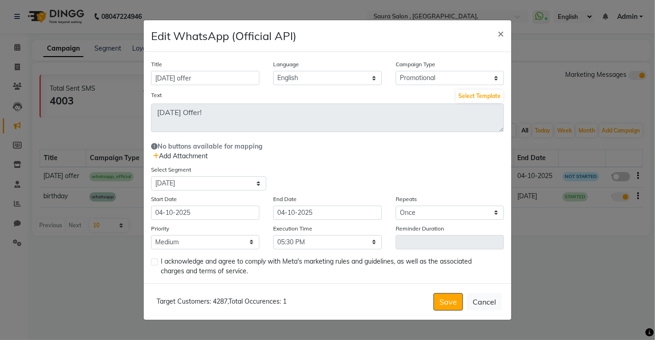
checkbox input "true"
click at [170, 157] on span "Add Attachment" at bounding box center [180, 156] width 55 height 8
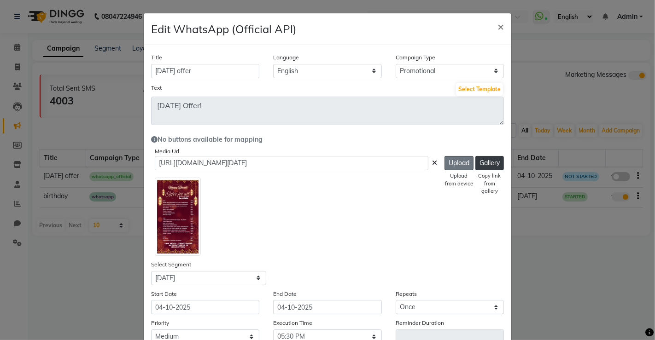
click at [453, 161] on button "Upload" at bounding box center [459, 163] width 29 height 14
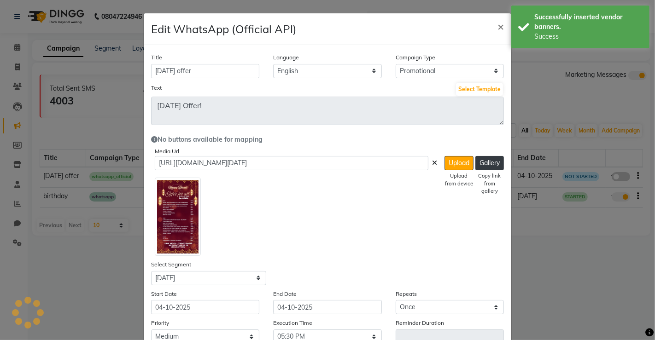
type input "https://ww4.in/a?c=VqZJ5p"
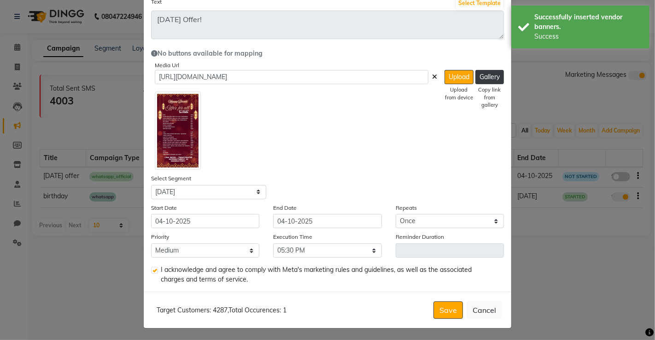
scroll to position [87, 0]
click at [438, 310] on button "Save" at bounding box center [447, 310] width 29 height 18
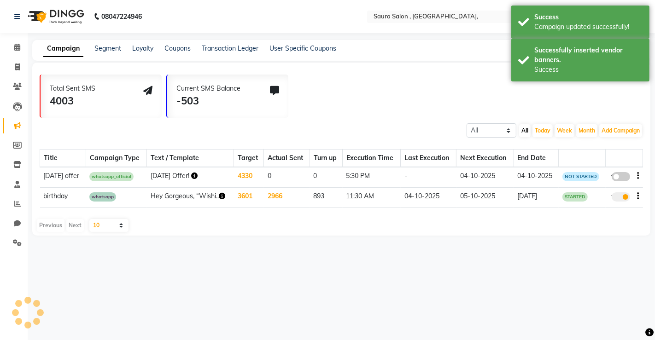
scroll to position [0, 0]
click at [191, 175] on icon "button" at bounding box center [194, 176] width 6 height 6
click at [258, 170] on link "[URL][DOMAIN_NAME][DATE]" at bounding box center [249, 165] width 88 height 7
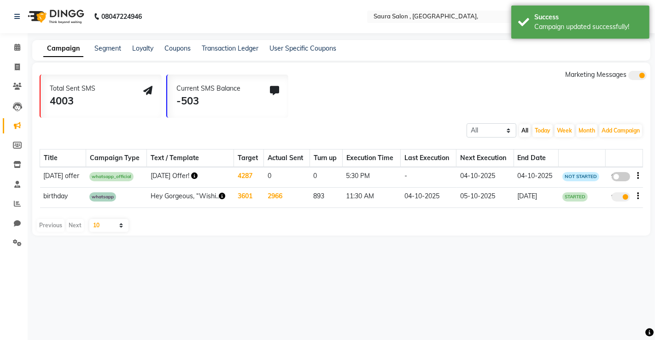
click at [622, 176] on span at bounding box center [621, 176] width 18 height 9
click at [624, 178] on input "false" at bounding box center [624, 178] width 0 height 0
select select "3"
select select "44161"
select select "1"
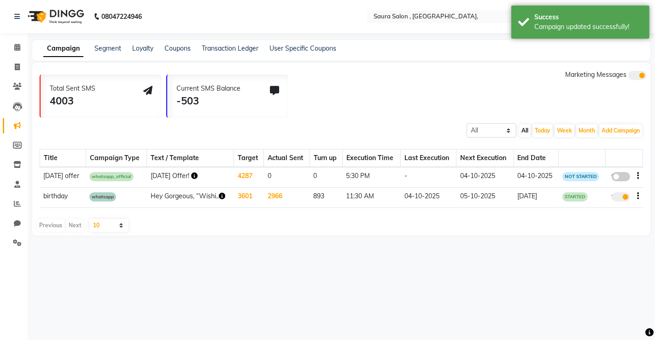
select select "2"
select select "1050"
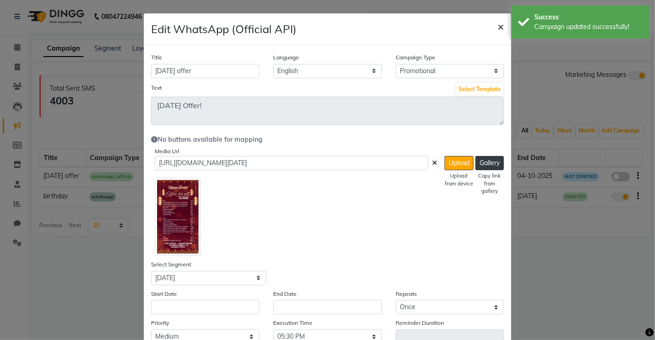
click at [497, 25] on span "×" at bounding box center [500, 26] width 6 height 14
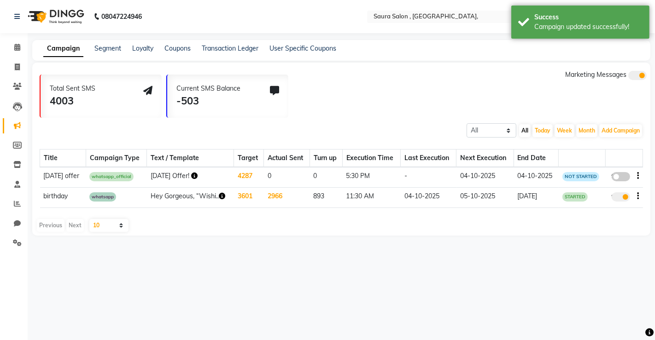
click at [638, 176] on icon "button" at bounding box center [639, 176] width 2 height 0
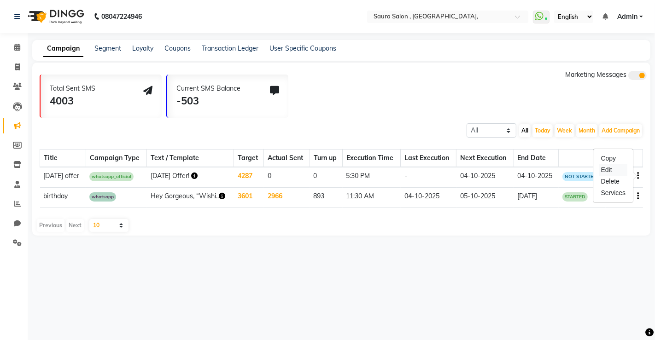
click at [614, 164] on div "Edit" at bounding box center [613, 170] width 29 height 12
select select "3"
select select "44161"
select select "1"
select select "2"
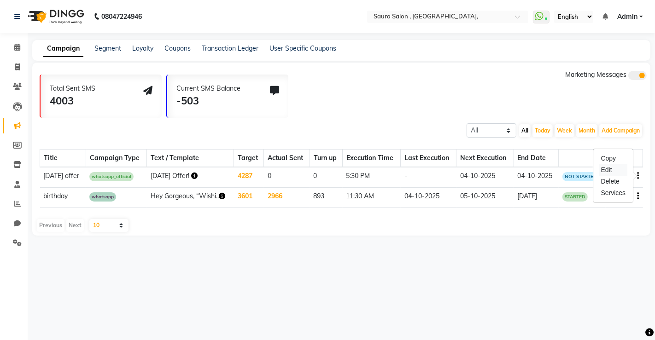
select select "1050"
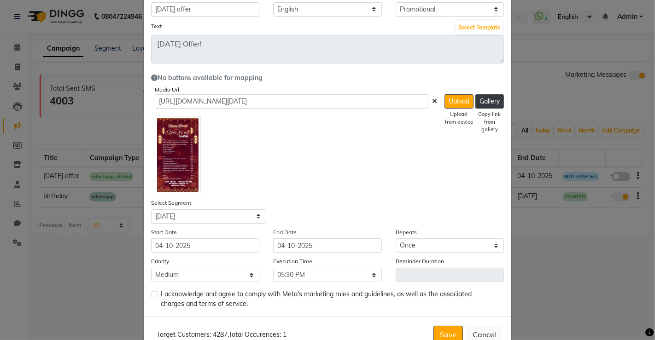
scroll to position [87, 0]
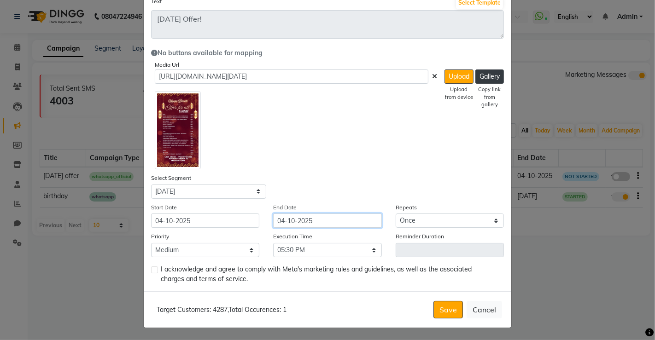
click at [297, 219] on input "04-10-2025" at bounding box center [327, 221] width 108 height 14
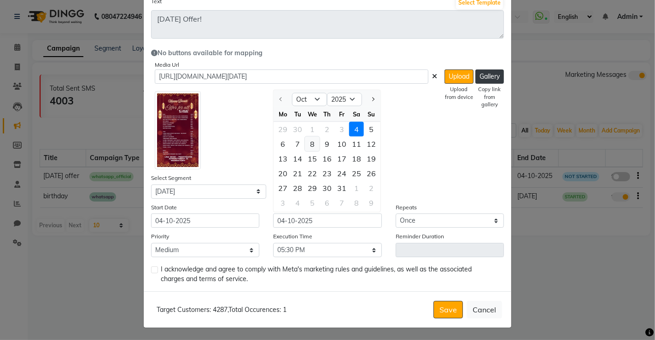
click at [308, 141] on div "8" at bounding box center [312, 144] width 15 height 15
type input "[DATE]"
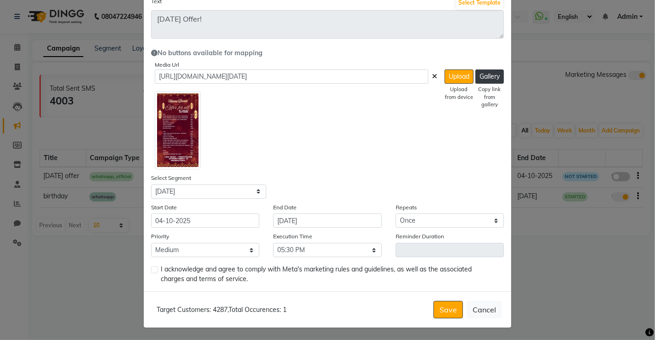
click at [146, 272] on div "Title diwali offer Language English Campaign Type Select Birthday Anniversary P…" at bounding box center [328, 125] width 368 height 333
click at [151, 271] on label at bounding box center [154, 270] width 7 height 7
click at [151, 271] on input "checkbox" at bounding box center [154, 271] width 6 height 6
checkbox input "true"
click at [438, 312] on button "Save" at bounding box center [447, 310] width 29 height 18
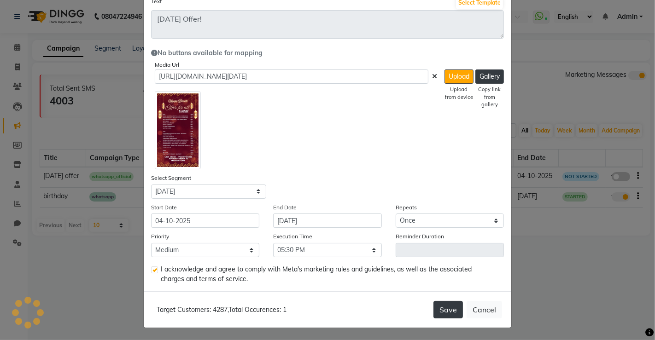
scroll to position [0, 0]
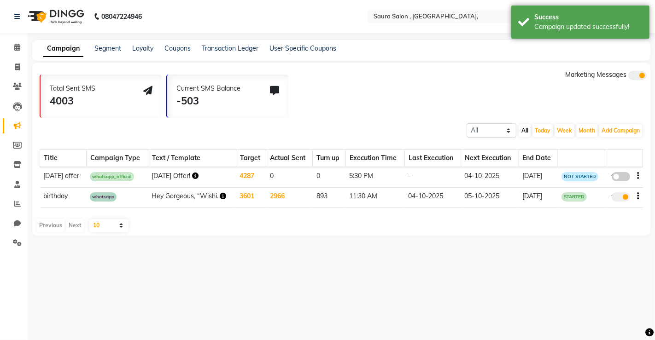
click at [192, 174] on icon "button" at bounding box center [195, 176] width 6 height 6
click at [190, 251] on div "08047224946 Select Location × Saura Salon , Jodhpur Village, WhatsApp Status ✕ …" at bounding box center [327, 170] width 655 height 340
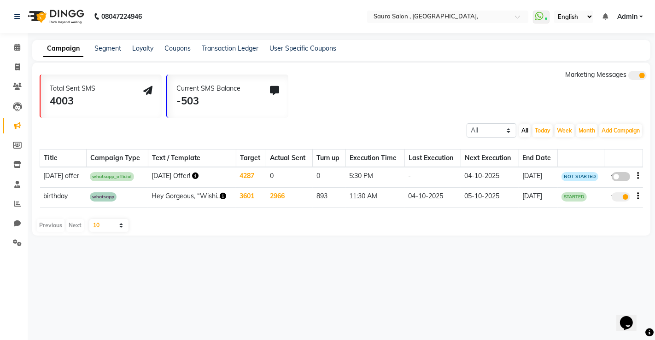
click at [192, 174] on icon "button" at bounding box center [195, 176] width 6 height 6
click at [244, 170] on link "[URL][DOMAIN_NAME][DATE]" at bounding box center [249, 165] width 88 height 7
click at [623, 176] on span at bounding box center [621, 176] width 18 height 9
click at [624, 178] on input "false" at bounding box center [624, 178] width 0 height 0
select select "3"
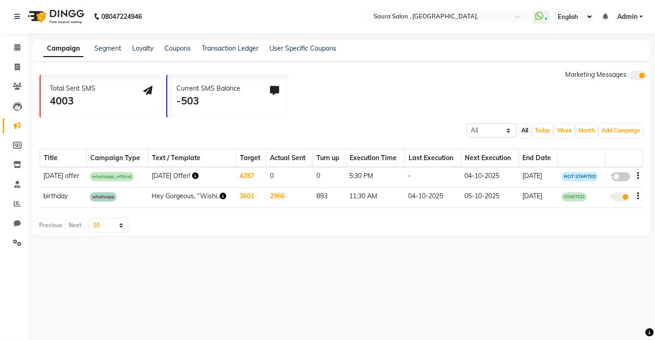
select select "44161"
select select "1"
select select "2"
select select "1050"
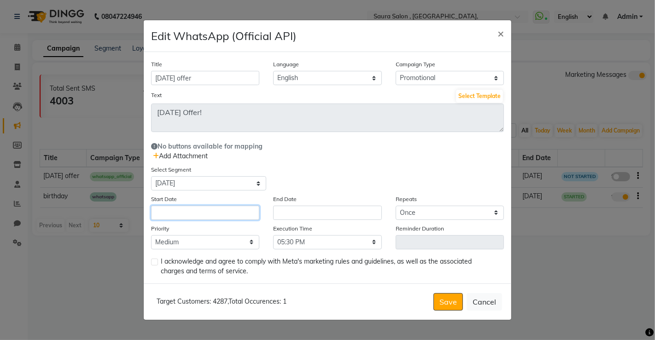
click at [224, 210] on input "text" at bounding box center [205, 213] width 108 height 14
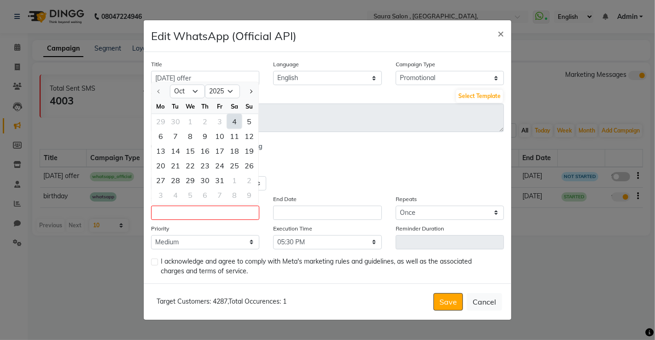
click at [234, 119] on div "4" at bounding box center [234, 121] width 15 height 15
type input "04-10-2025"
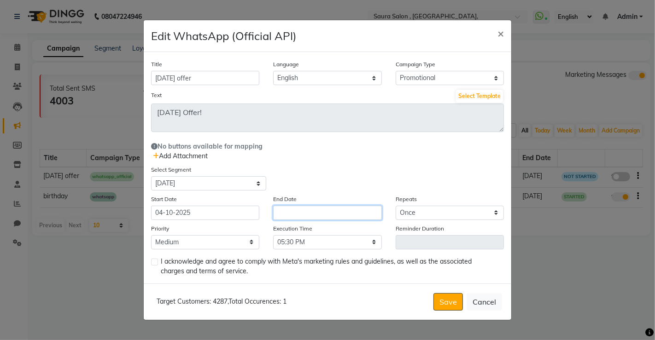
click at [318, 216] on input "text" at bounding box center [327, 213] width 108 height 14
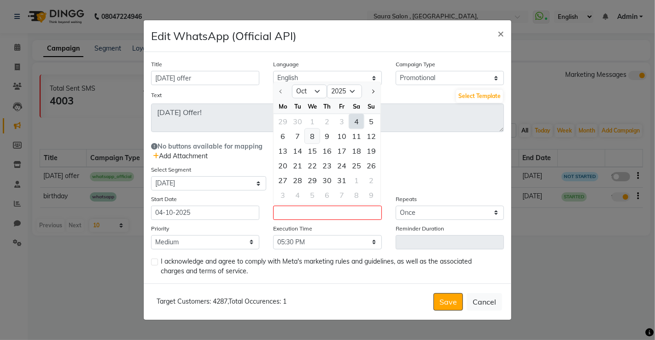
click at [310, 139] on div "8" at bounding box center [312, 136] width 15 height 15
type input "[DATE]"
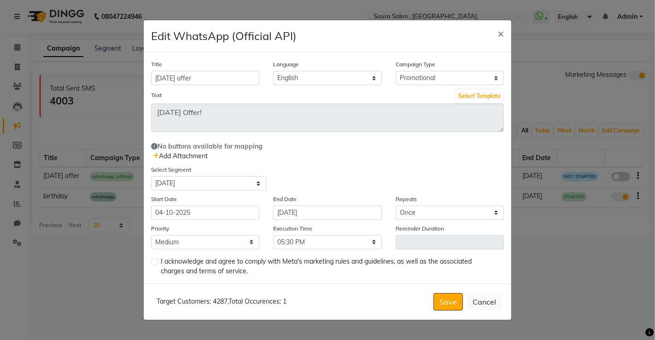
click at [153, 262] on label at bounding box center [154, 262] width 7 height 7
click at [153, 262] on input "checkbox" at bounding box center [154, 263] width 6 height 6
checkbox input "true"
click at [444, 302] on button "Save" at bounding box center [447, 302] width 29 height 18
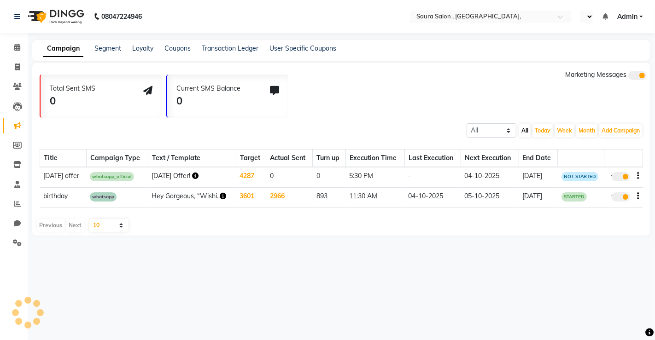
select select "en"
click at [192, 173] on icon "button" at bounding box center [195, 176] width 6 height 6
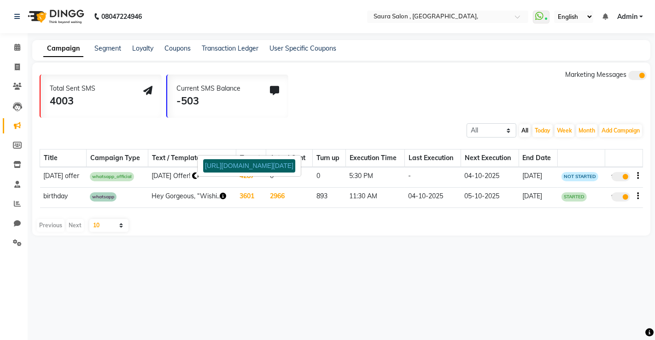
click at [234, 170] on div "[URL][DOMAIN_NAME][DATE]" at bounding box center [249, 165] width 92 height 13
click at [192, 175] on icon "button" at bounding box center [195, 176] width 6 height 6
click at [230, 170] on link "[URL][DOMAIN_NAME][DATE]" at bounding box center [249, 165] width 88 height 7
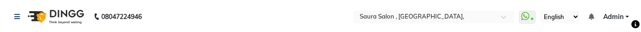
select select "6963"
select select "service"
select select "57428"
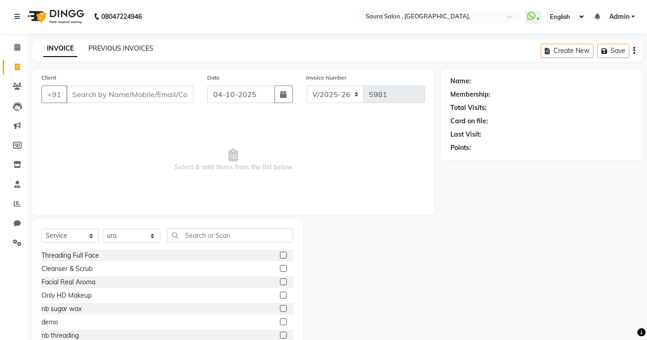
click at [138, 31] on link "PREVIOUS INVOICES" at bounding box center [120, 48] width 65 height 8
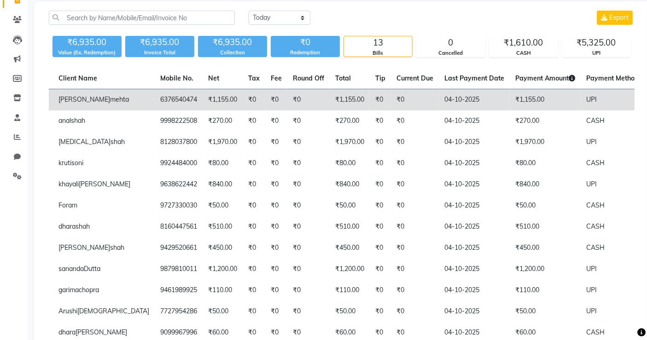
scroll to position [0, 98]
click at [287, 31] on td "₹0" at bounding box center [308, 100] width 42 height 22
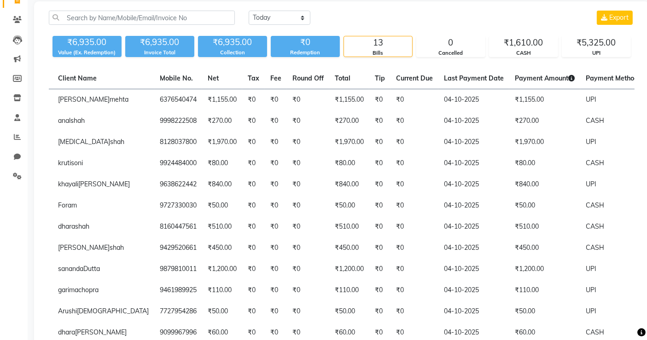
scroll to position [0, 0]
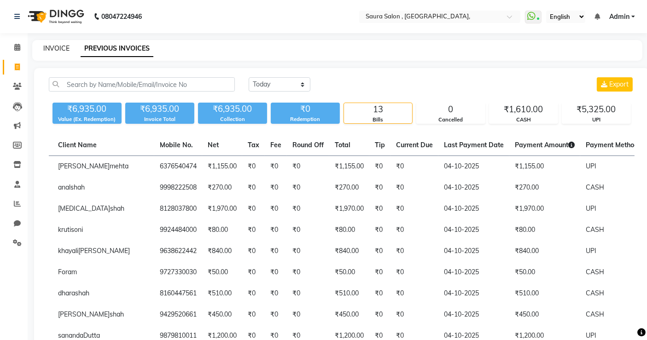
click at [54, 31] on link "INVOICE" at bounding box center [56, 48] width 26 height 8
select select "service"
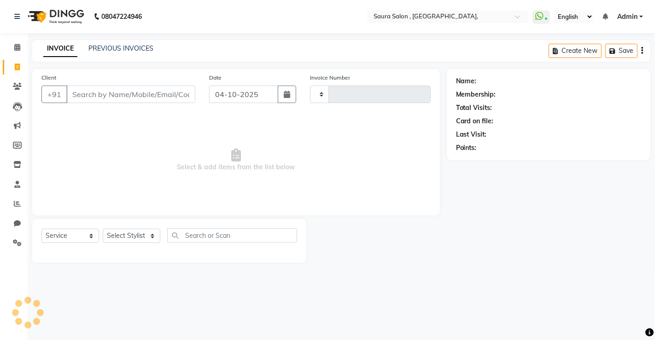
type input "5986"
select select "6963"
click at [74, 31] on input "Client" at bounding box center [130, 95] width 129 height 18
click at [136, 31] on select "Select Stylist" at bounding box center [132, 236] width 58 height 14
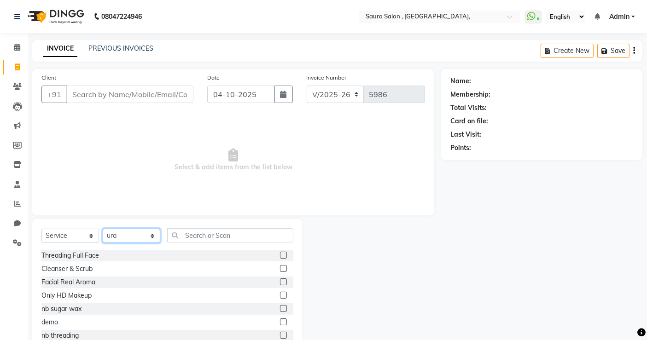
select select "56832"
click at [103, 31] on select "Select Stylist archana asha [PERSON_NAME] deepika [PERSON_NAME] [PERSON_NAME] […" at bounding box center [132, 236] width 58 height 14
click at [195, 31] on input "text" at bounding box center [230, 235] width 126 height 14
type input "y"
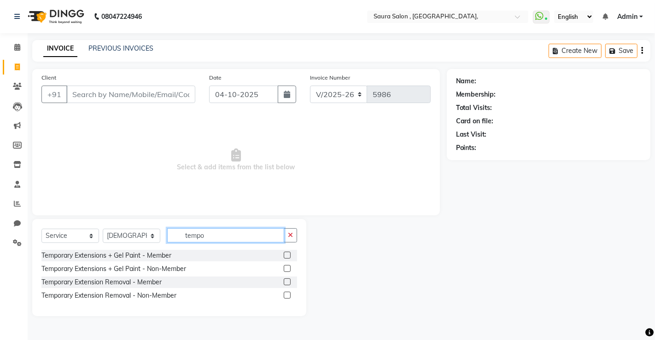
type input "tempo"
click at [287, 31] on label at bounding box center [287, 268] width 7 height 7
click at [287, 31] on input "checkbox" at bounding box center [287, 269] width 6 height 6
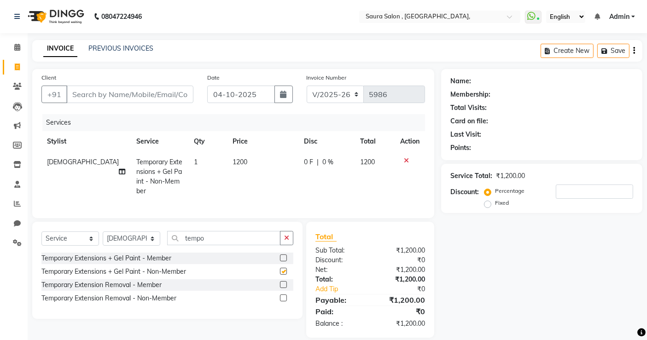
checkbox input "false"
click at [222, 31] on input "tempo" at bounding box center [223, 238] width 113 height 14
type input "t"
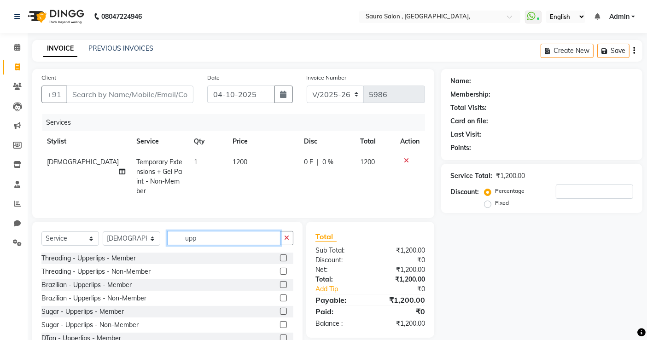
type input "upp"
click at [280, 31] on label at bounding box center [283, 271] width 7 height 7
click at [280, 31] on input "checkbox" at bounding box center [283, 272] width 6 height 6
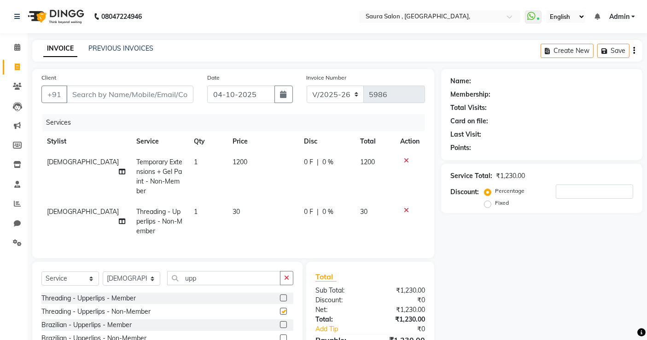
checkbox input "false"
click at [131, 31] on input "Client" at bounding box center [129, 95] width 127 height 18
type input "7"
type input "0"
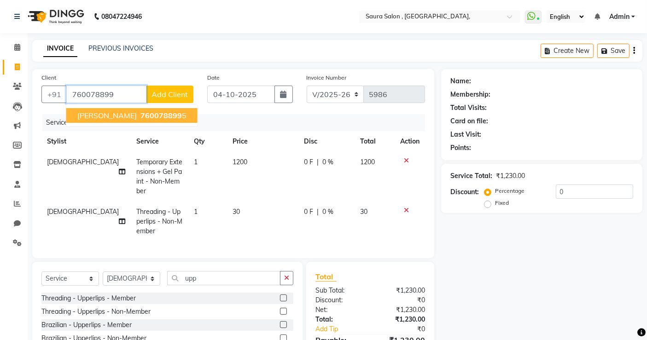
click at [140, 31] on span "760078899" at bounding box center [160, 115] width 41 height 9
type input "7600788995"
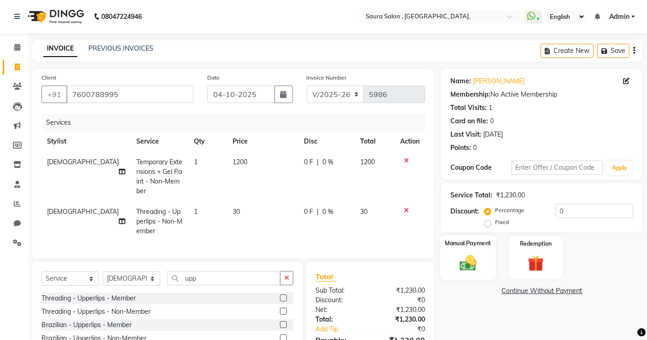
click at [472, 31] on img at bounding box center [469, 262] width 28 height 19
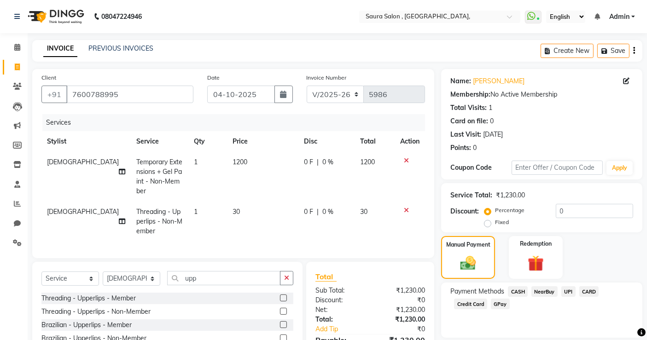
click at [570, 31] on span "UPI" at bounding box center [569, 292] width 14 height 11
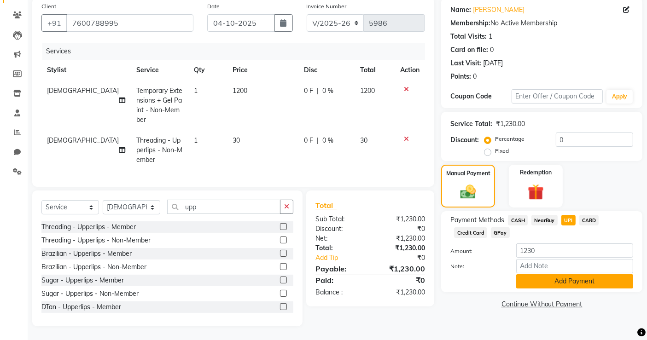
click at [570, 31] on button "Add Payment" at bounding box center [574, 282] width 117 height 14
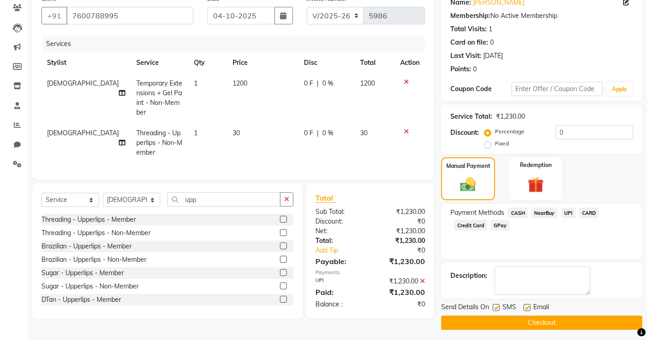
scroll to position [82, 0]
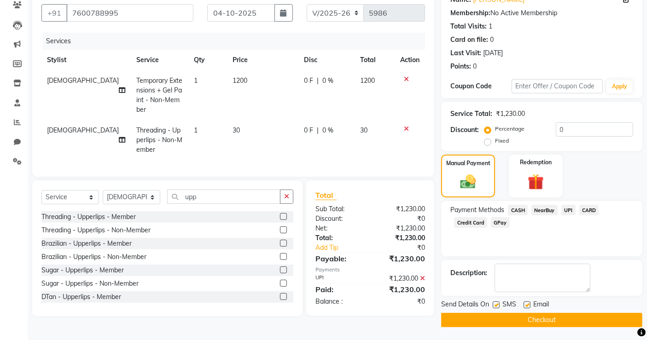
click at [530, 31] on button "Checkout" at bounding box center [541, 320] width 201 height 14
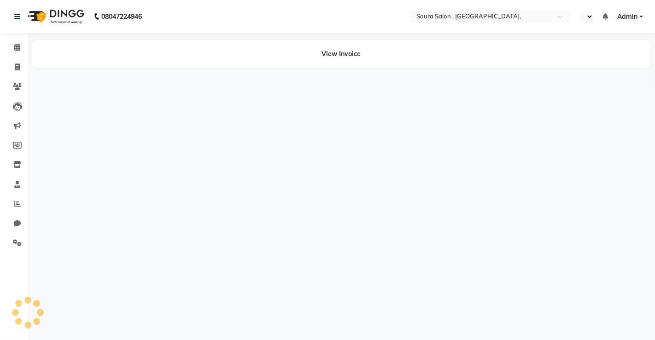
select select "en"
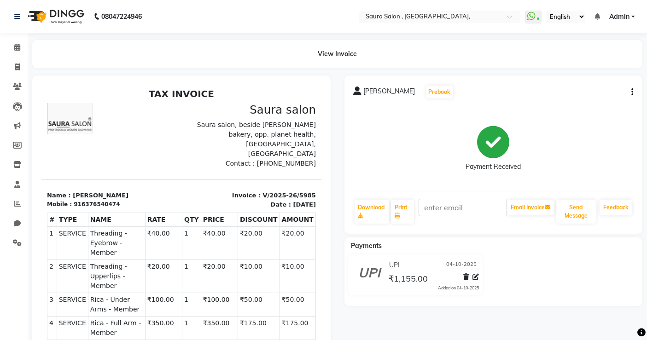
click at [280, 18] on nav "08047224946 Select Location × [GEOGRAPHIC_DATA], WhatsApp Status ✕ Status: Conn…" at bounding box center [323, 16] width 647 height 33
click at [19, 65] on icon at bounding box center [17, 67] width 5 height 7
select select "service"
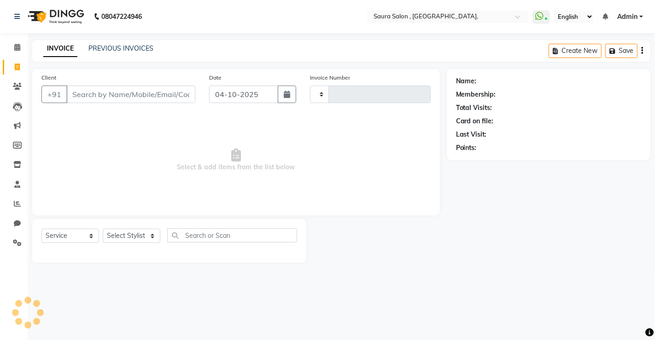
type input "5987"
select select "6963"
click at [76, 94] on input "Client" at bounding box center [130, 95] width 129 height 18
select select "57428"
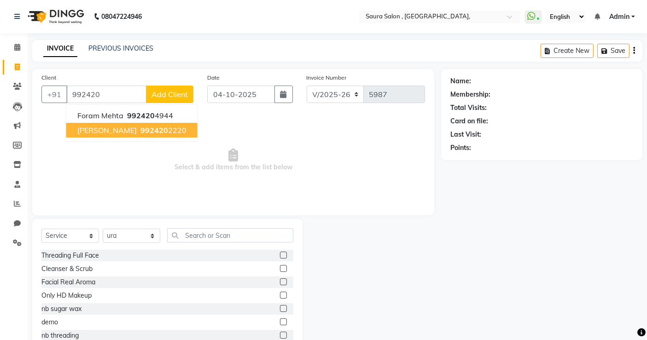
click at [95, 123] on button "[PERSON_NAME] 992420 2220" at bounding box center [131, 130] width 131 height 15
type input "9924202220"
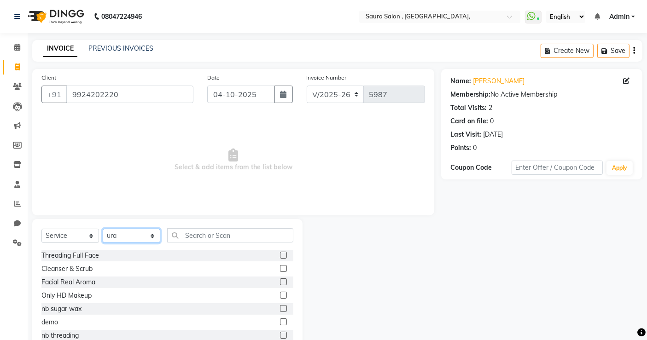
click at [129, 236] on select "Select Stylist archana asha [PERSON_NAME] deepika [PERSON_NAME] [PERSON_NAME] […" at bounding box center [132, 236] width 58 height 14
select select "76377"
click at [103, 229] on select "Select Stylist archana asha [PERSON_NAME] deepika [PERSON_NAME] [PERSON_NAME] […" at bounding box center [132, 236] width 58 height 14
click at [217, 234] on input "text" at bounding box center [230, 235] width 126 height 14
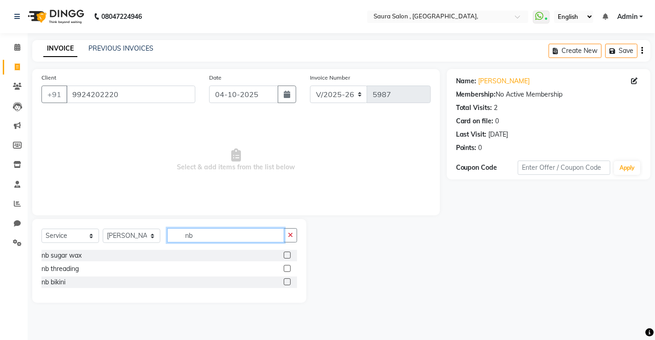
type input "nb"
click at [289, 253] on label at bounding box center [287, 255] width 7 height 7
click at [289, 253] on input "checkbox" at bounding box center [287, 256] width 6 height 6
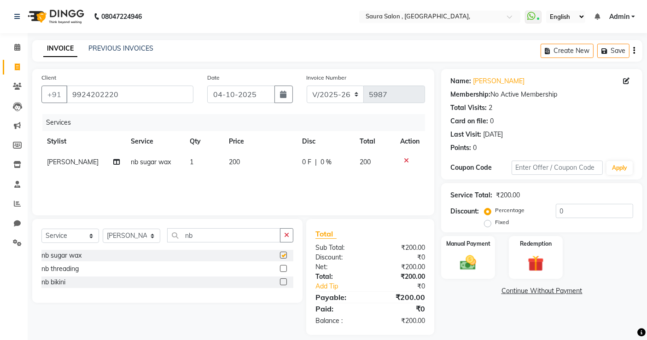
checkbox input "false"
click at [484, 253] on div "Manual Payment" at bounding box center [468, 257] width 56 height 45
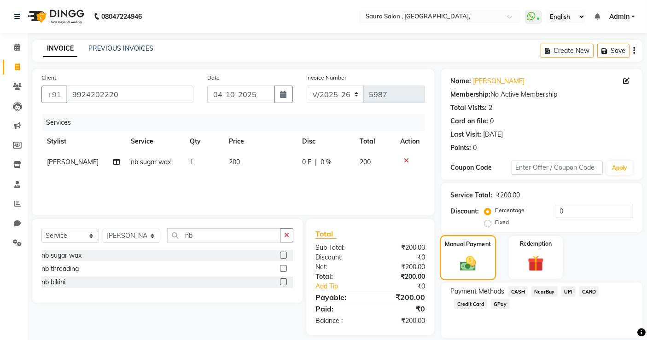
scroll to position [30, 0]
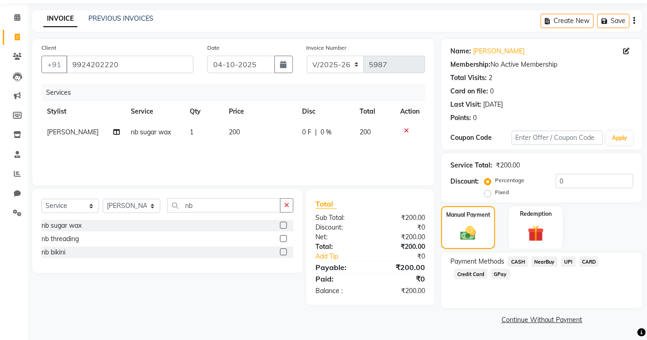
click at [551, 263] on span "NearBuy" at bounding box center [545, 262] width 26 height 11
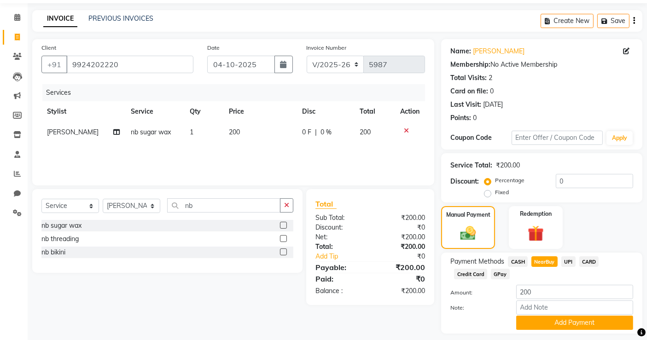
scroll to position [56, 0]
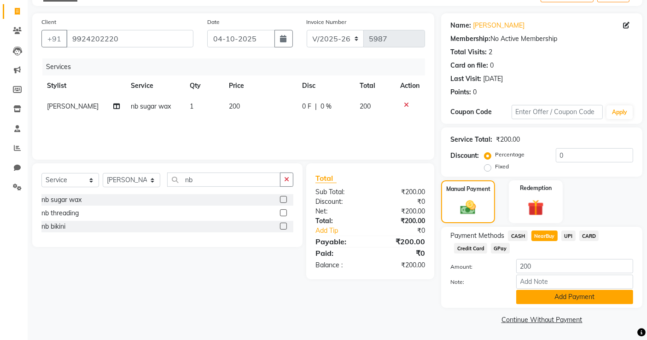
click at [573, 298] on button "Add Payment" at bounding box center [574, 297] width 117 height 14
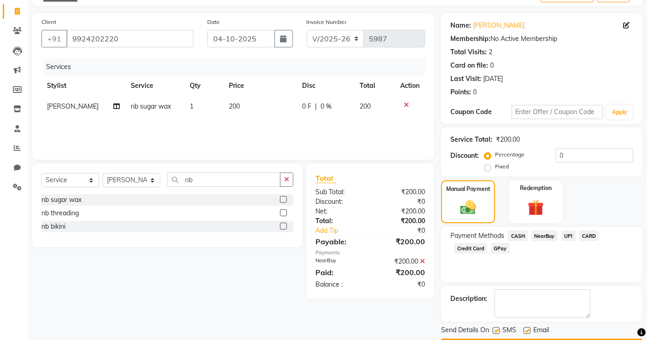
scroll to position [82, 0]
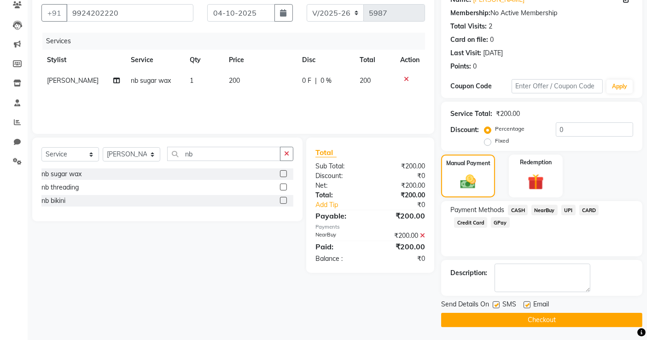
click at [497, 306] on label at bounding box center [496, 305] width 7 height 7
click at [497, 306] on input "checkbox" at bounding box center [496, 306] width 6 height 6
checkbox input "false"
click at [527, 302] on label at bounding box center [527, 305] width 7 height 7
click at [527, 303] on input "checkbox" at bounding box center [527, 306] width 6 height 6
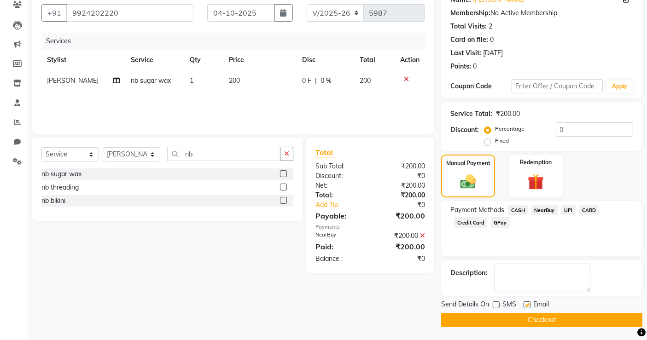
checkbox input "false"
click at [539, 319] on button "Checkout" at bounding box center [541, 320] width 201 height 14
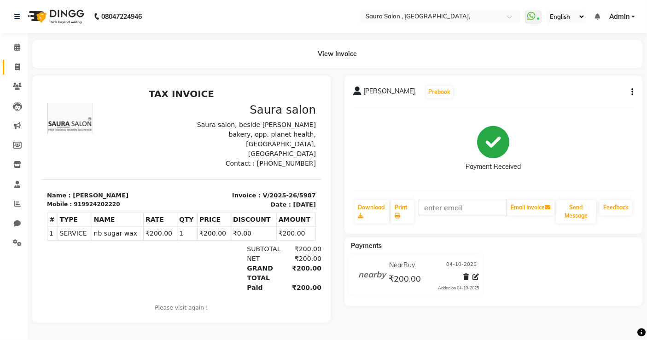
click at [18, 68] on icon at bounding box center [17, 67] width 5 height 7
select select "service"
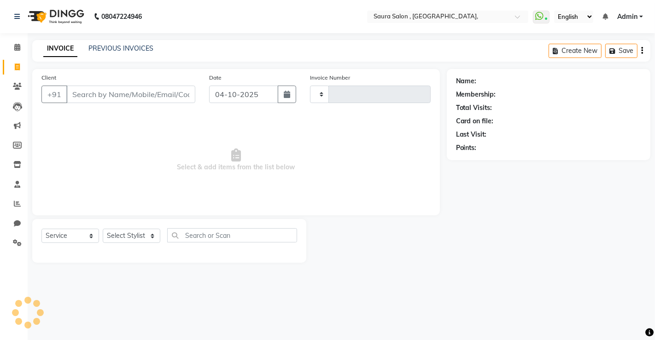
type input "5988"
select select "6963"
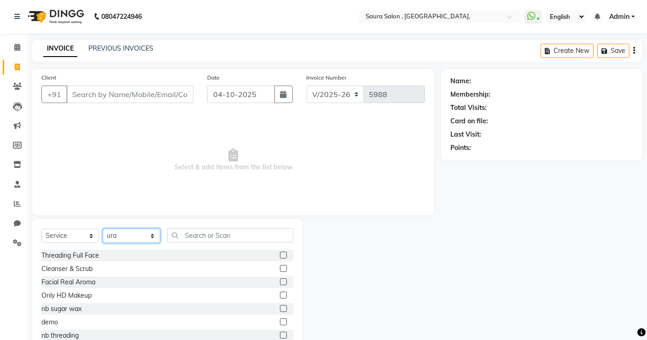
click at [128, 240] on select "Select Stylist archana asha [PERSON_NAME] deepika [PERSON_NAME] [PERSON_NAME] […" at bounding box center [132, 236] width 58 height 14
select select "75621"
click at [103, 229] on select "Select Stylist archana asha [PERSON_NAME] deepika [PERSON_NAME] [PERSON_NAME] […" at bounding box center [132, 236] width 58 height 14
click at [213, 232] on input "text" at bounding box center [230, 235] width 126 height 14
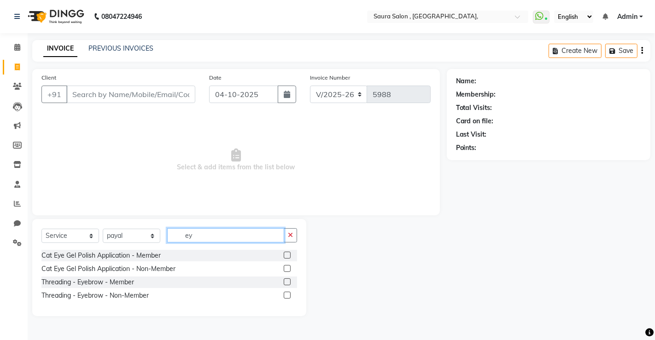
type input "e"
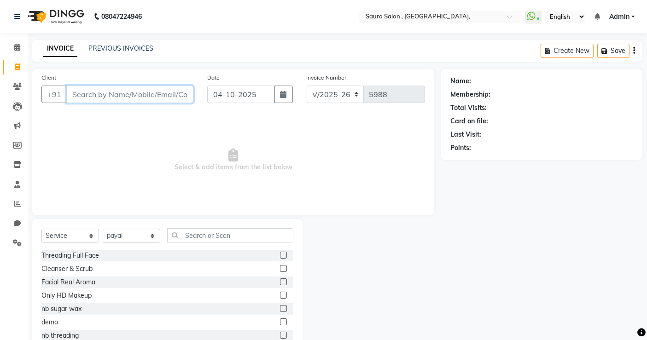
click at [125, 96] on input "Client" at bounding box center [129, 95] width 127 height 18
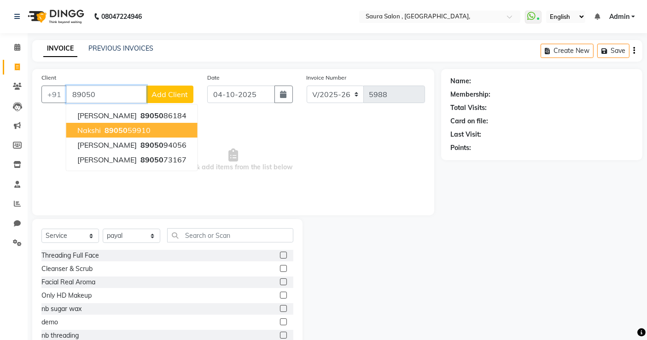
click at [139, 131] on ngb-highlight "89050 59910" at bounding box center [127, 130] width 48 height 9
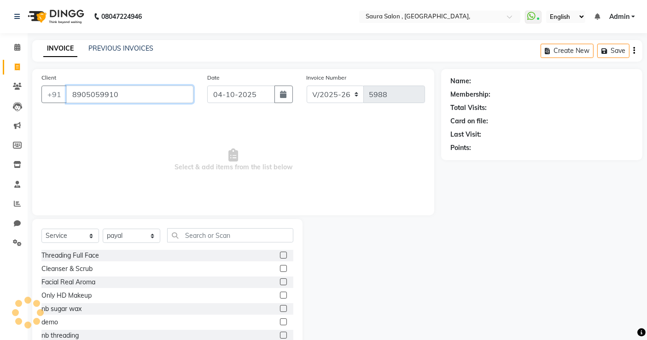
type input "8905059910"
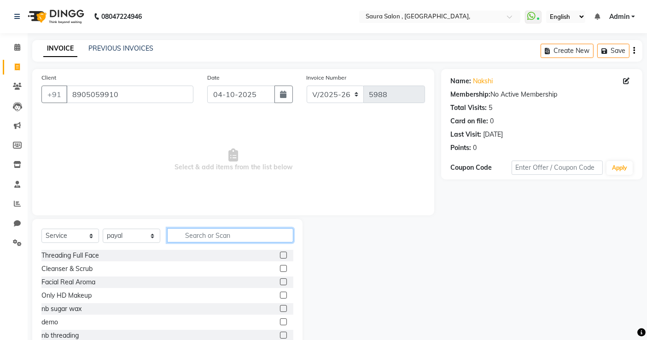
click at [231, 232] on input "text" at bounding box center [230, 235] width 126 height 14
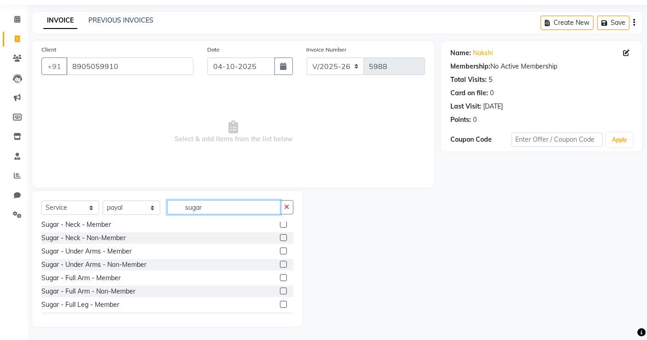
scroll to position [205, 0]
type input "sugar"
click at [280, 260] on label at bounding box center [283, 263] width 7 height 7
click at [280, 261] on input "checkbox" at bounding box center [283, 264] width 6 height 6
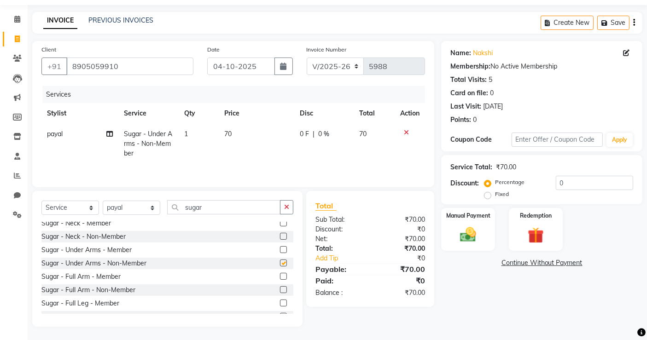
checkbox input "false"
click at [280, 287] on label at bounding box center [283, 290] width 7 height 7
click at [280, 287] on input "checkbox" at bounding box center [283, 290] width 6 height 6
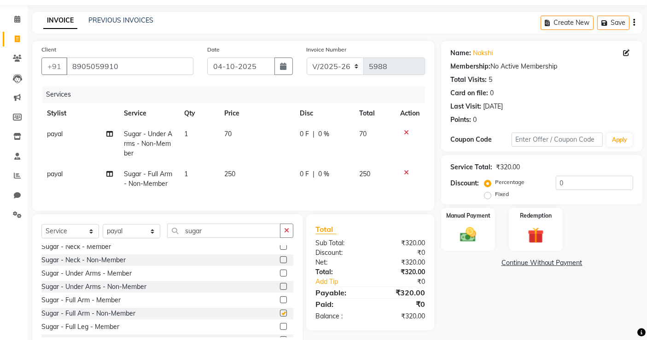
checkbox input "false"
click at [280, 289] on label at bounding box center [283, 285] width 7 height 7
click at [280, 289] on input "checkbox" at bounding box center [283, 286] width 6 height 6
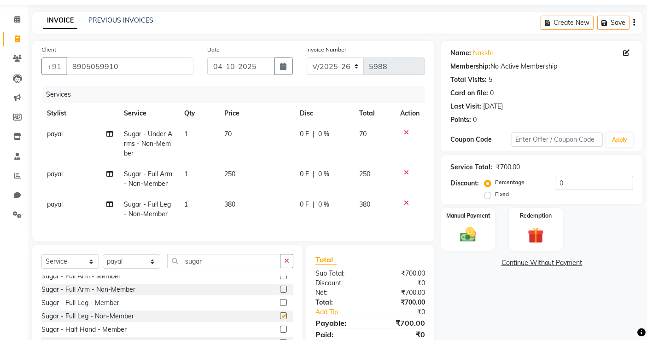
checkbox input "false"
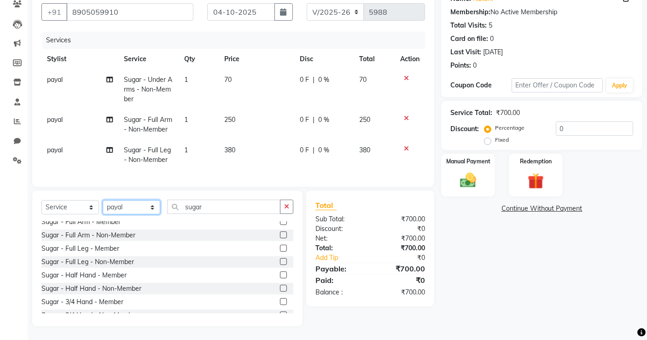
click at [141, 211] on select "Select Stylist archana asha [PERSON_NAME] deepika [PERSON_NAME] [PERSON_NAME] […" at bounding box center [132, 207] width 58 height 14
select select "76377"
click at [103, 200] on select "Select Stylist archana asha [PERSON_NAME] deepika [PERSON_NAME] [PERSON_NAME] […" at bounding box center [132, 207] width 58 height 14
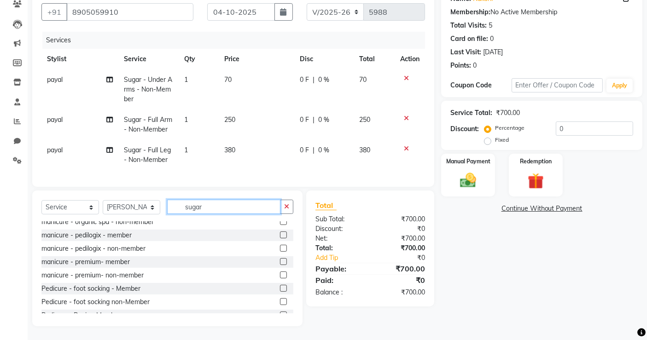
click at [212, 206] on input "sugar" at bounding box center [223, 207] width 113 height 14
type input "s"
type input "thread"
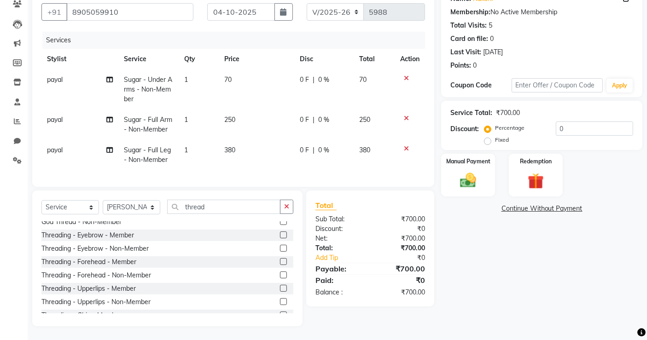
click at [280, 246] on label at bounding box center [283, 248] width 7 height 7
click at [280, 246] on input "checkbox" at bounding box center [283, 249] width 6 height 6
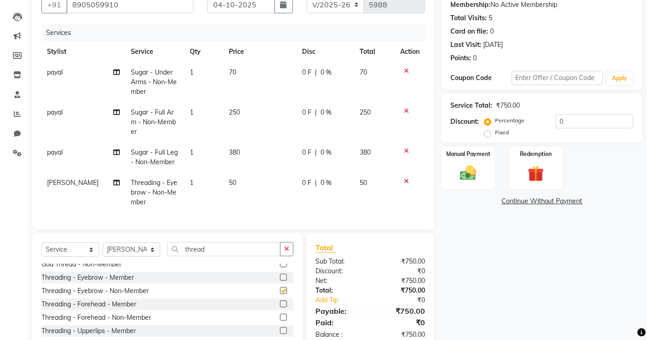
checkbox input "false"
click at [408, 178] on icon at bounding box center [406, 181] width 5 height 6
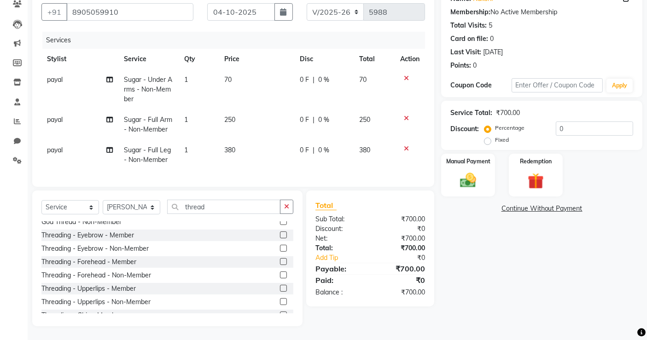
click at [408, 146] on icon at bounding box center [406, 149] width 5 height 6
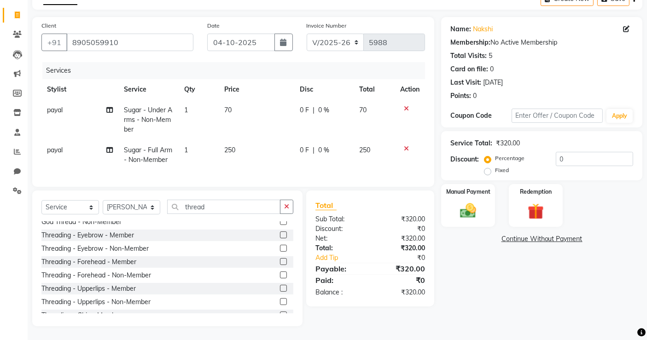
click at [406, 105] on icon at bounding box center [406, 108] width 5 height 6
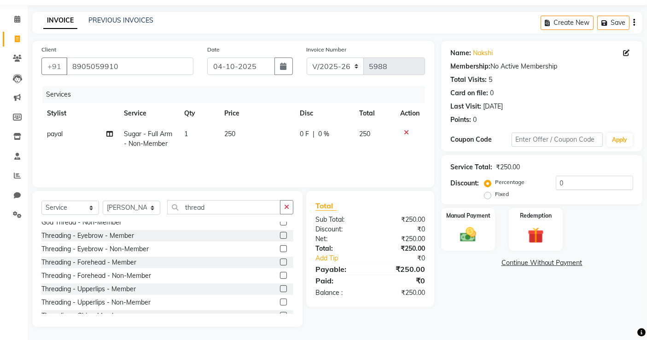
click at [408, 131] on icon at bounding box center [406, 132] width 5 height 6
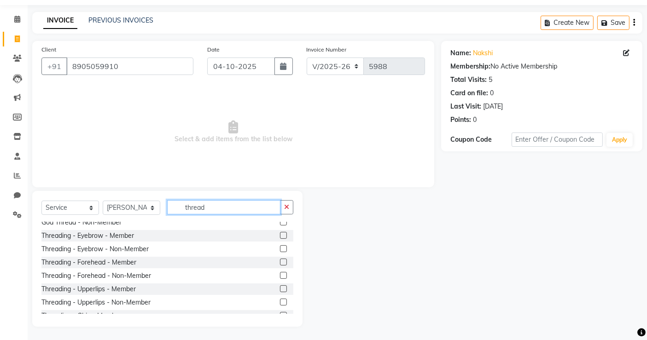
click at [210, 207] on input "thread" at bounding box center [223, 207] width 113 height 14
type input "t"
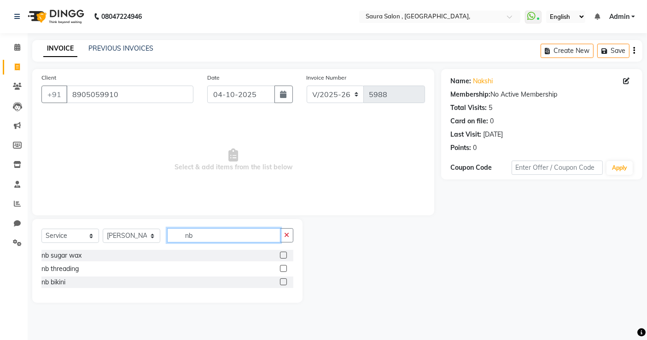
scroll to position [0, 0]
type input "nb"
click at [287, 270] on label at bounding box center [287, 268] width 7 height 7
click at [287, 270] on input "checkbox" at bounding box center [287, 269] width 6 height 6
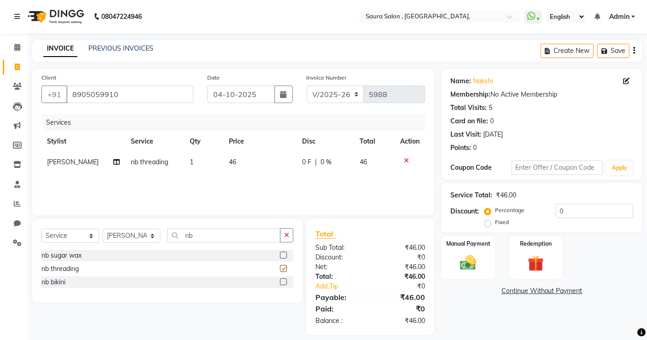
checkbox input "false"
click at [130, 238] on select "Select Stylist archana asha [PERSON_NAME] deepika [PERSON_NAME] [PERSON_NAME] […" at bounding box center [132, 236] width 58 height 14
select select "75621"
click at [103, 229] on select "Select Stylist archana asha [PERSON_NAME] deepika [PERSON_NAME] [PERSON_NAME] […" at bounding box center [132, 236] width 58 height 14
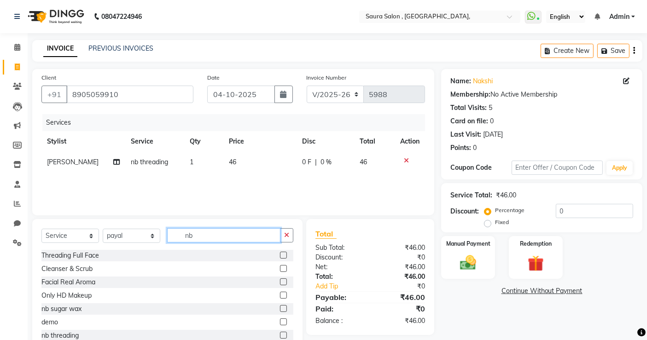
click at [201, 232] on input "nb" at bounding box center [223, 235] width 113 height 14
type input "nb"
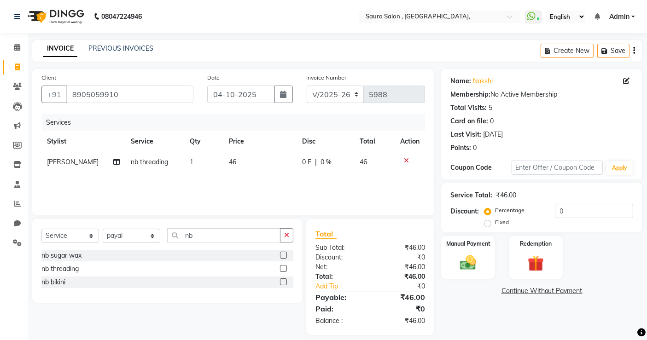
click at [286, 254] on label at bounding box center [283, 255] width 7 height 7
click at [286, 254] on input "checkbox" at bounding box center [283, 256] width 6 height 6
checkbox input "false"
click at [481, 268] on img at bounding box center [469, 262] width 28 height 19
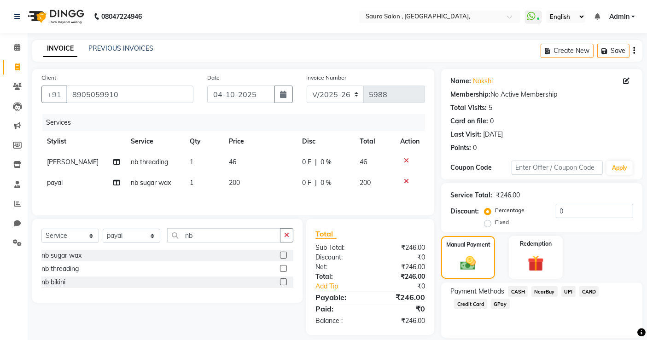
click at [542, 294] on span "NearBuy" at bounding box center [545, 292] width 26 height 11
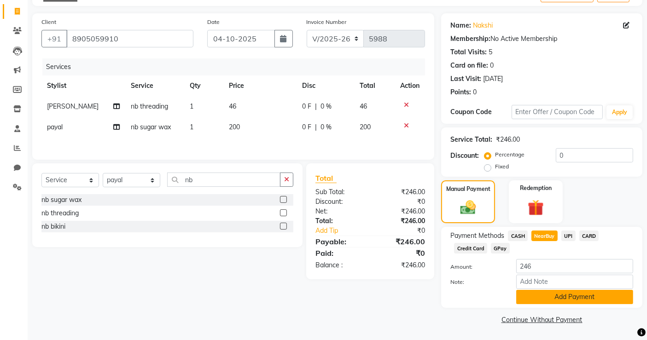
click at [548, 295] on button "Add Payment" at bounding box center [574, 297] width 117 height 14
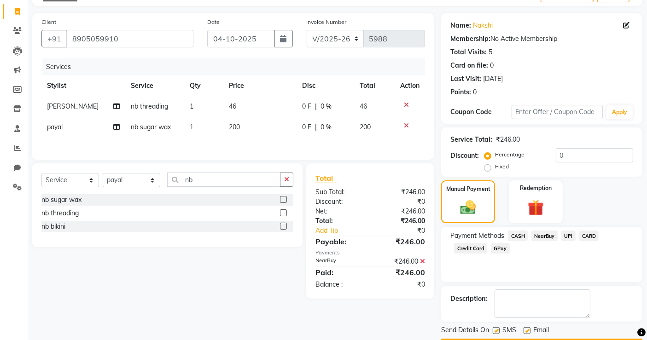
scroll to position [82, 0]
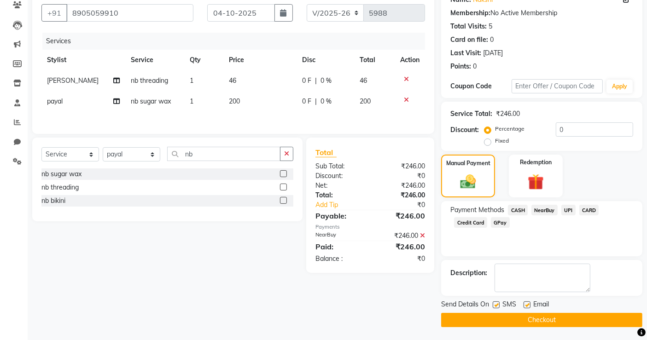
click at [495, 306] on label at bounding box center [496, 305] width 7 height 7
click at [495, 306] on input "checkbox" at bounding box center [496, 306] width 6 height 6
checkbox input "false"
click at [527, 305] on label at bounding box center [527, 305] width 7 height 7
click at [527, 305] on input "checkbox" at bounding box center [527, 306] width 6 height 6
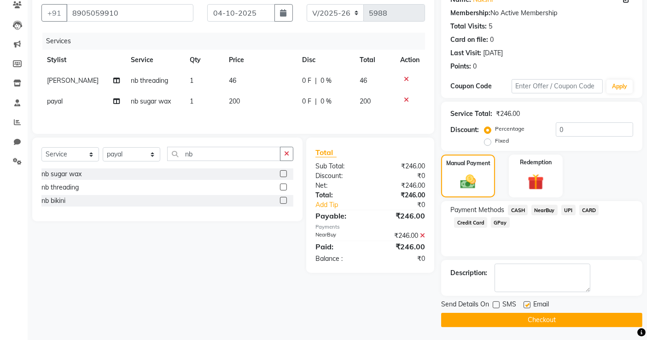
checkbox input "false"
click at [538, 315] on button "Checkout" at bounding box center [541, 320] width 201 height 14
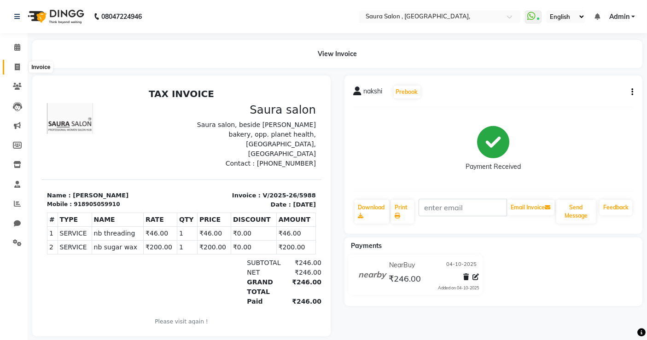
click at [16, 68] on icon at bounding box center [17, 67] width 5 height 7
select select "service"
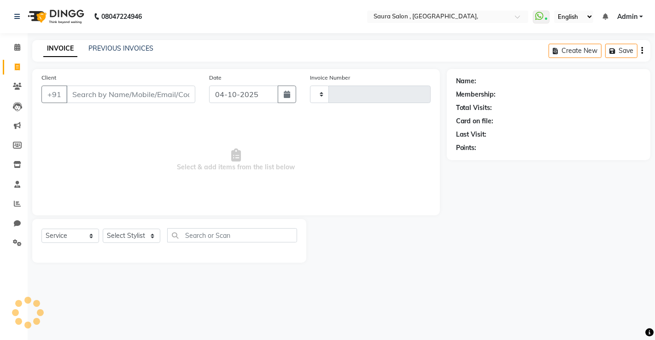
type input "5989"
select select "6963"
click at [141, 48] on link "PREVIOUS INVOICES" at bounding box center [120, 48] width 65 height 8
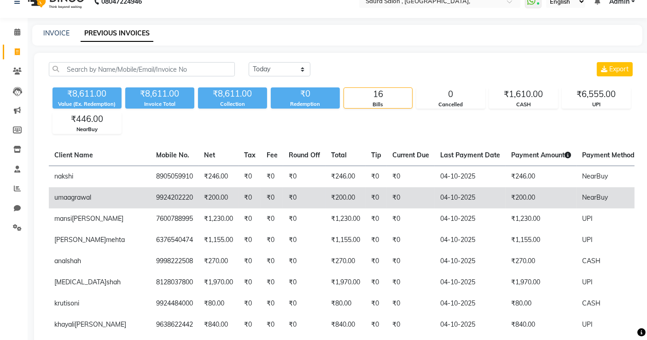
scroll to position [0, 102]
click at [85, 200] on td "uma agrawal" at bounding box center [99, 197] width 102 height 21
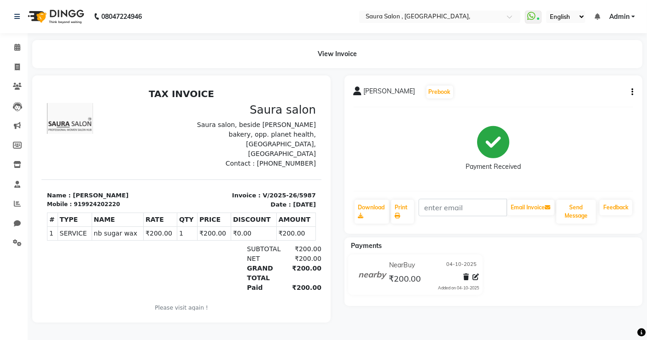
click at [632, 92] on icon "button" at bounding box center [633, 92] width 2 height 0
click at [608, 105] on div "Edit Invoice" at bounding box center [586, 104] width 63 height 12
select select "service"
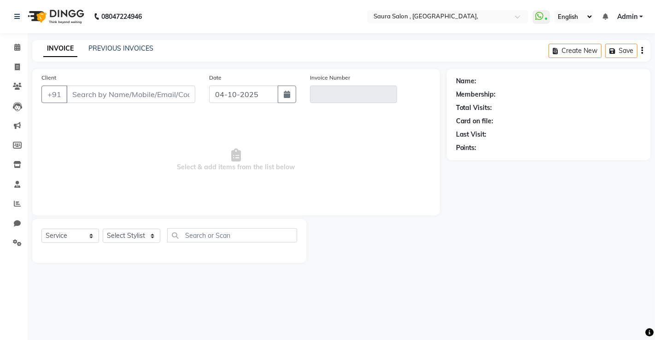
select select "57428"
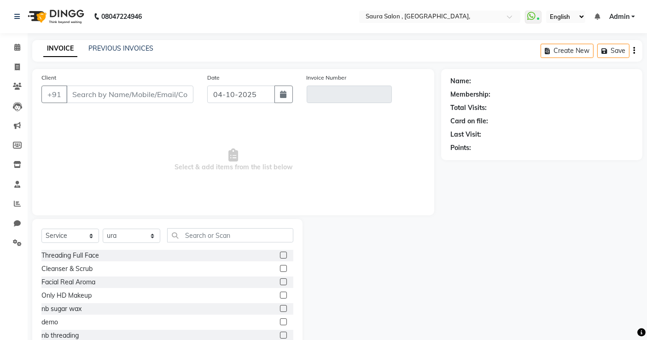
type input "9924202220"
type input "V/2025-26/5987"
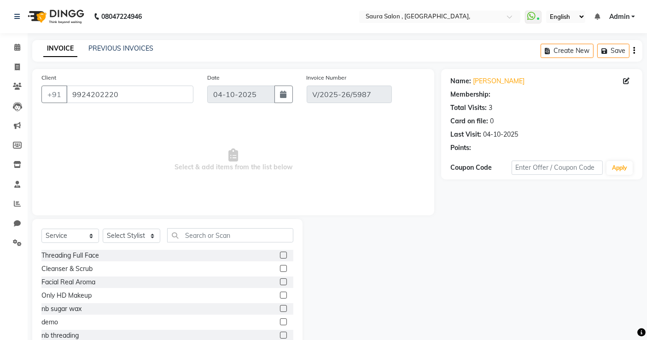
select select "select"
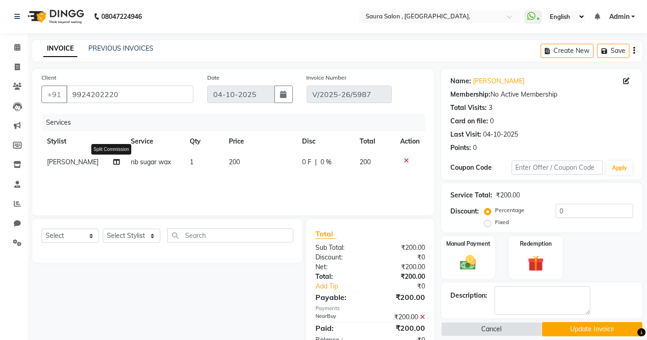
click at [113, 164] on icon at bounding box center [116, 162] width 6 height 6
select select "76377"
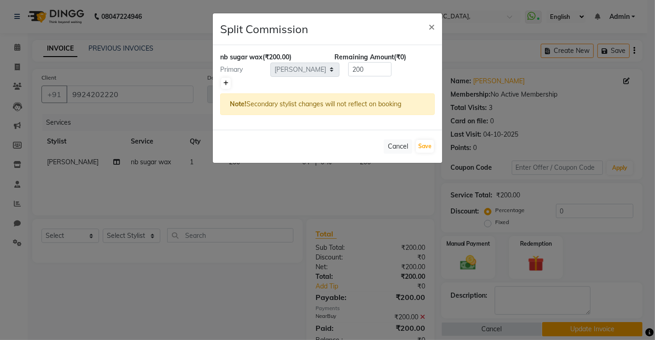
click at [224, 82] on icon at bounding box center [225, 84] width 5 height 6
type input "100"
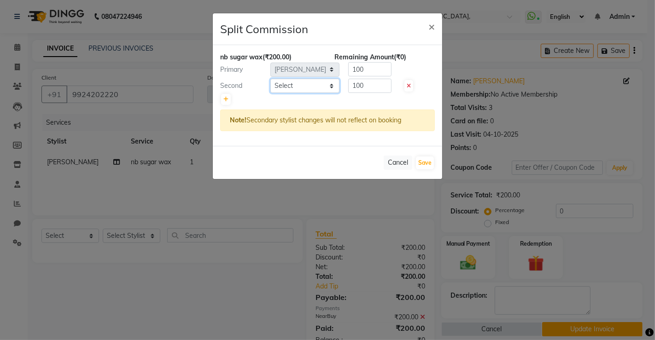
click at [317, 82] on select "Select archana asha [PERSON_NAME] deepika [PERSON_NAME] [PERSON_NAME] [PERSON_N…" at bounding box center [304, 86] width 69 height 14
select select "75621"
click at [270, 79] on select "Select archana asha [PERSON_NAME] deepika [PERSON_NAME] [PERSON_NAME] [PERSON_N…" at bounding box center [304, 86] width 69 height 14
click at [422, 160] on button "Save" at bounding box center [425, 163] width 18 height 13
select select "Select"
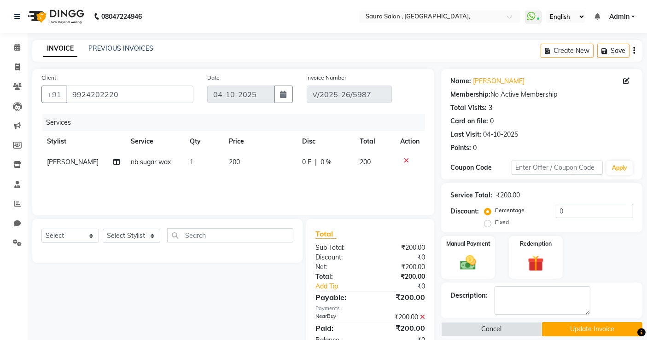
click at [598, 326] on button "Update Invoice" at bounding box center [592, 329] width 100 height 14
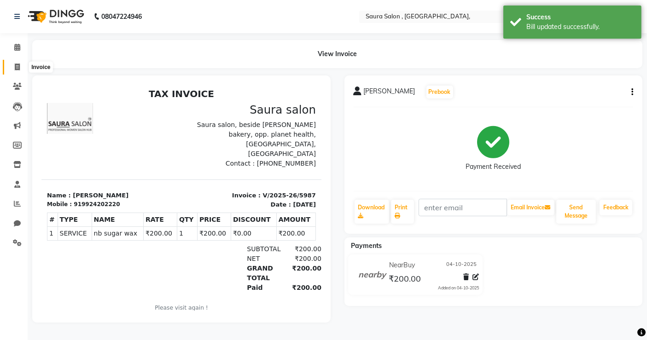
click at [18, 64] on icon at bounding box center [17, 67] width 5 height 7
select select "service"
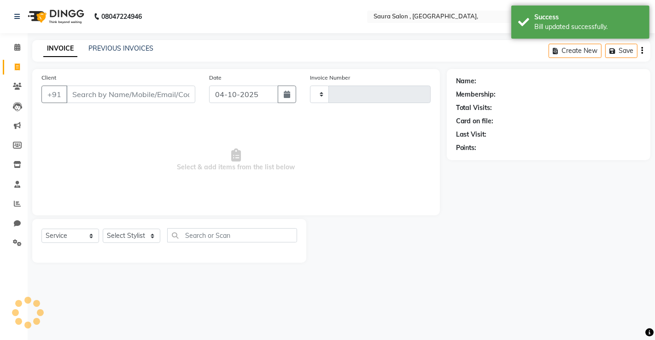
type input "5989"
select select "6963"
select select "57428"
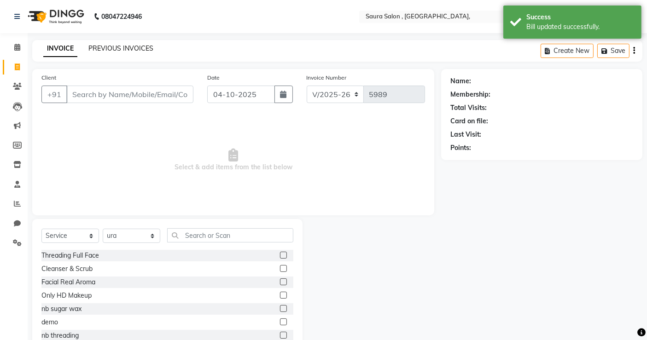
click at [109, 49] on link "PREVIOUS INVOICES" at bounding box center [120, 48] width 65 height 8
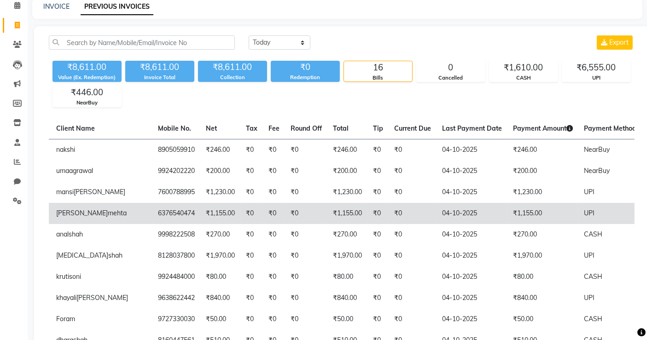
scroll to position [0, 100]
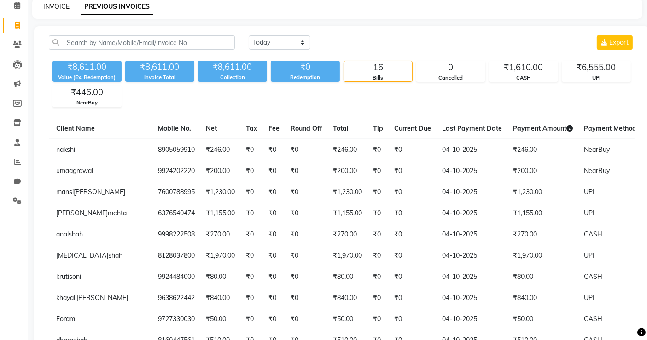
click at [49, 6] on link "INVOICE" at bounding box center [56, 6] width 26 height 8
select select "service"
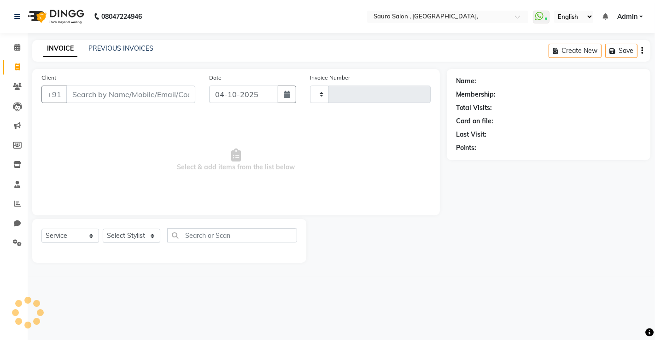
type input "5989"
select select "6963"
click at [103, 91] on input "Client" at bounding box center [130, 95] width 129 height 18
select select "57428"
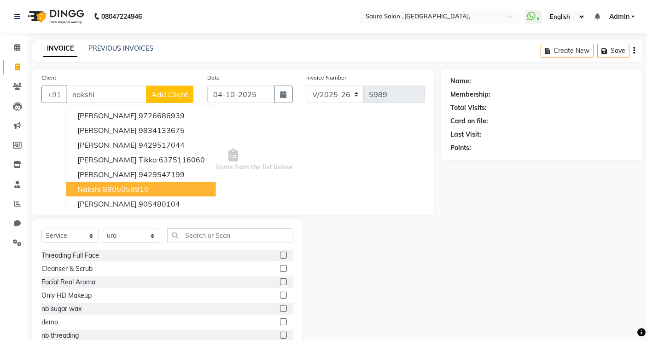
click at [146, 185] on ngb-highlight "8905059910" at bounding box center [126, 189] width 46 height 9
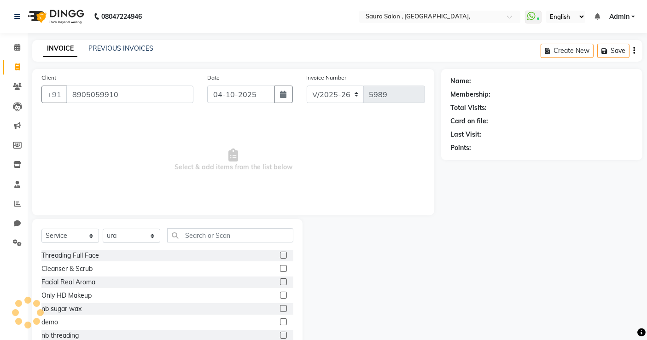
type input "8905059910"
click at [138, 240] on select "Select Stylist archana asha [PERSON_NAME] deepika [PERSON_NAME] [PERSON_NAME] […" at bounding box center [132, 236] width 58 height 14
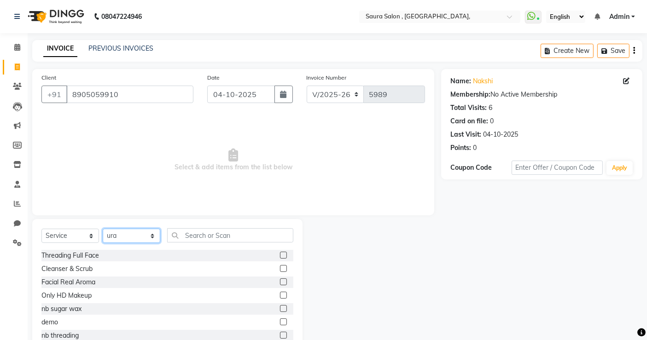
select select "67661"
click at [103, 229] on select "Select Stylist archana asha [PERSON_NAME] deepika [PERSON_NAME] [PERSON_NAME] […" at bounding box center [132, 236] width 58 height 14
click at [184, 236] on input "text" at bounding box center [230, 235] width 126 height 14
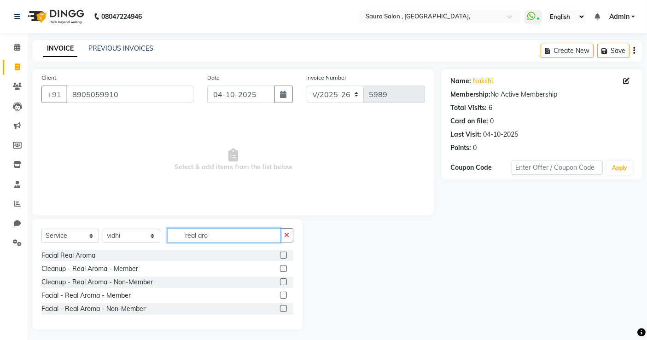
type input "real aro"
click at [285, 283] on label at bounding box center [283, 282] width 7 height 7
click at [285, 283] on input "checkbox" at bounding box center [283, 283] width 6 height 6
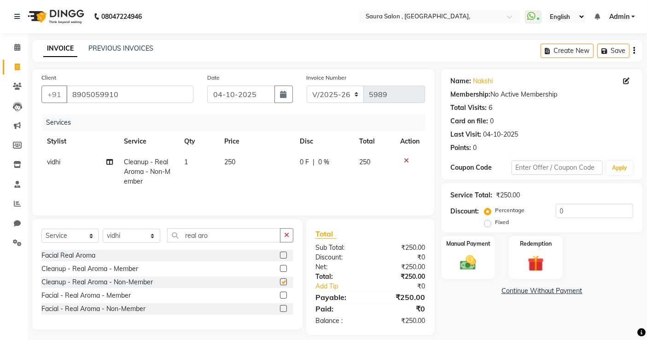
checkbox input "false"
click at [461, 252] on div "Manual Payment" at bounding box center [468, 257] width 56 height 45
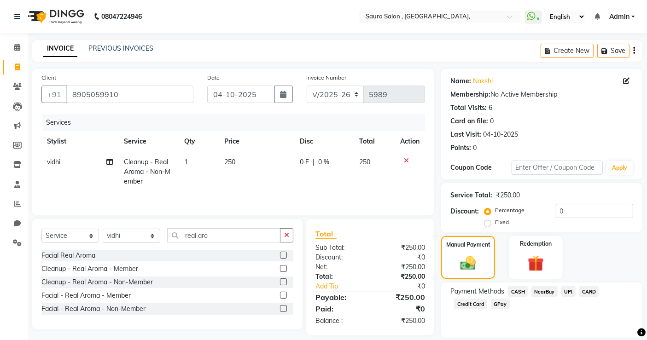
click at [568, 293] on span "UPI" at bounding box center [569, 292] width 14 height 11
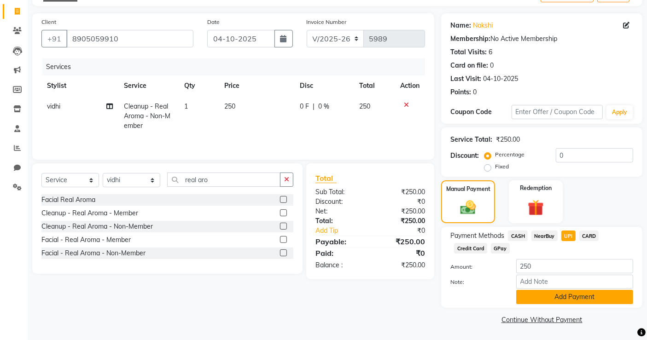
click at [568, 294] on button "Add Payment" at bounding box center [574, 297] width 117 height 14
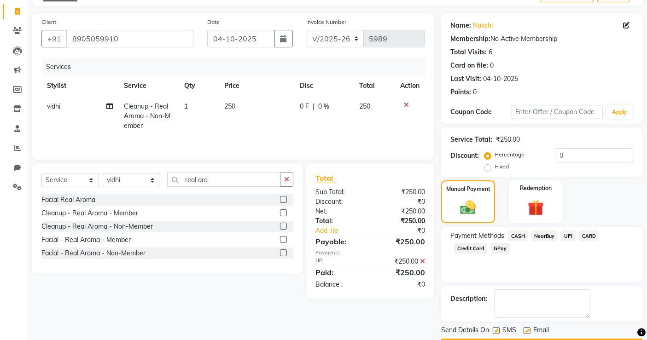
scroll to position [82, 0]
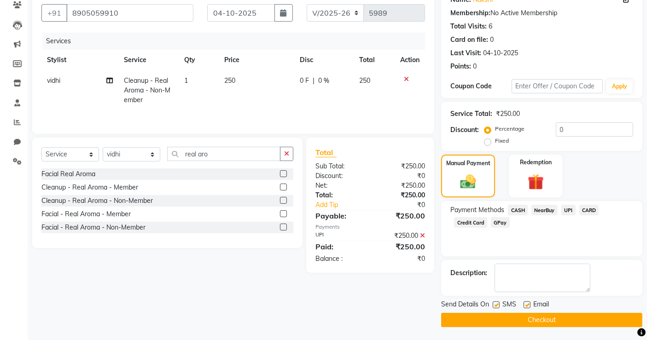
click at [542, 322] on button "Checkout" at bounding box center [541, 320] width 201 height 14
